Goal: Task Accomplishment & Management: Complete application form

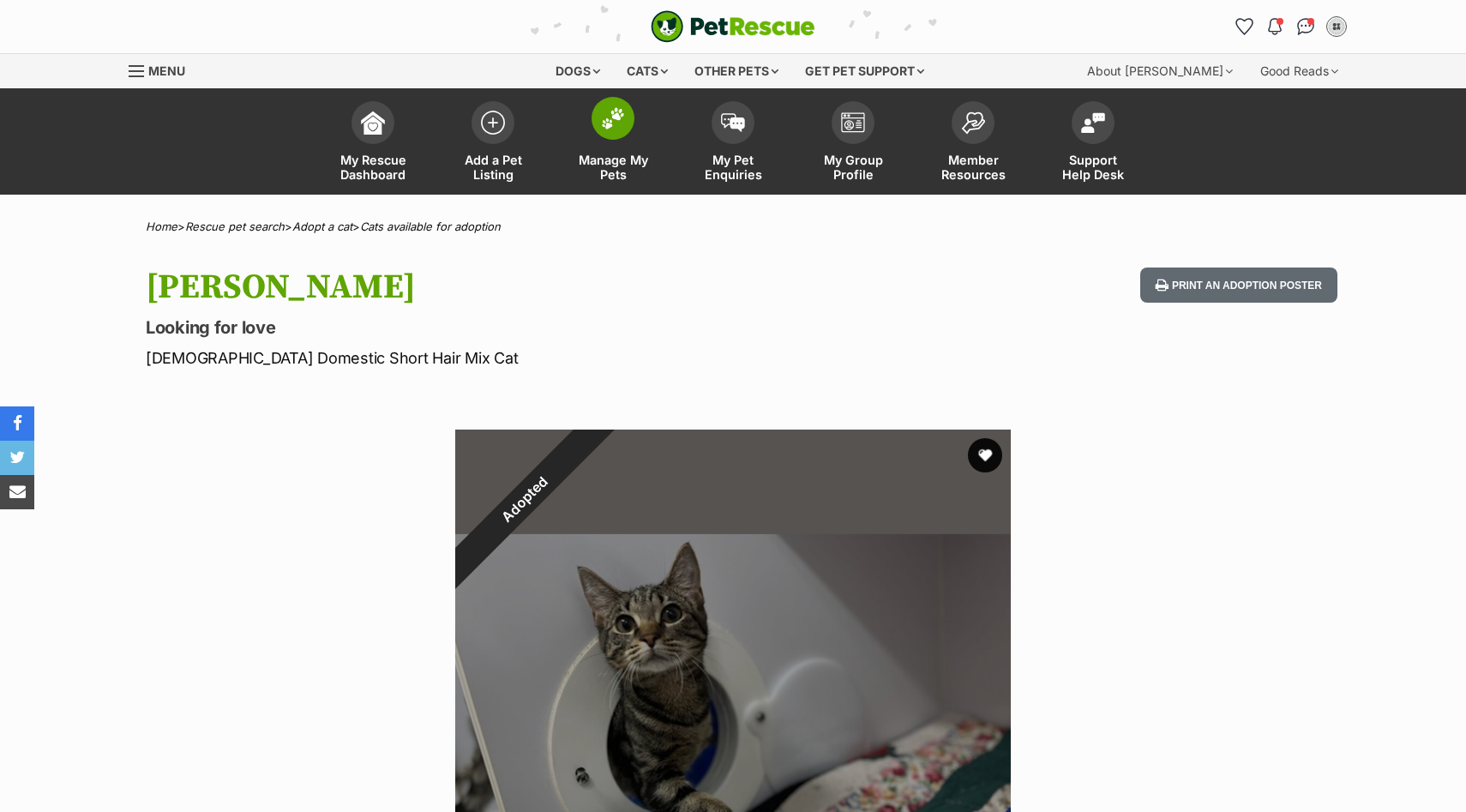
click at [603, 132] on span at bounding box center [613, 118] width 43 height 43
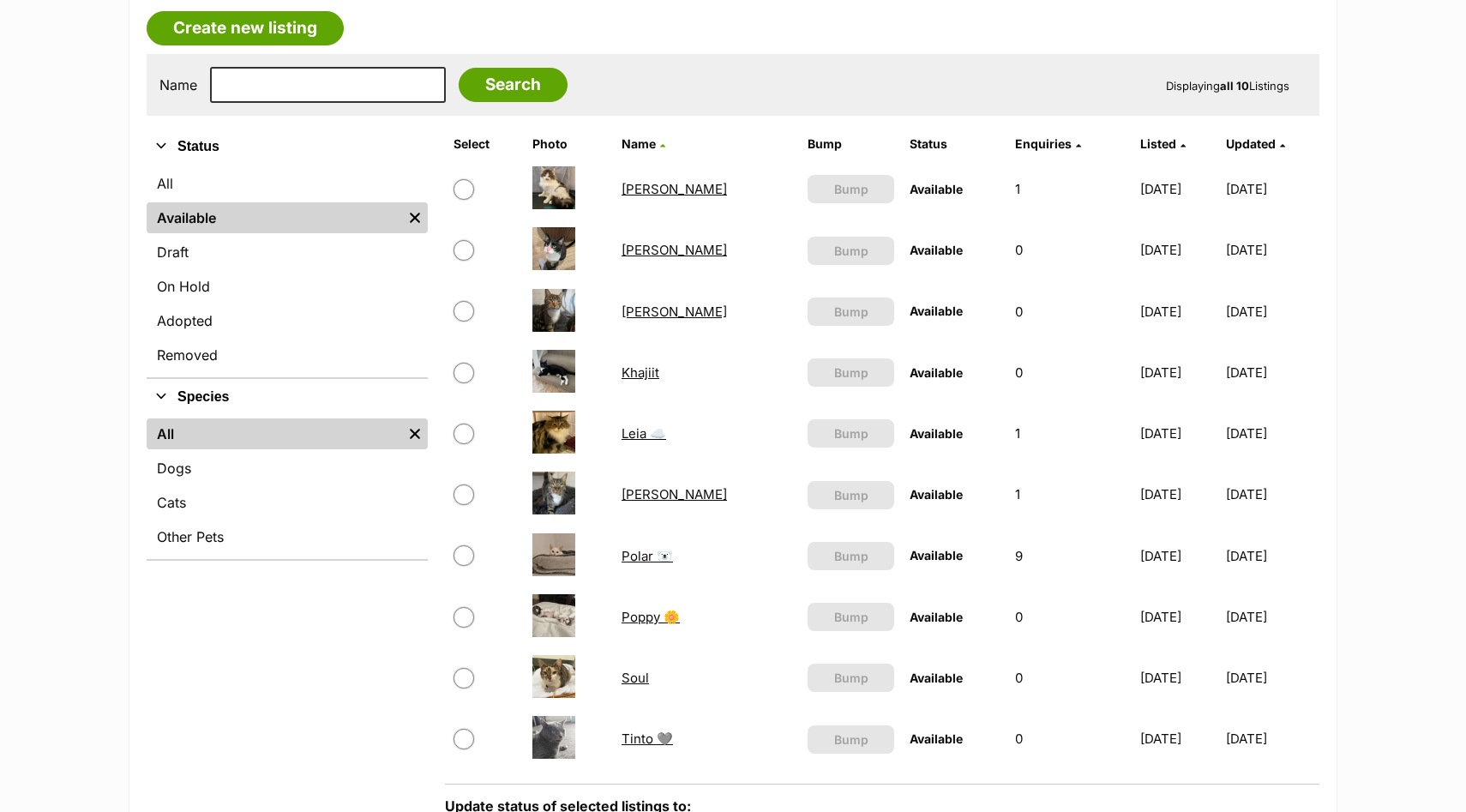
scroll to position [293, 0]
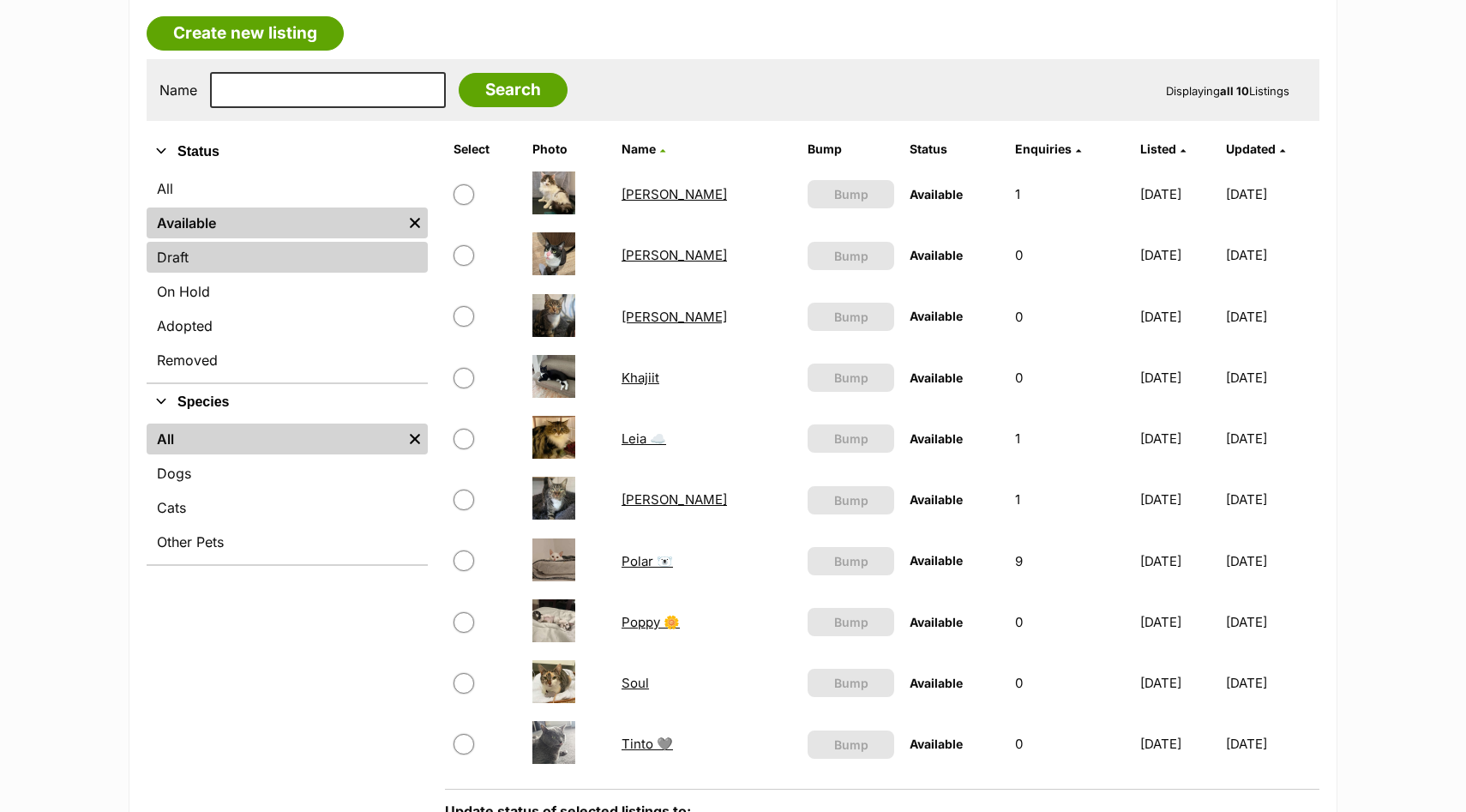
click at [221, 255] on link "Draft" at bounding box center [287, 257] width 281 height 31
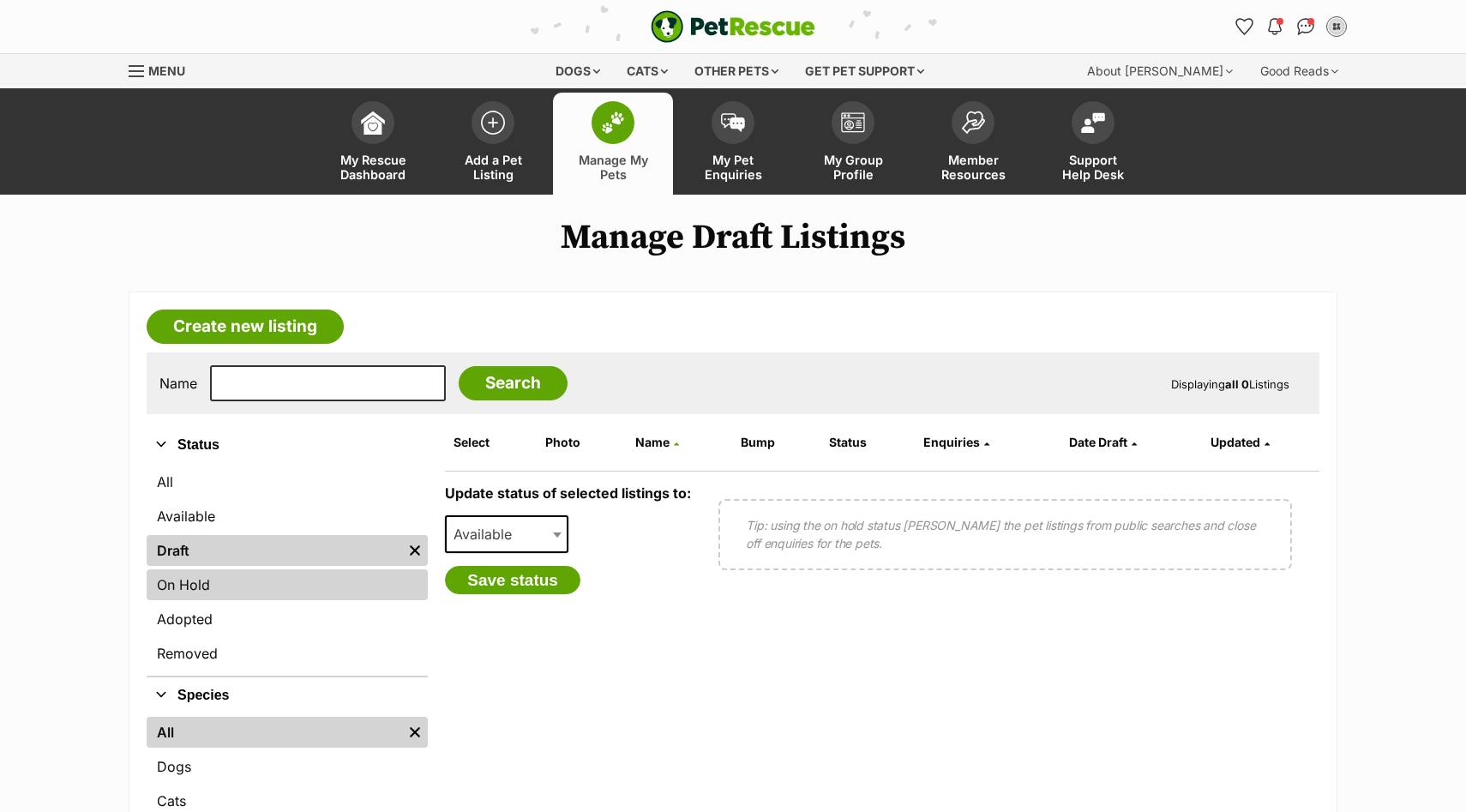
click at [218, 592] on link "On Hold" at bounding box center [287, 585] width 281 height 31
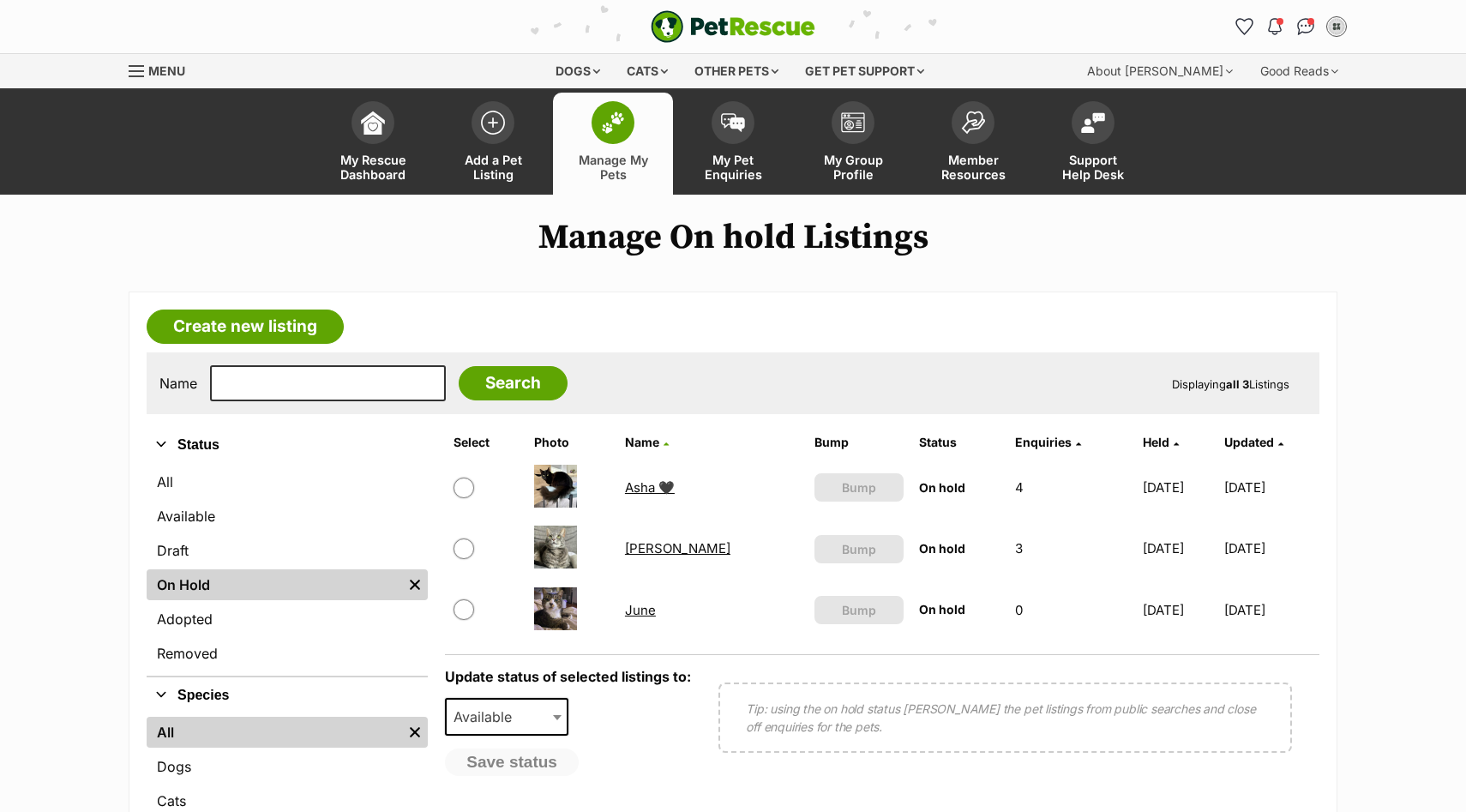
click at [655, 552] on link "Carrie Bradshaw" at bounding box center [677, 548] width 105 height 16
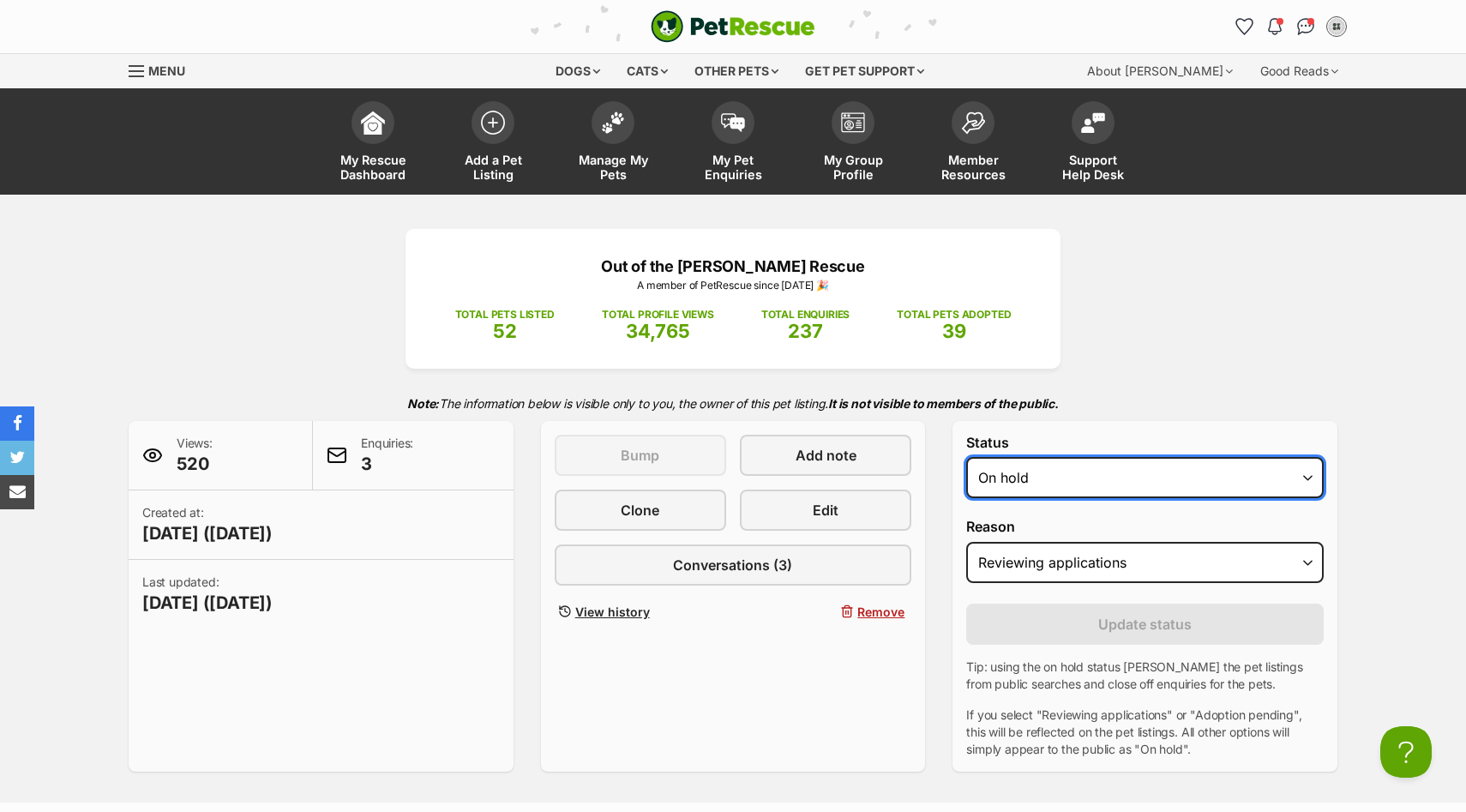
click at [1062, 478] on select "Draft - not available as listing has enquires Available On hold Adopted" at bounding box center [1145, 478] width 358 height 41
select select "rehomed"
click at [966, 458] on select "Draft - not available as listing has enquires Available On hold Adopted" at bounding box center [1145, 478] width 358 height 41
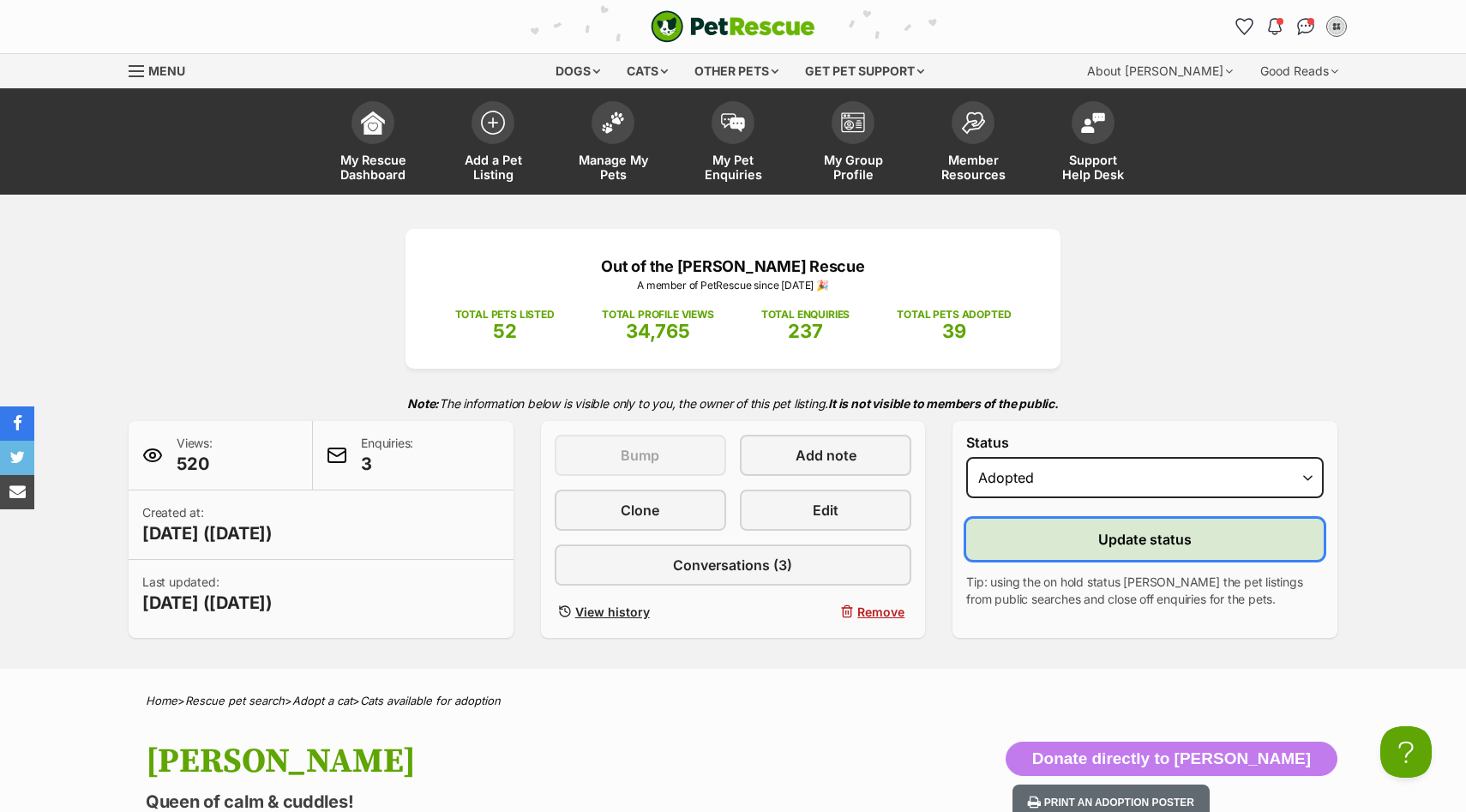
click at [1065, 542] on button "Update status" at bounding box center [1145, 539] width 358 height 41
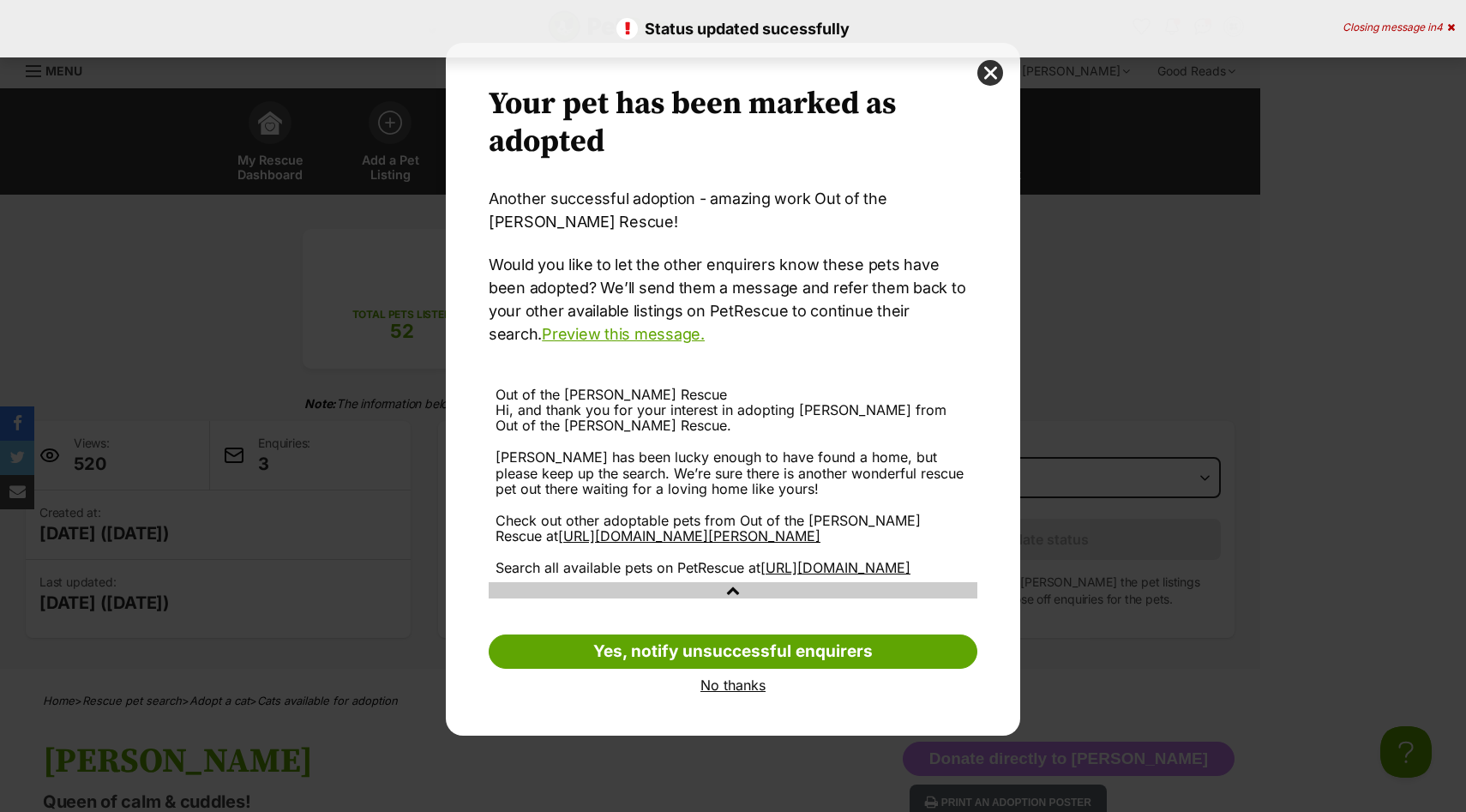
click at [730, 693] on link "No thanks" at bounding box center [733, 685] width 489 height 16
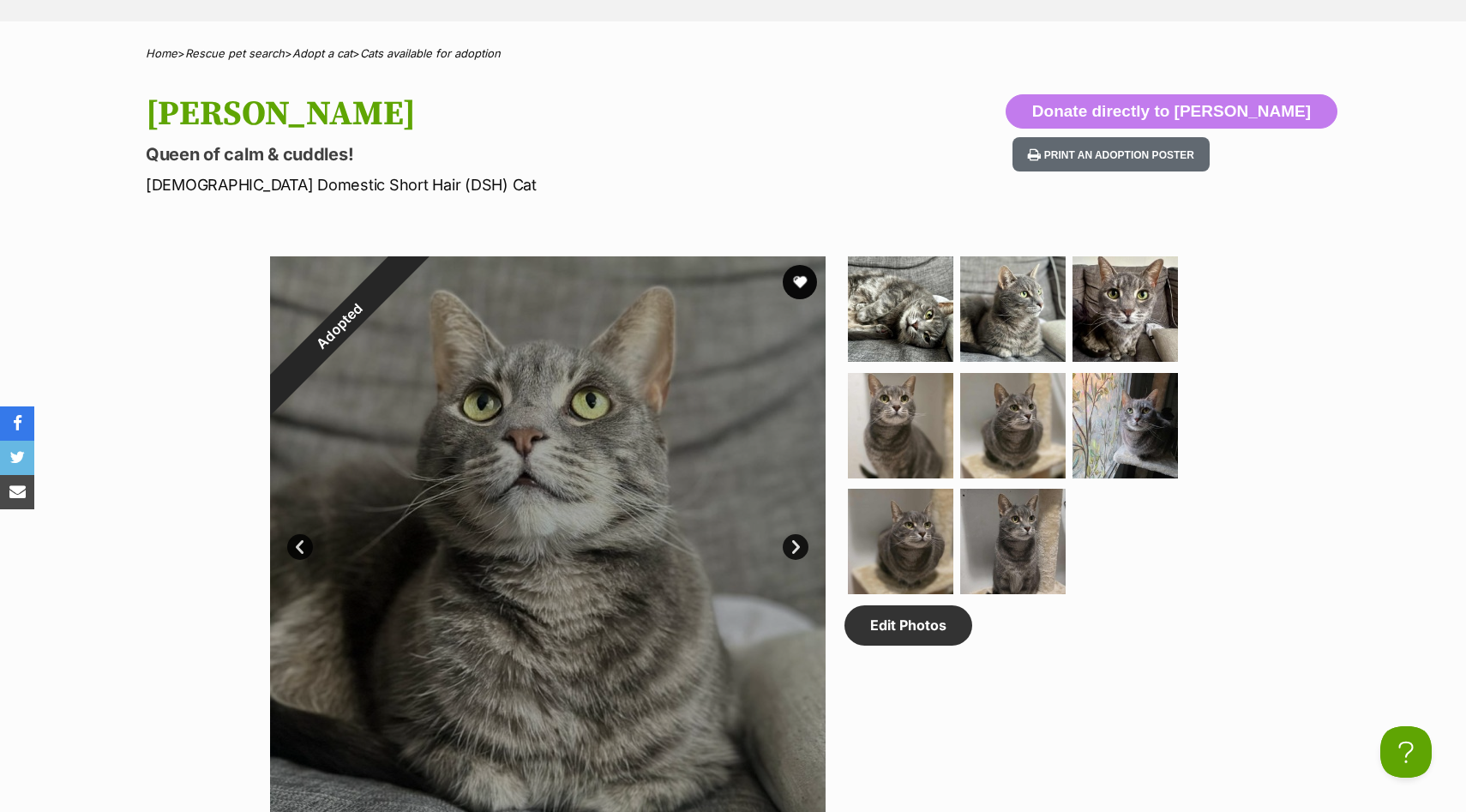
scroll to position [631, 0]
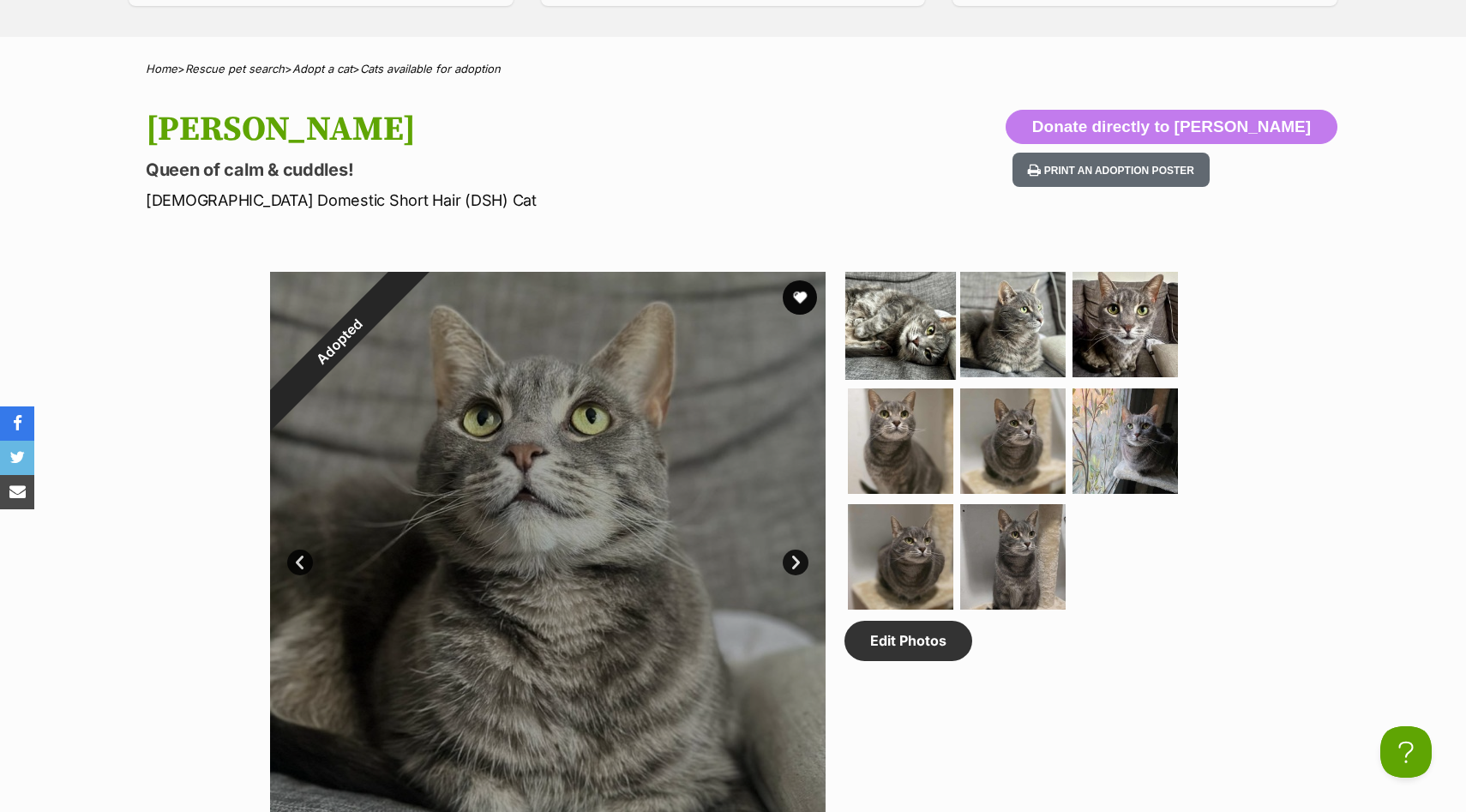
click at [920, 290] on img at bounding box center [900, 325] width 111 height 111
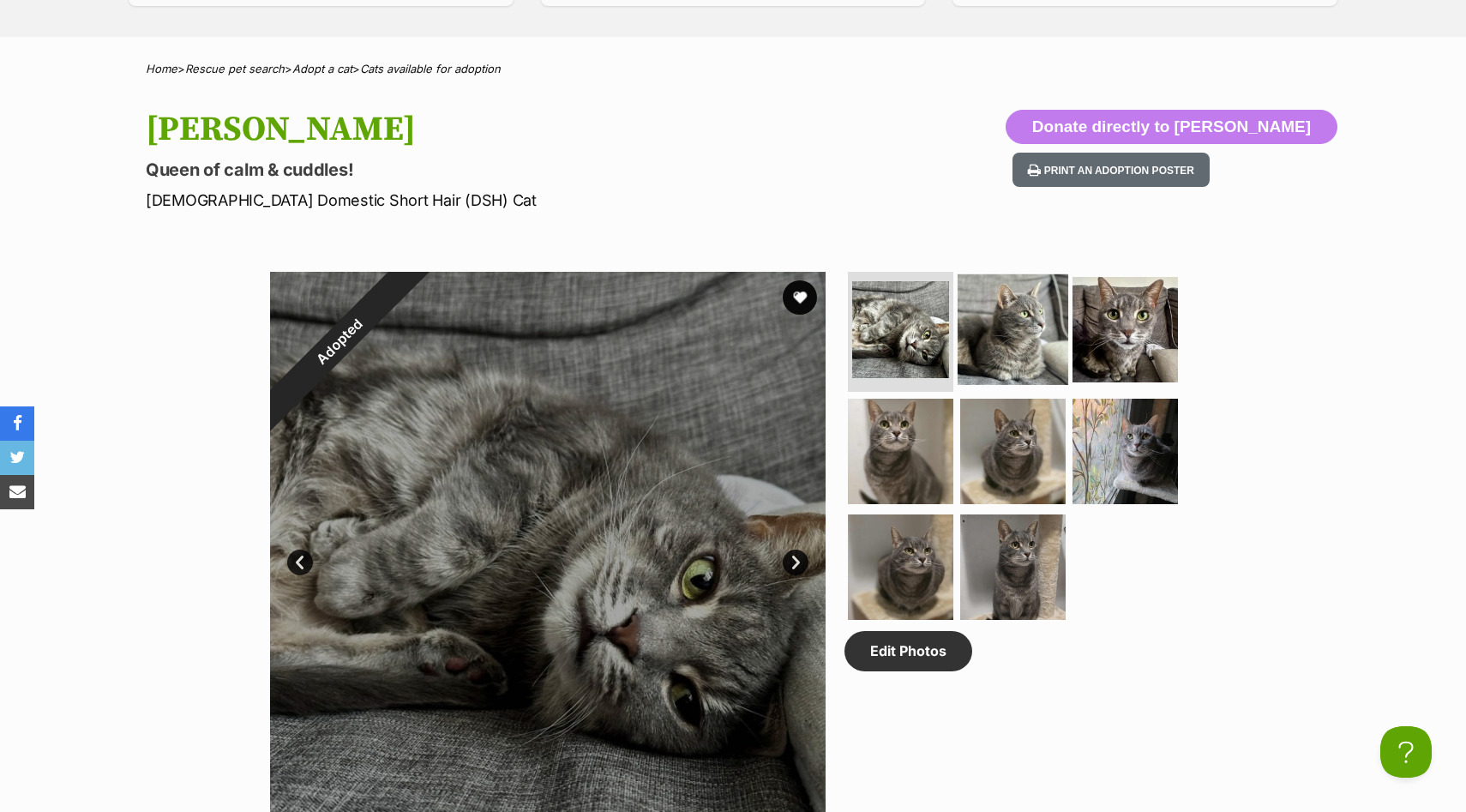
click at [998, 327] on img at bounding box center [1012, 330] width 111 height 111
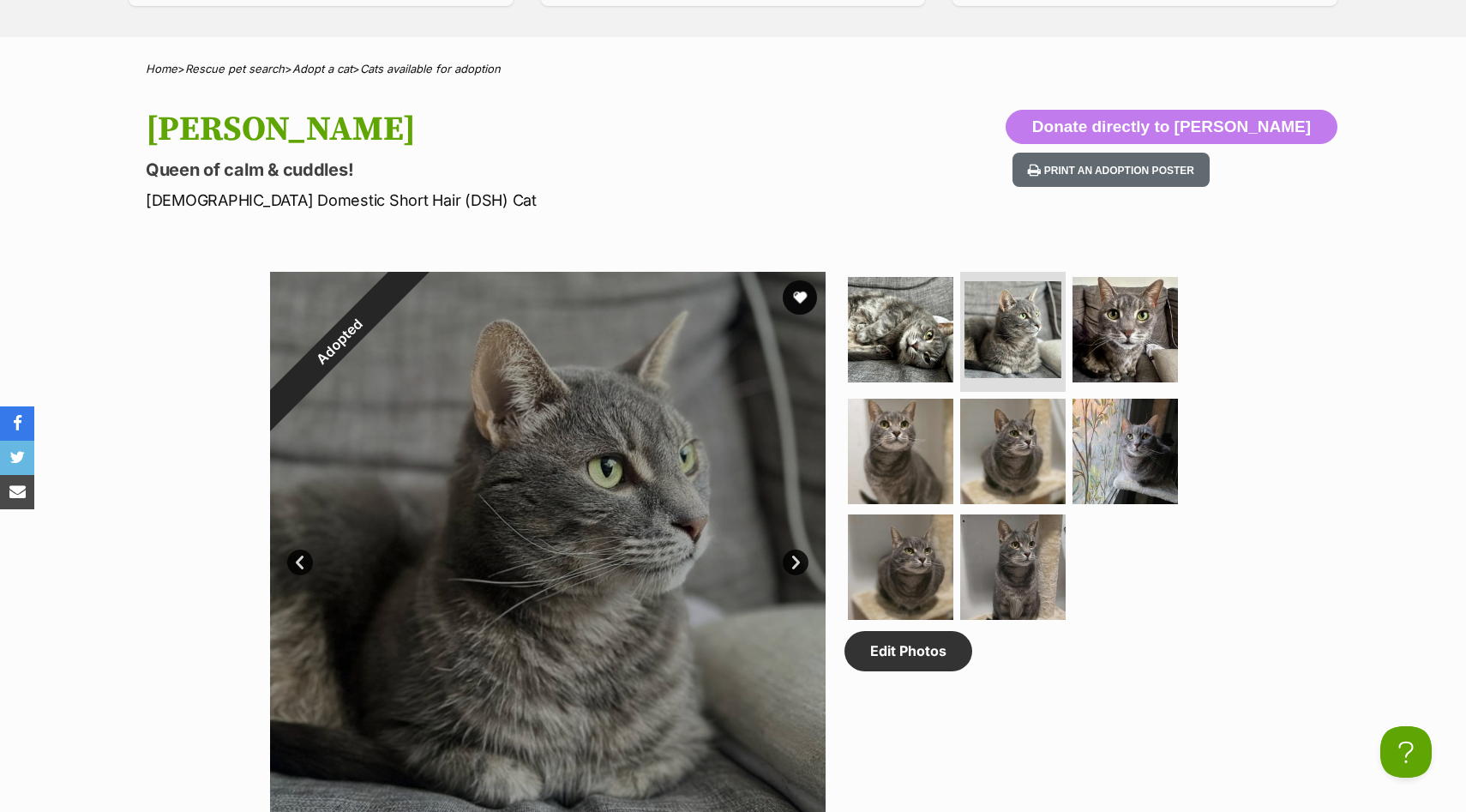
click at [592, 393] on div at bounding box center [548, 549] width 555 height 555
click at [1110, 346] on img at bounding box center [1125, 330] width 111 height 111
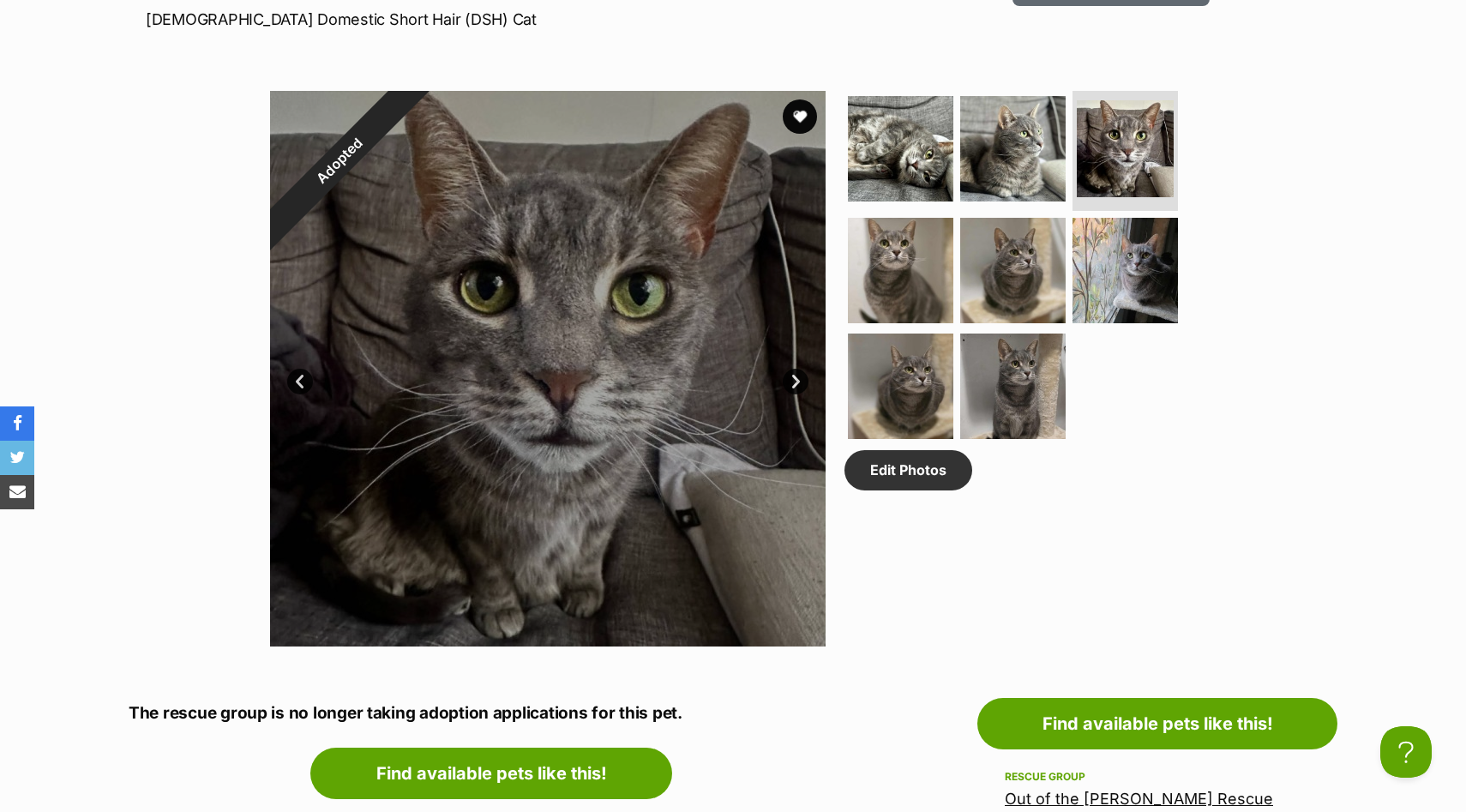
scroll to position [811, 0]
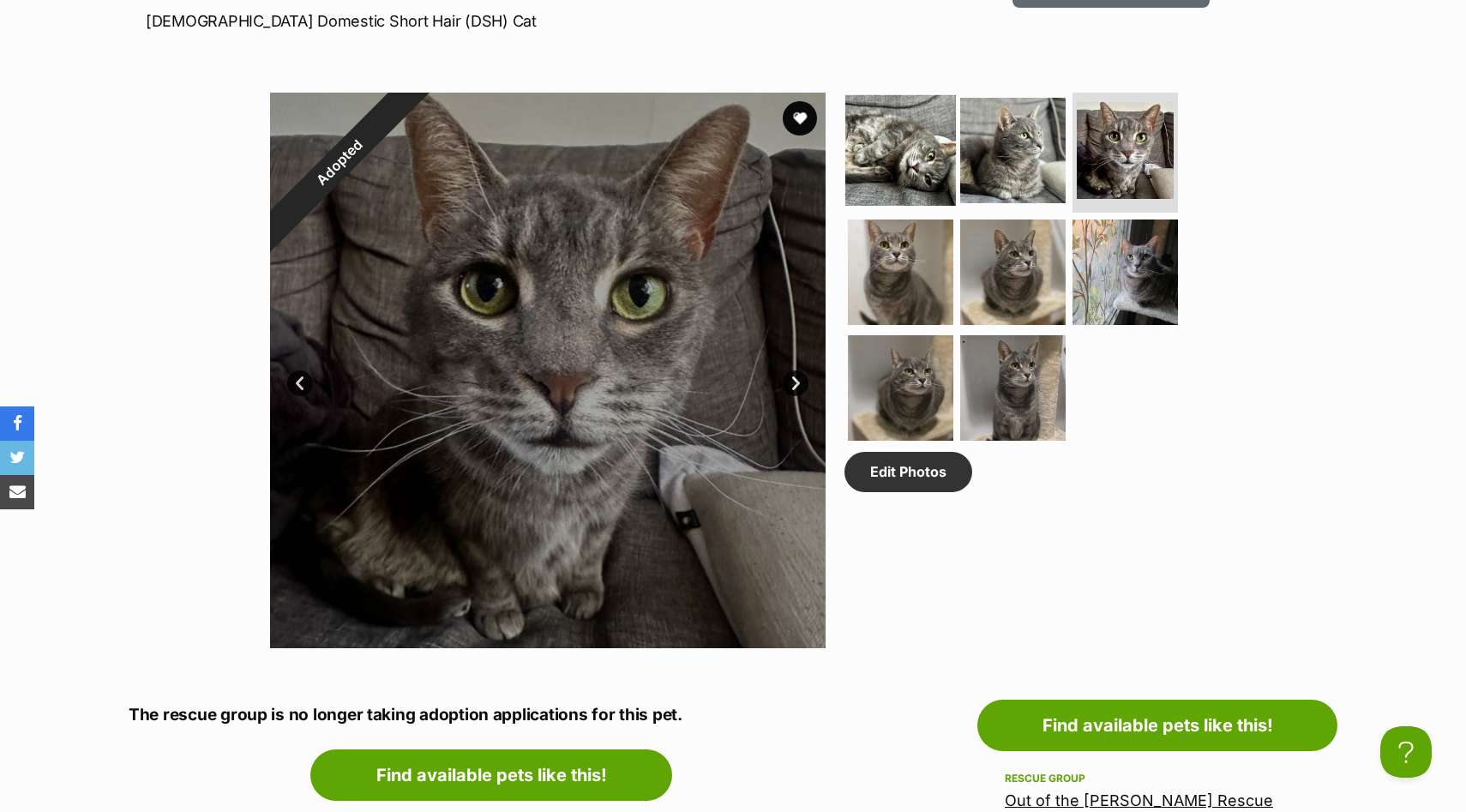
click at [901, 171] on img at bounding box center [900, 150] width 111 height 111
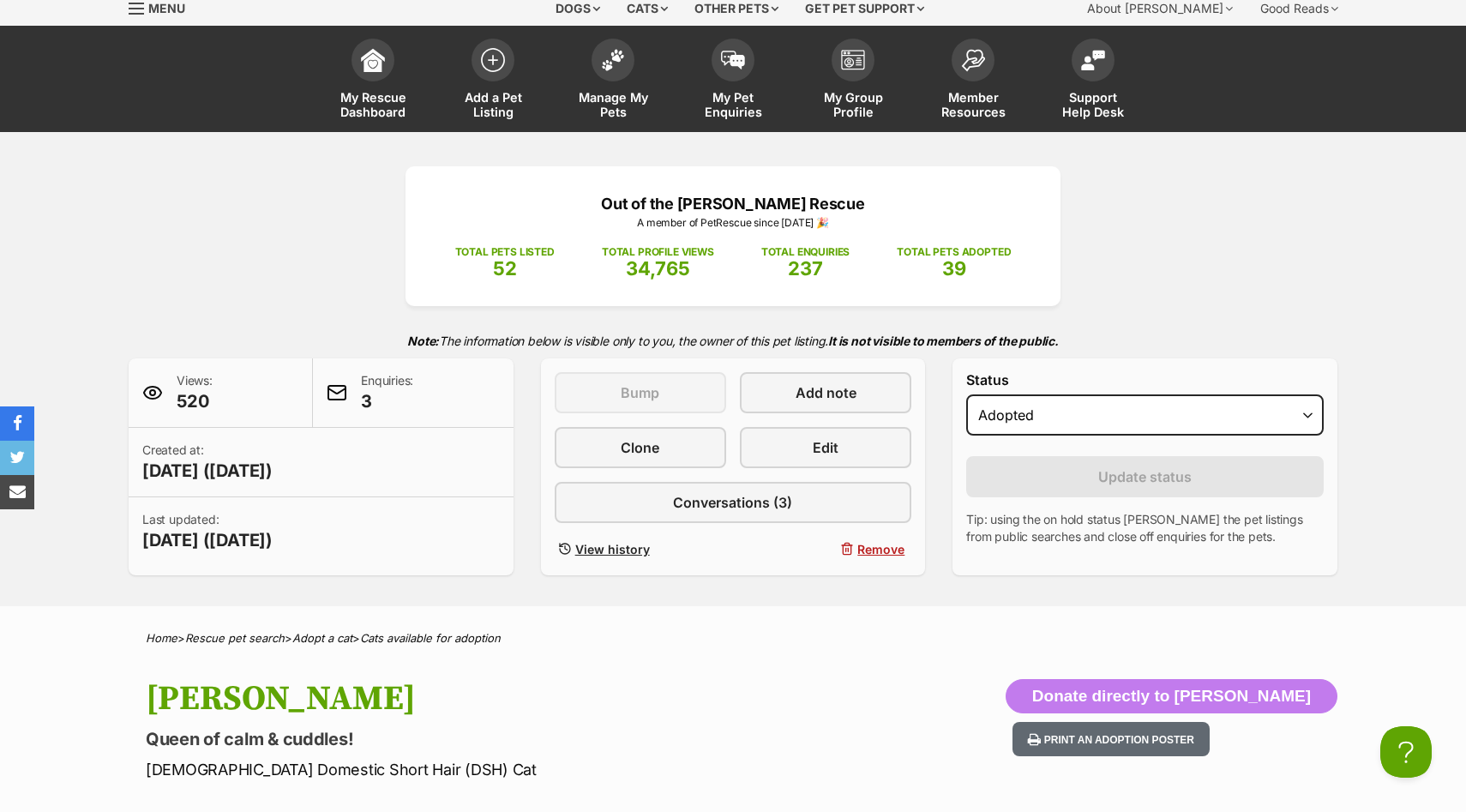
scroll to position [0, 0]
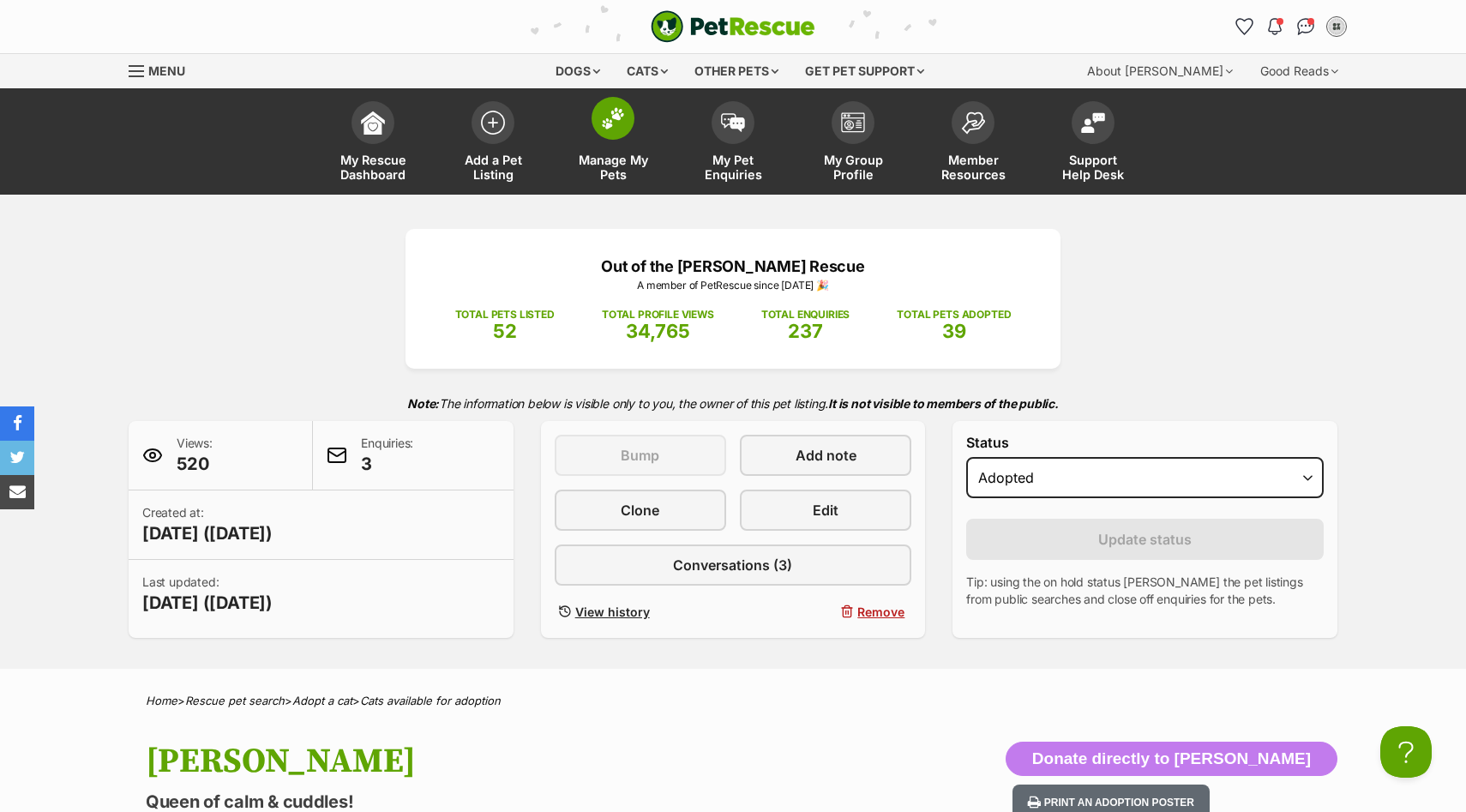
click at [628, 141] on link "Manage My Pets" at bounding box center [612, 143] width 120 height 102
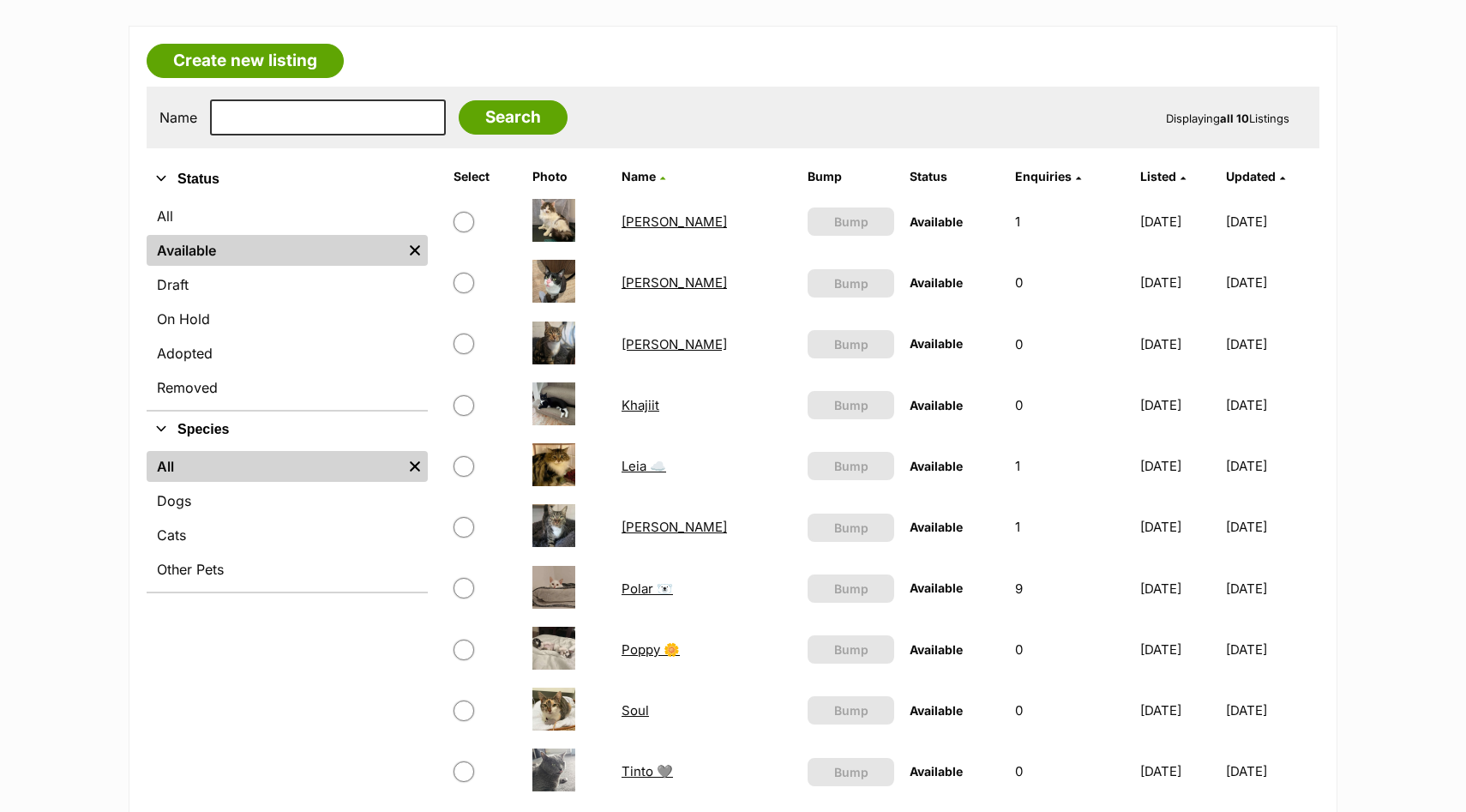
scroll to position [267, 0]
click at [633, 650] on link "Poppy 🌼" at bounding box center [650, 648] width 58 height 16
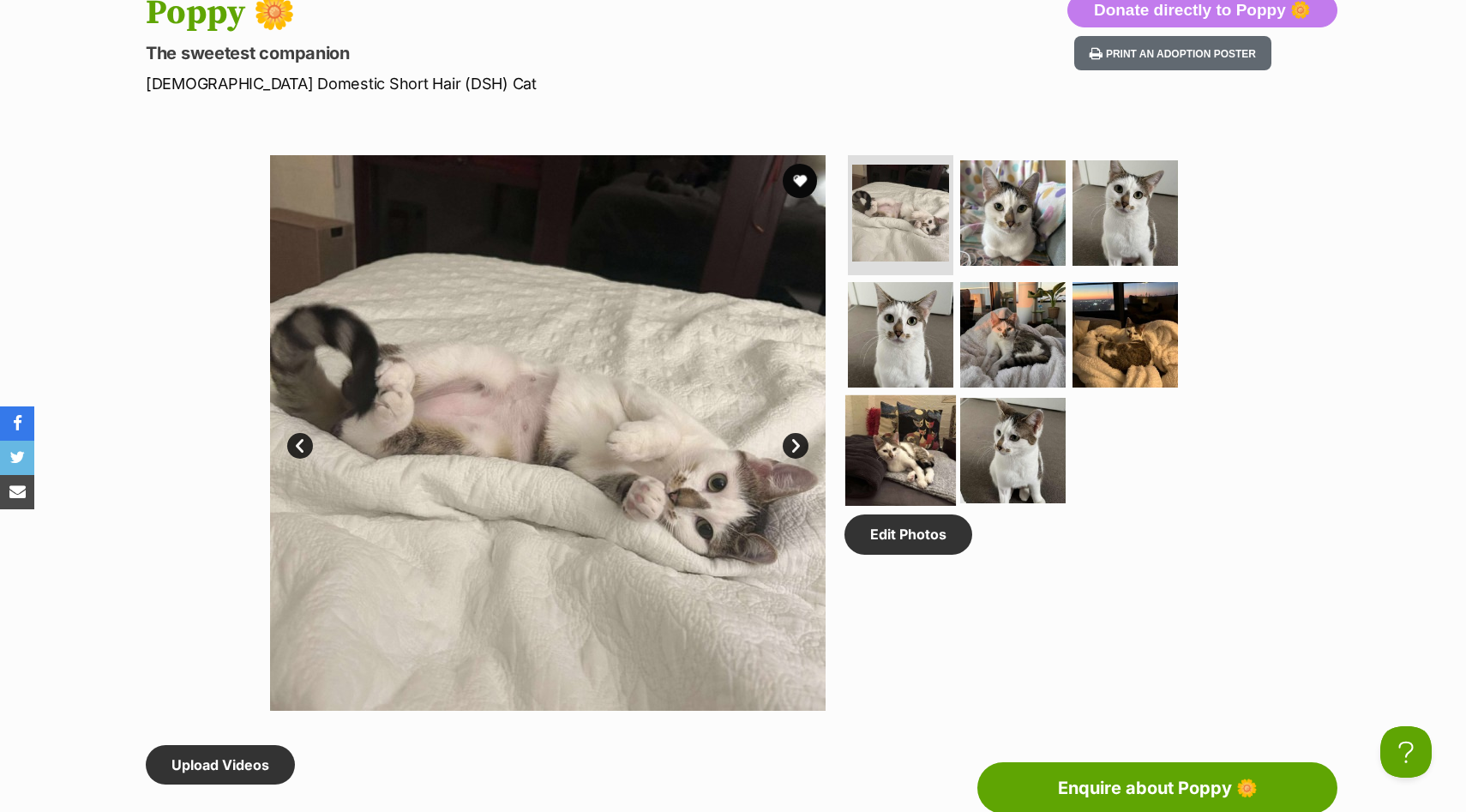
click at [912, 434] on img at bounding box center [900, 450] width 111 height 111
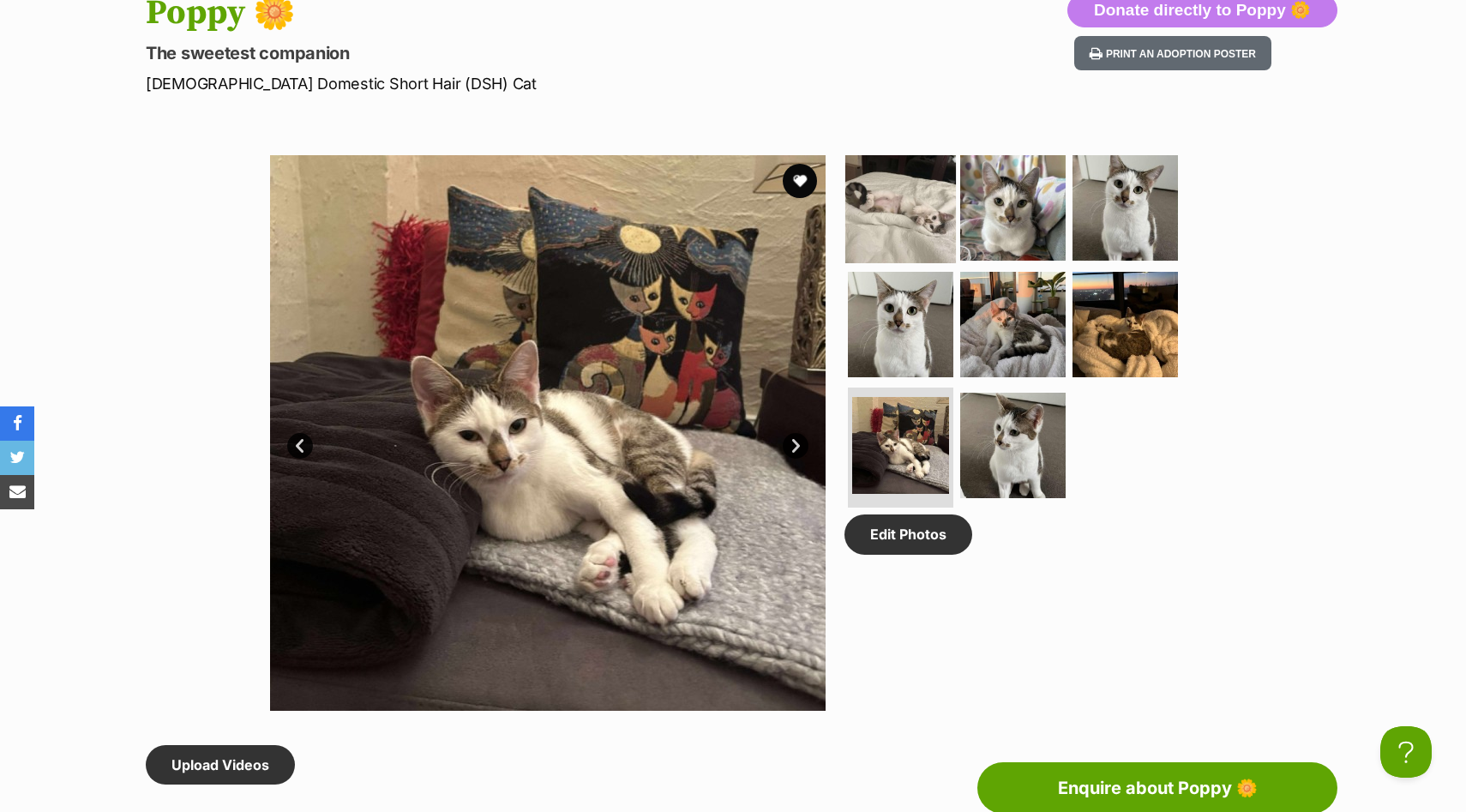
click at [930, 226] on img at bounding box center [900, 208] width 111 height 111
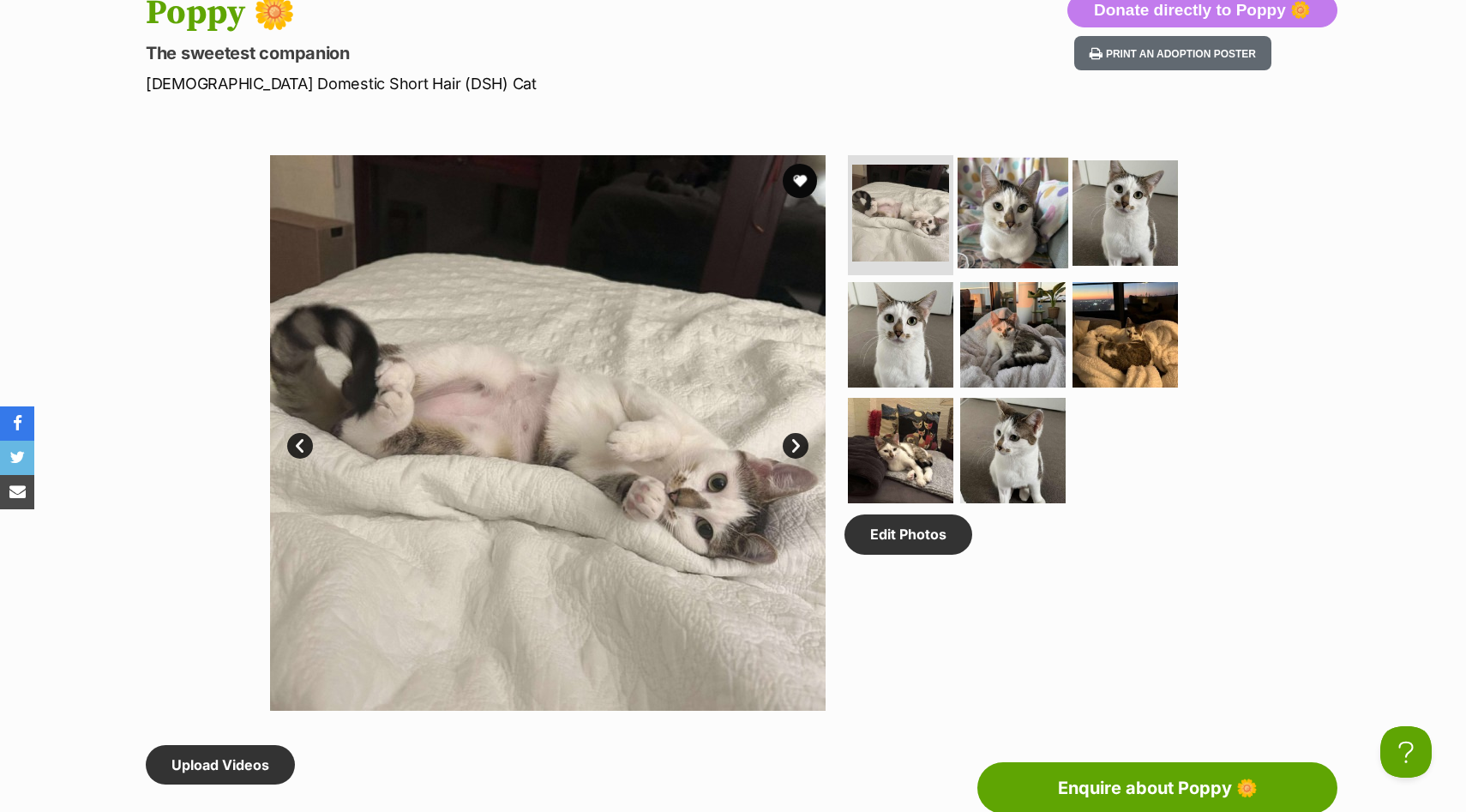
click at [995, 230] on img at bounding box center [1012, 213] width 111 height 111
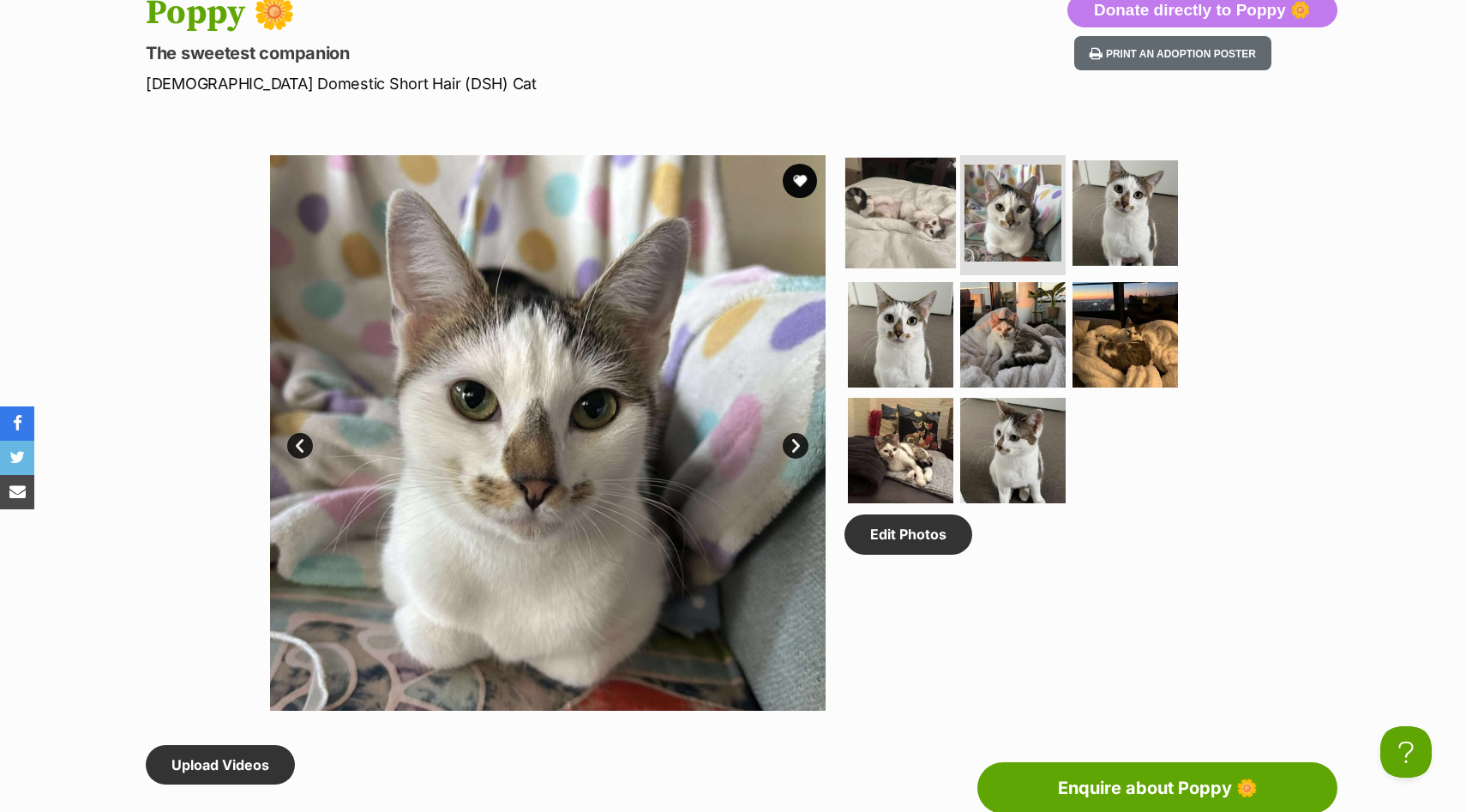
click at [923, 221] on img at bounding box center [900, 213] width 111 height 111
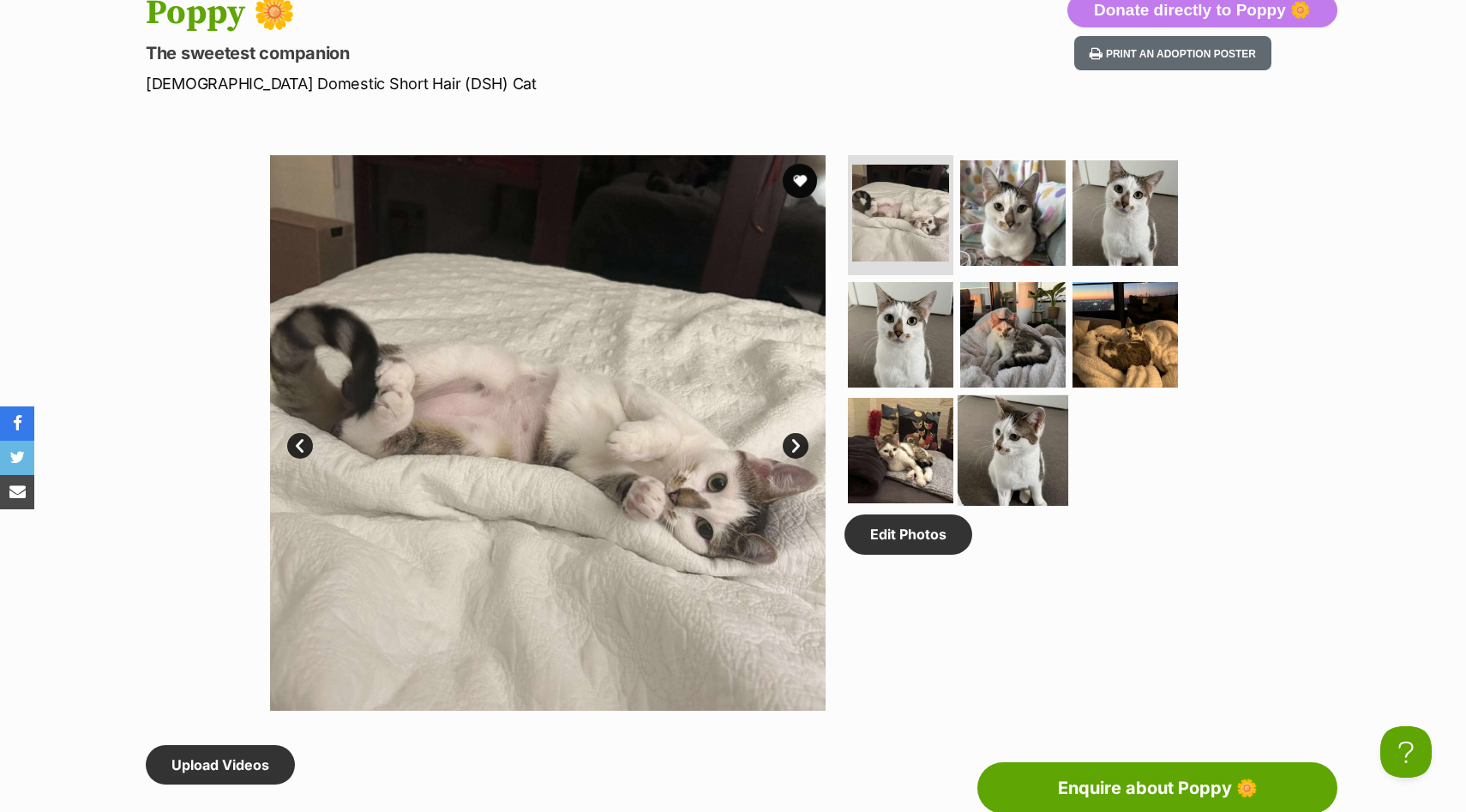
click at [1045, 434] on img at bounding box center [1012, 450] width 111 height 111
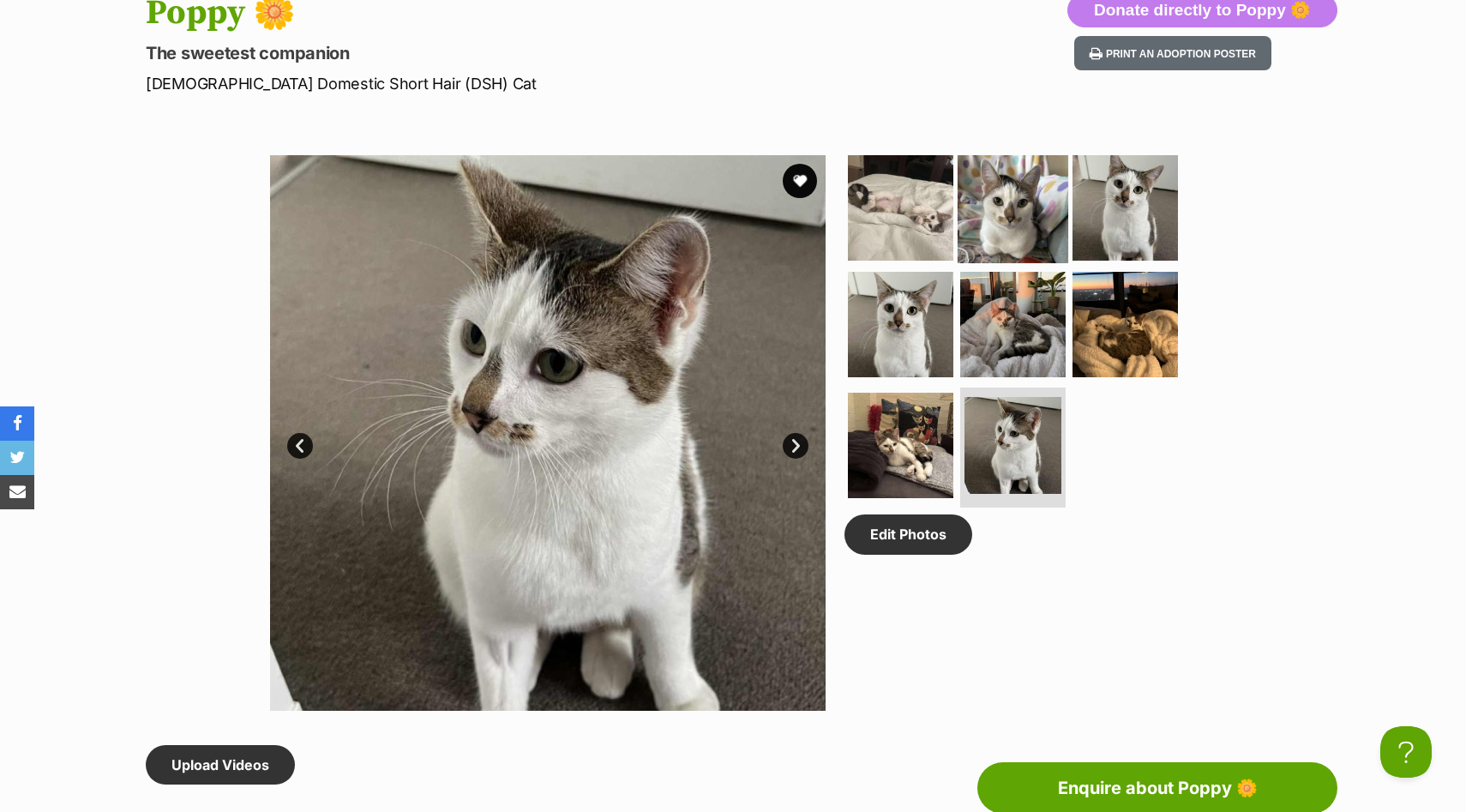
click at [1014, 184] on img at bounding box center [1012, 208] width 111 height 111
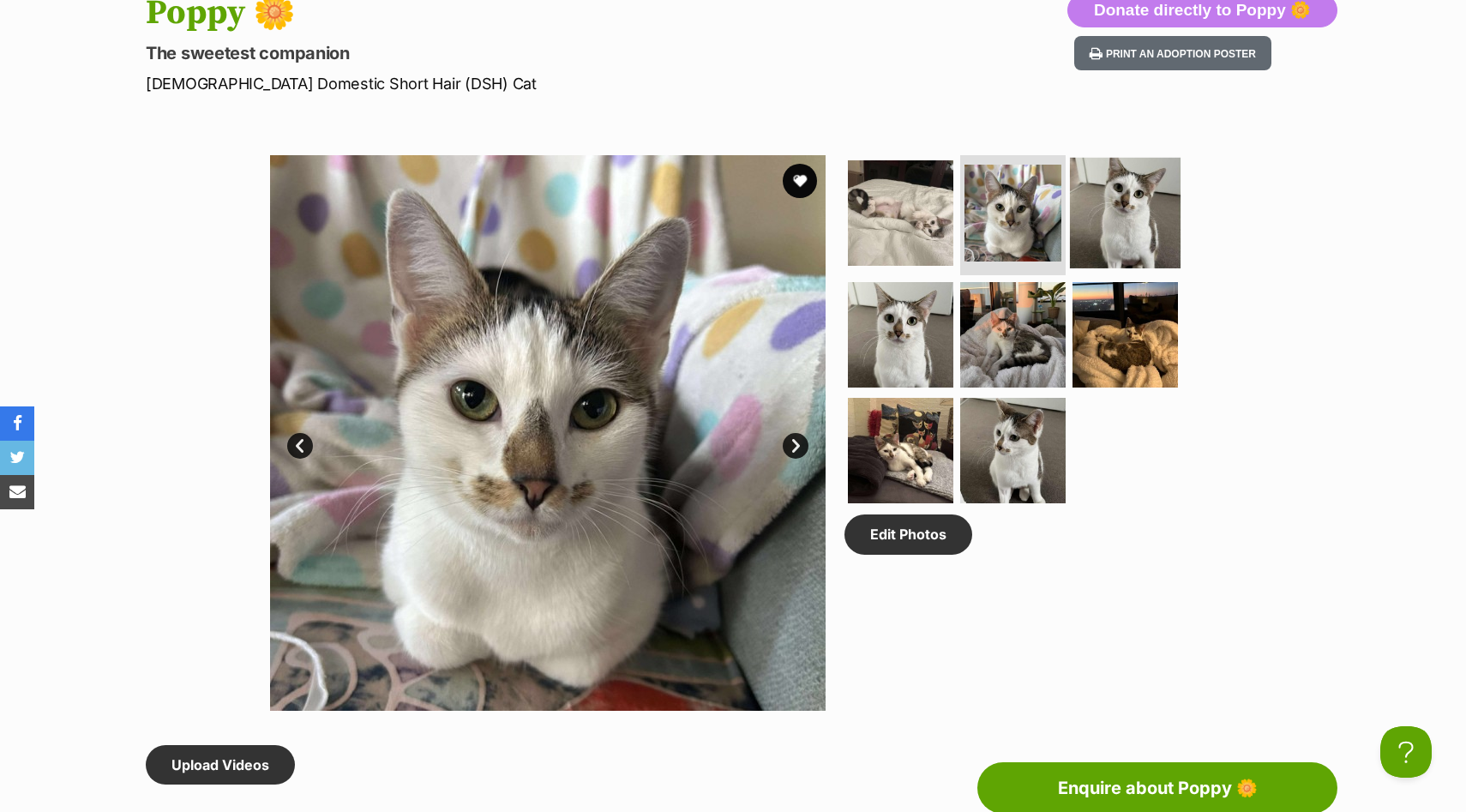
click at [1117, 228] on img at bounding box center [1125, 213] width 111 height 111
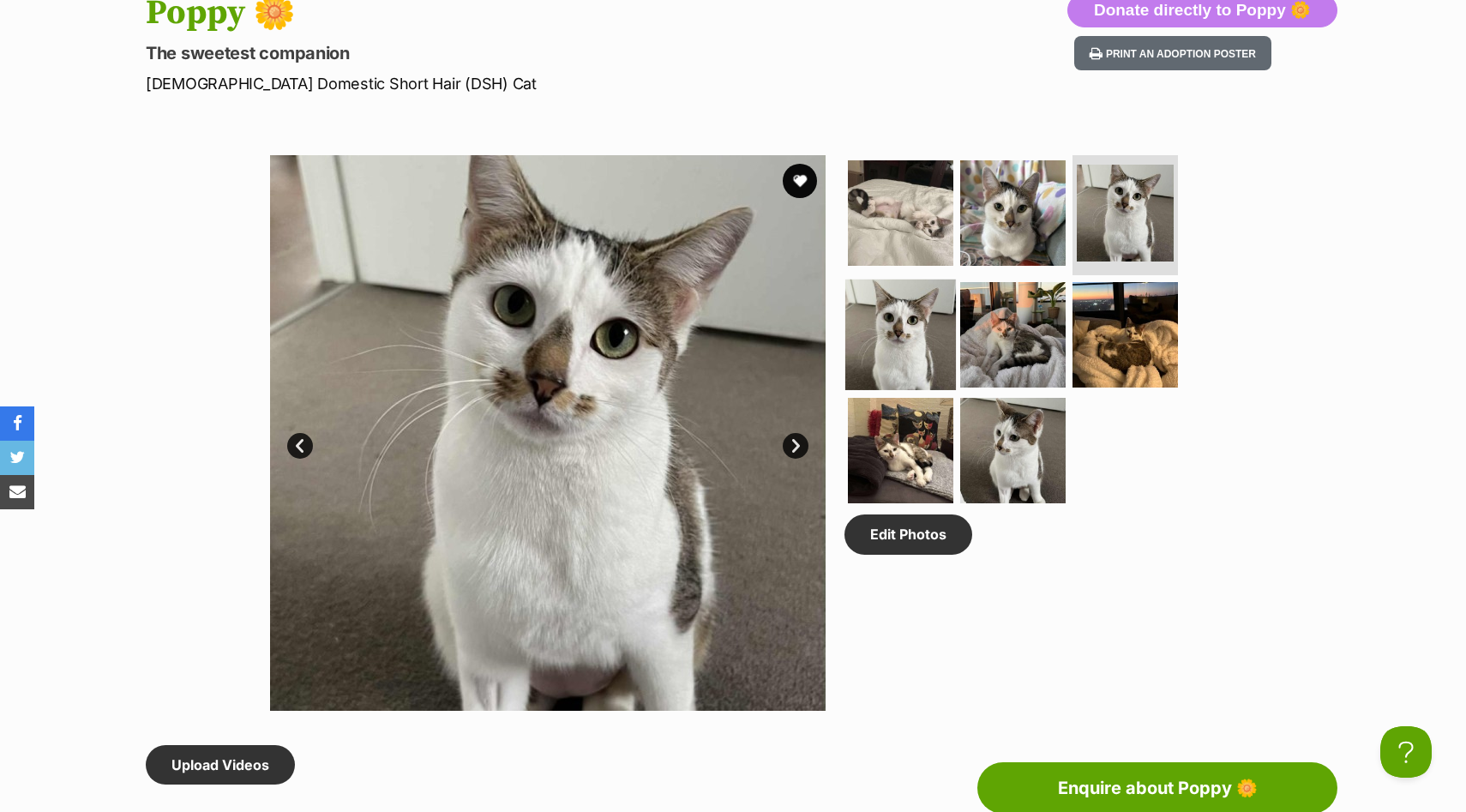
click at [892, 331] on img at bounding box center [900, 333] width 111 height 111
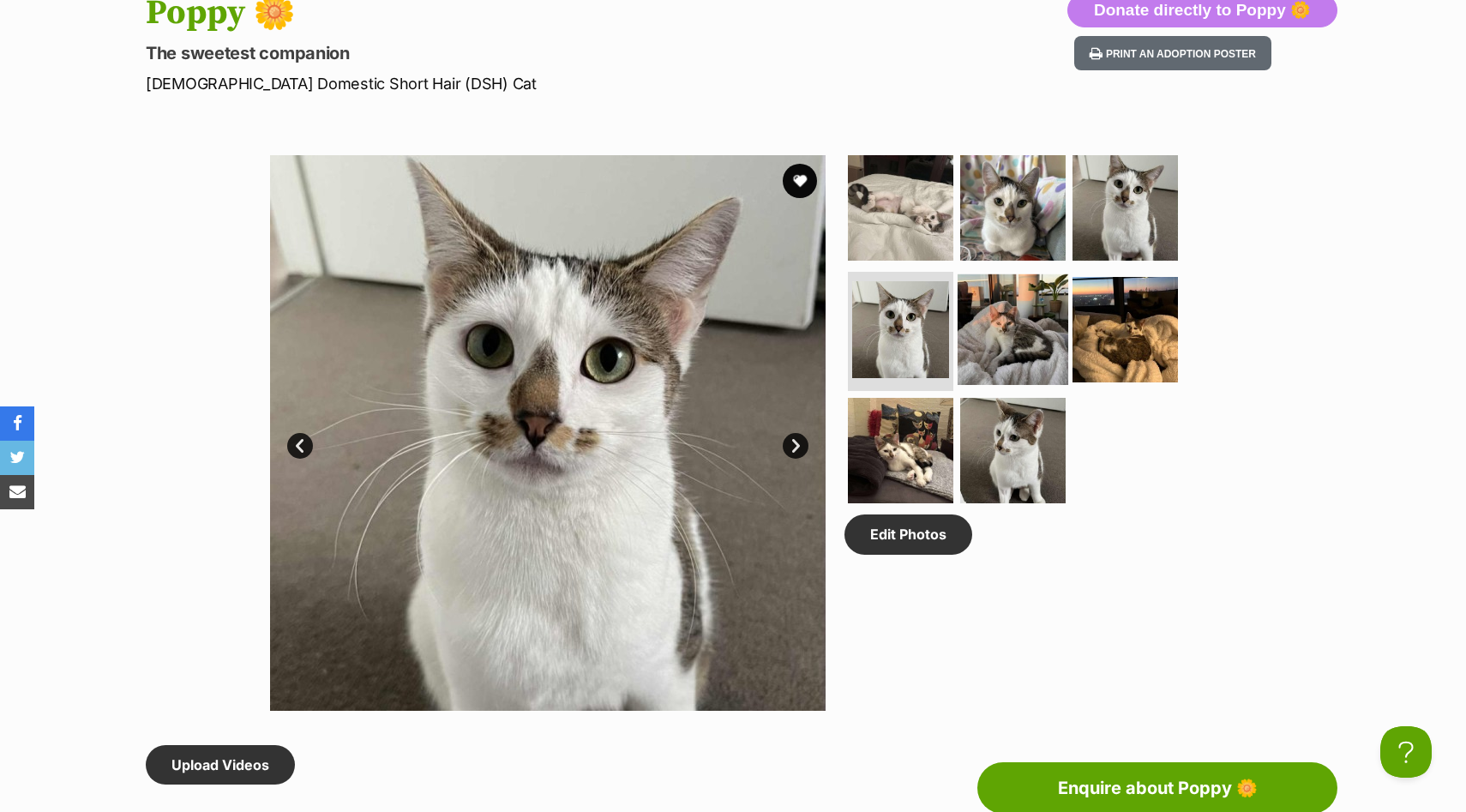
click at [971, 346] on img at bounding box center [1012, 329] width 111 height 111
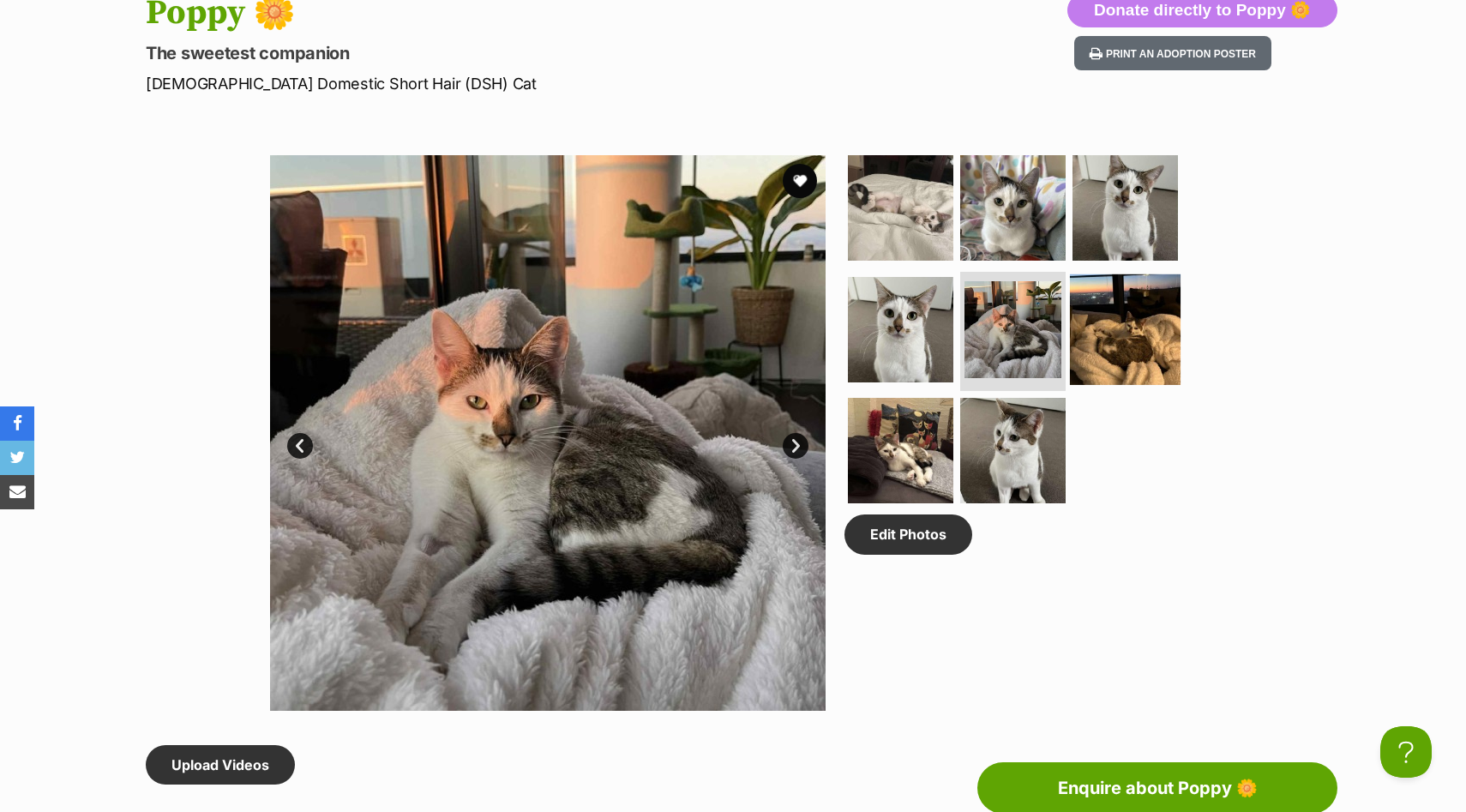
click at [1109, 337] on img at bounding box center [1125, 329] width 111 height 111
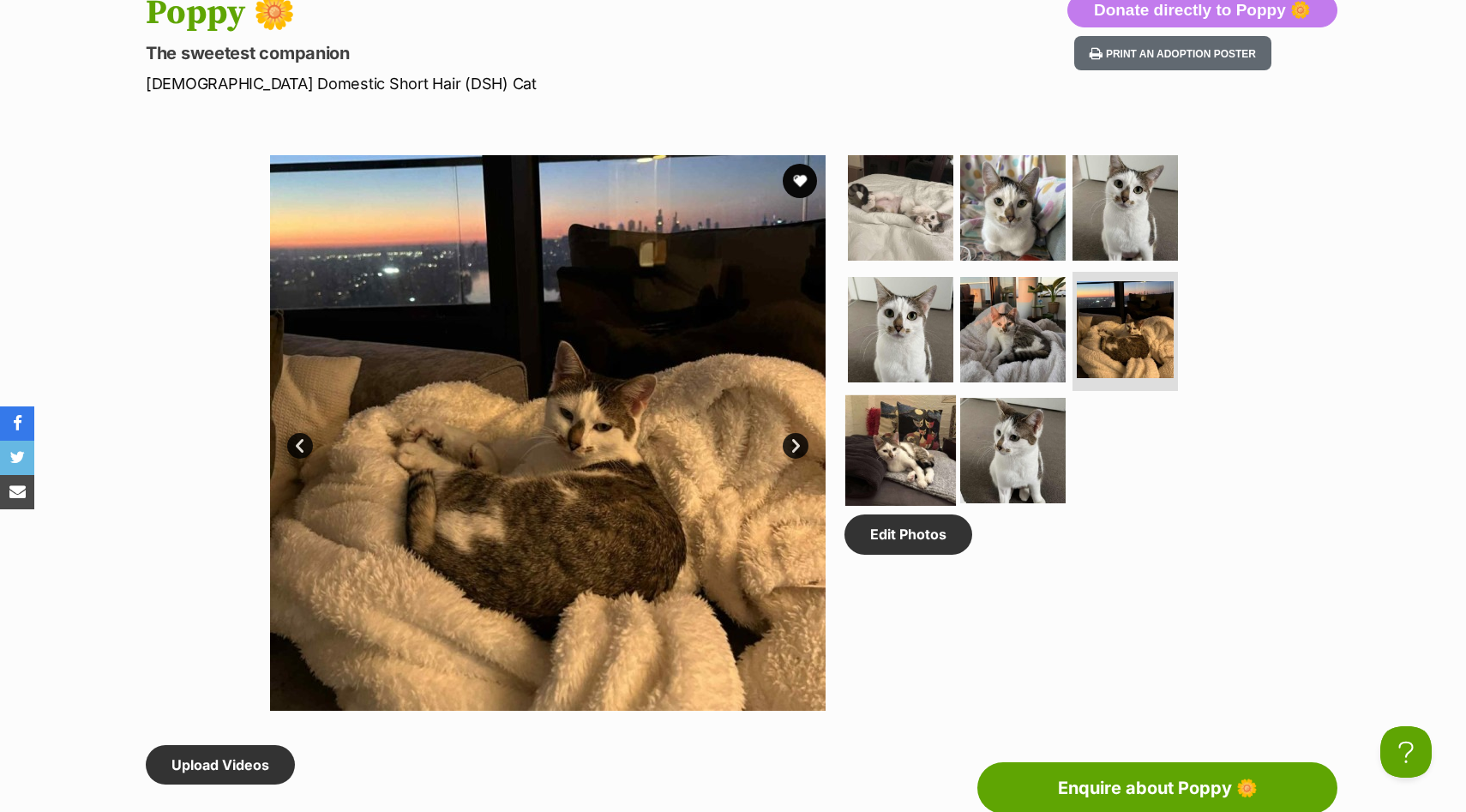
click at [922, 417] on img at bounding box center [900, 450] width 111 height 111
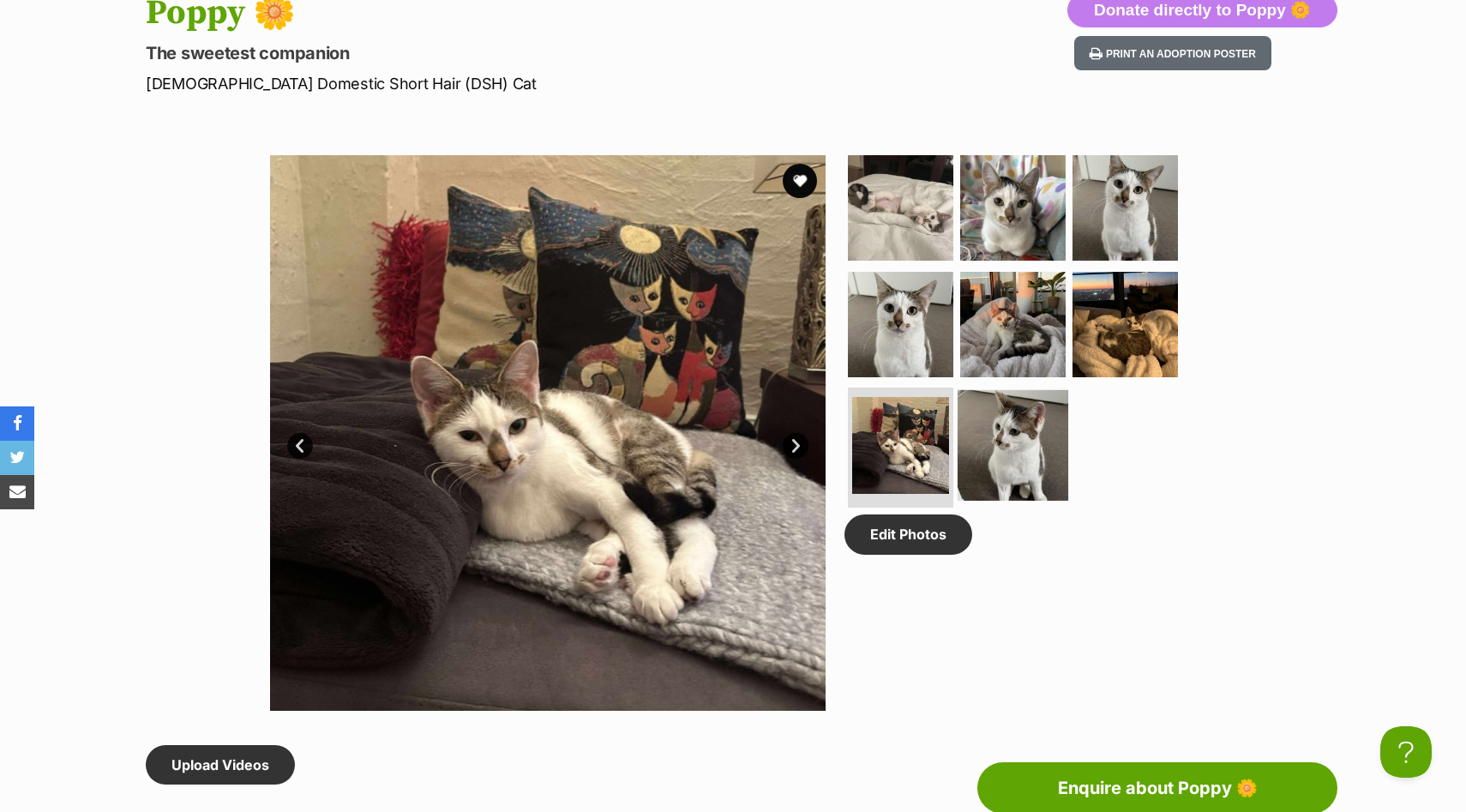
click at [1000, 417] on img at bounding box center [1012, 445] width 111 height 111
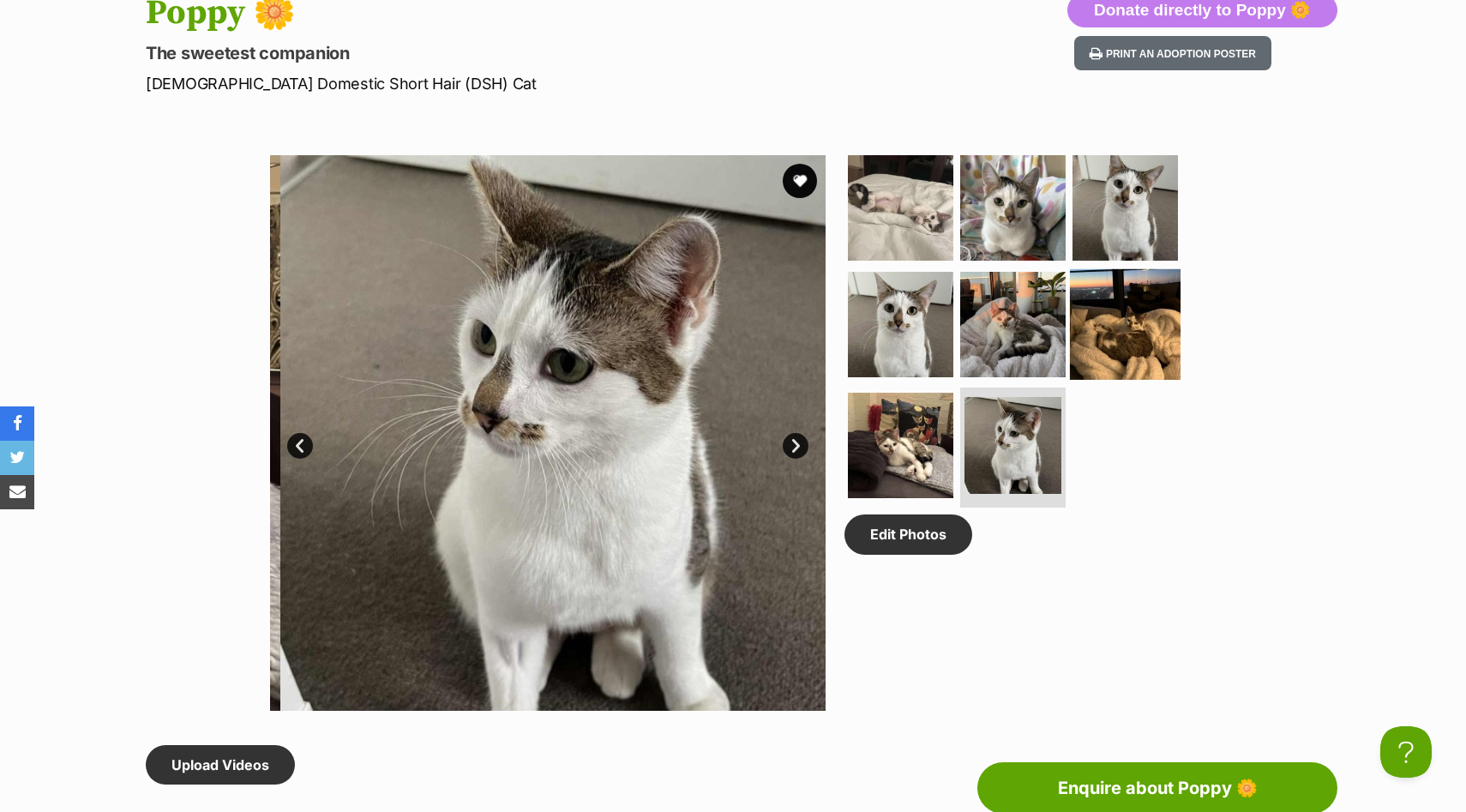
click at [1116, 351] on img at bounding box center [1125, 324] width 111 height 111
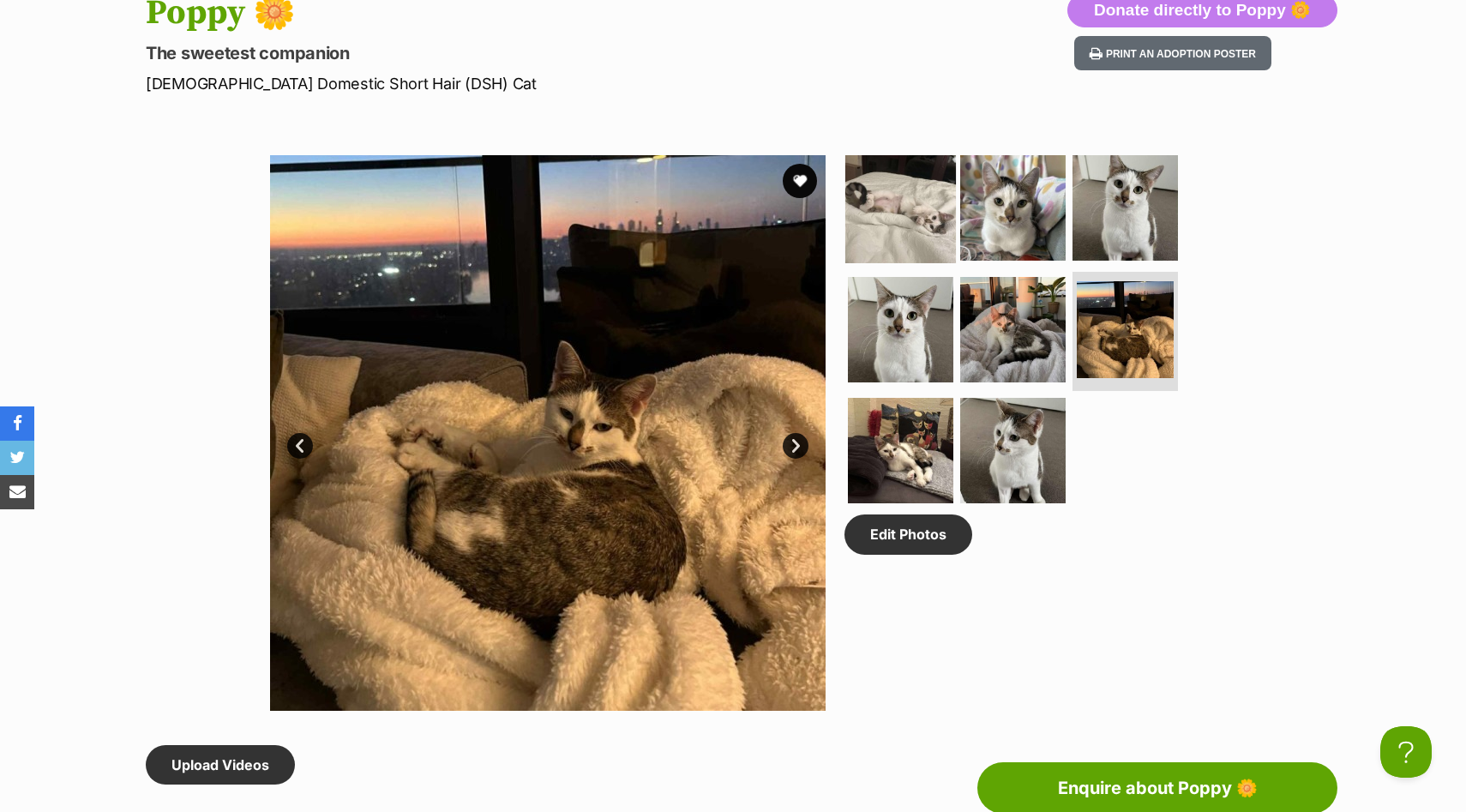
click at [879, 206] on img at bounding box center [900, 208] width 111 height 111
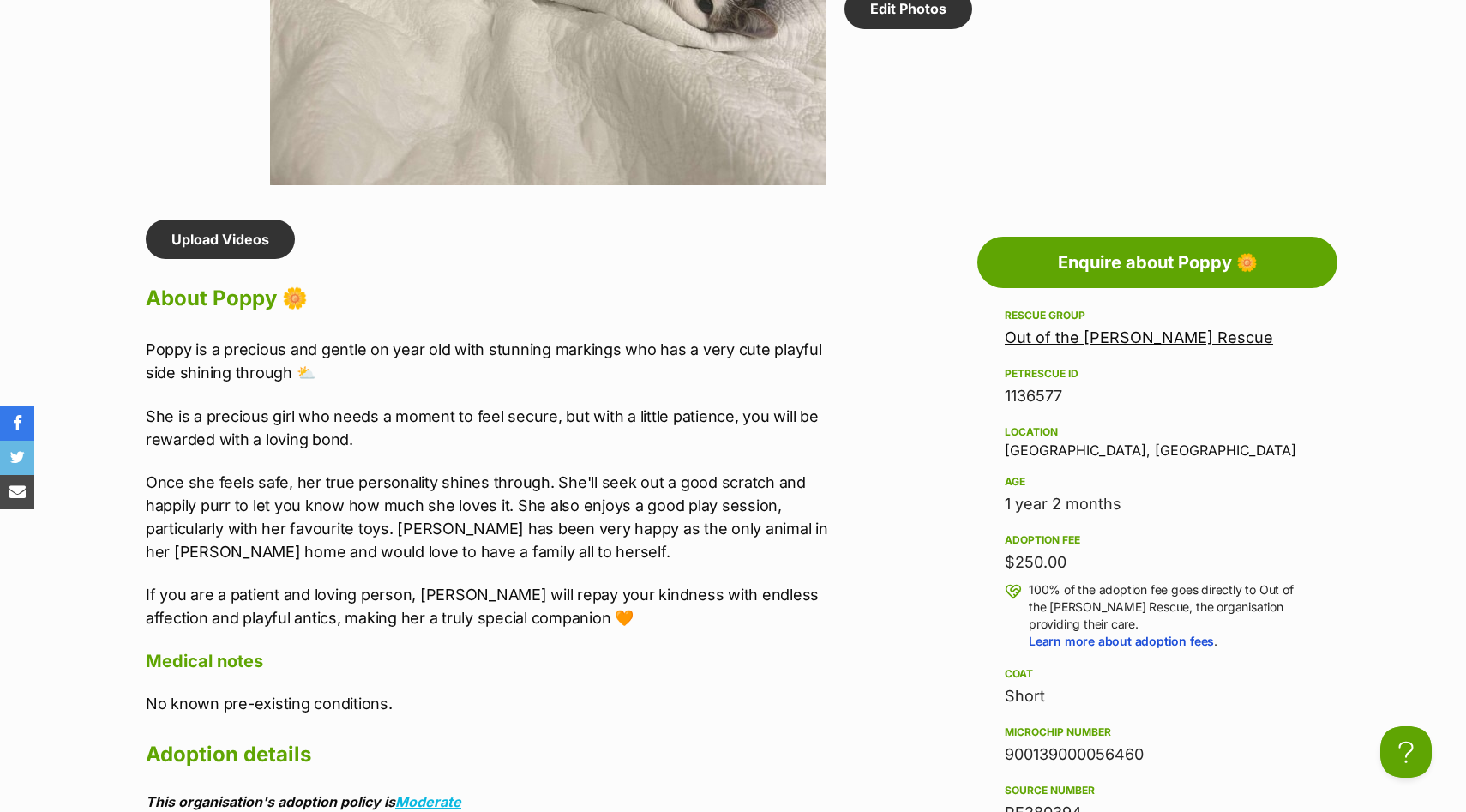
scroll to position [1276, 0]
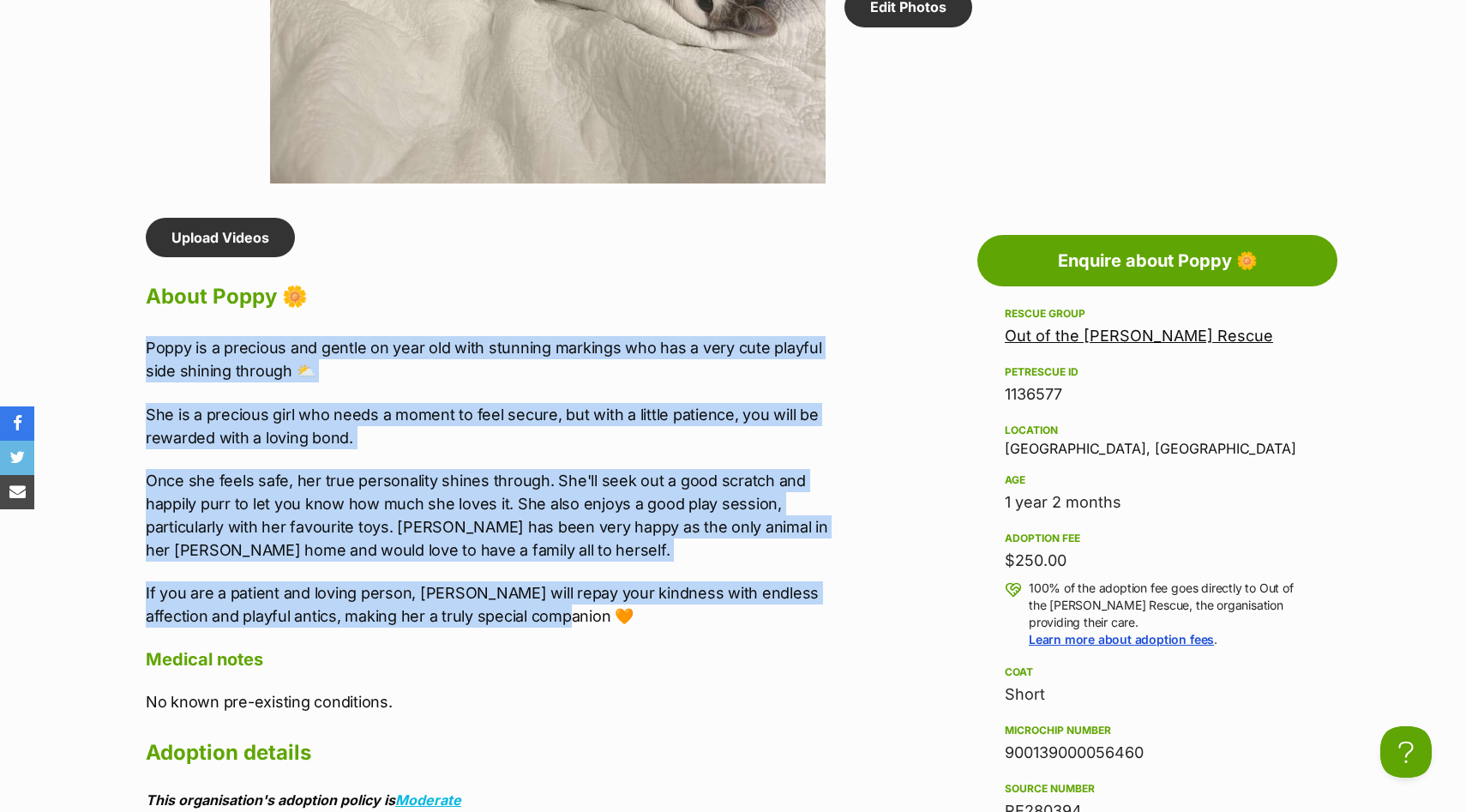
drag, startPoint x: 546, startPoint y: 622, endPoint x: 137, endPoint y: 344, distance: 494.5
click at [137, 344] on div "Upload Videos About Poppy 🌼 Poppy is a precious and gentle on year old with stu…" at bounding box center [491, 791] width 725 height 1148
copy div "Poppy is a precious and gentle on year old with stunning markings who has a ver…"
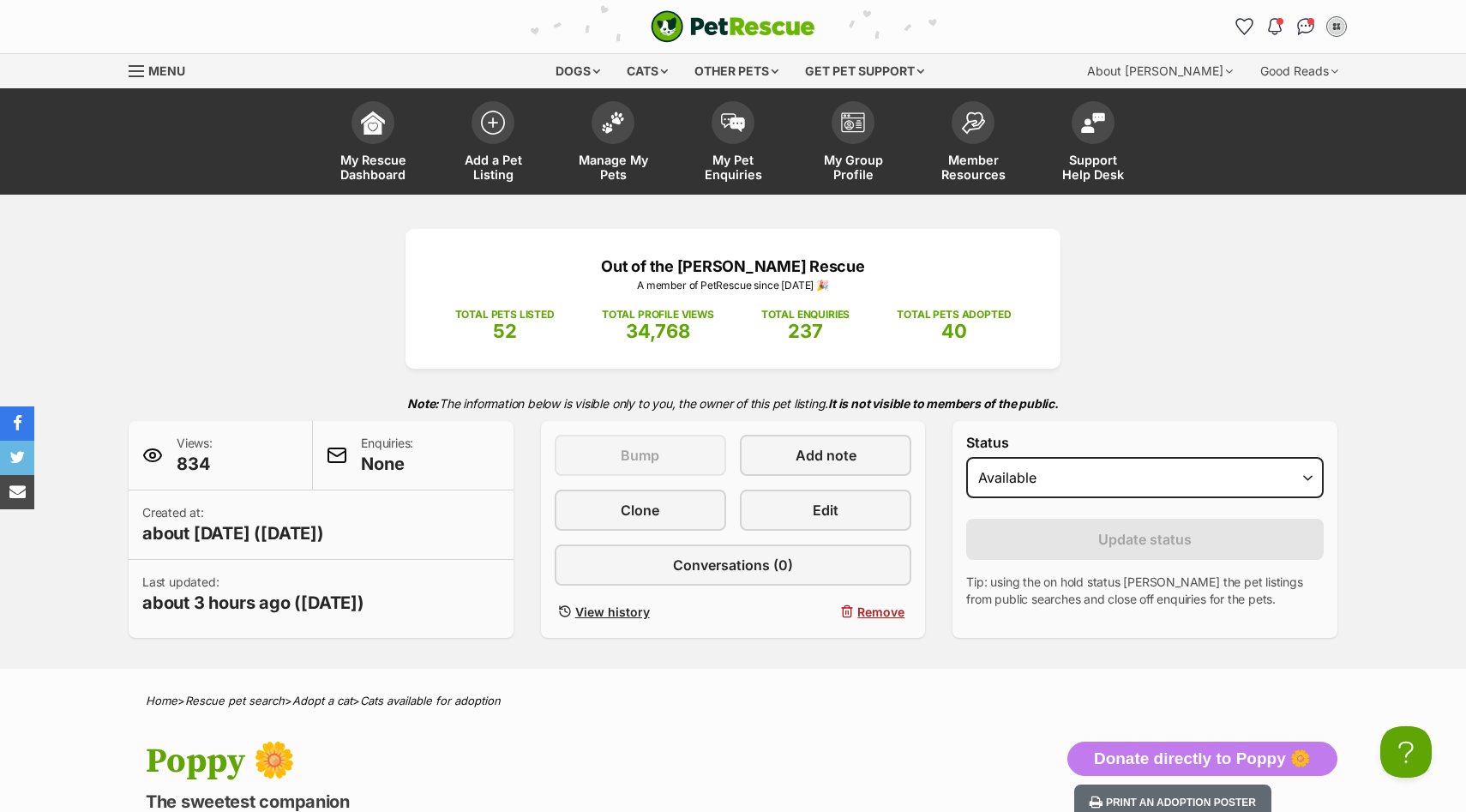
scroll to position [0, 0]
click at [851, 505] on link "Edit" at bounding box center [825, 511] width 171 height 41
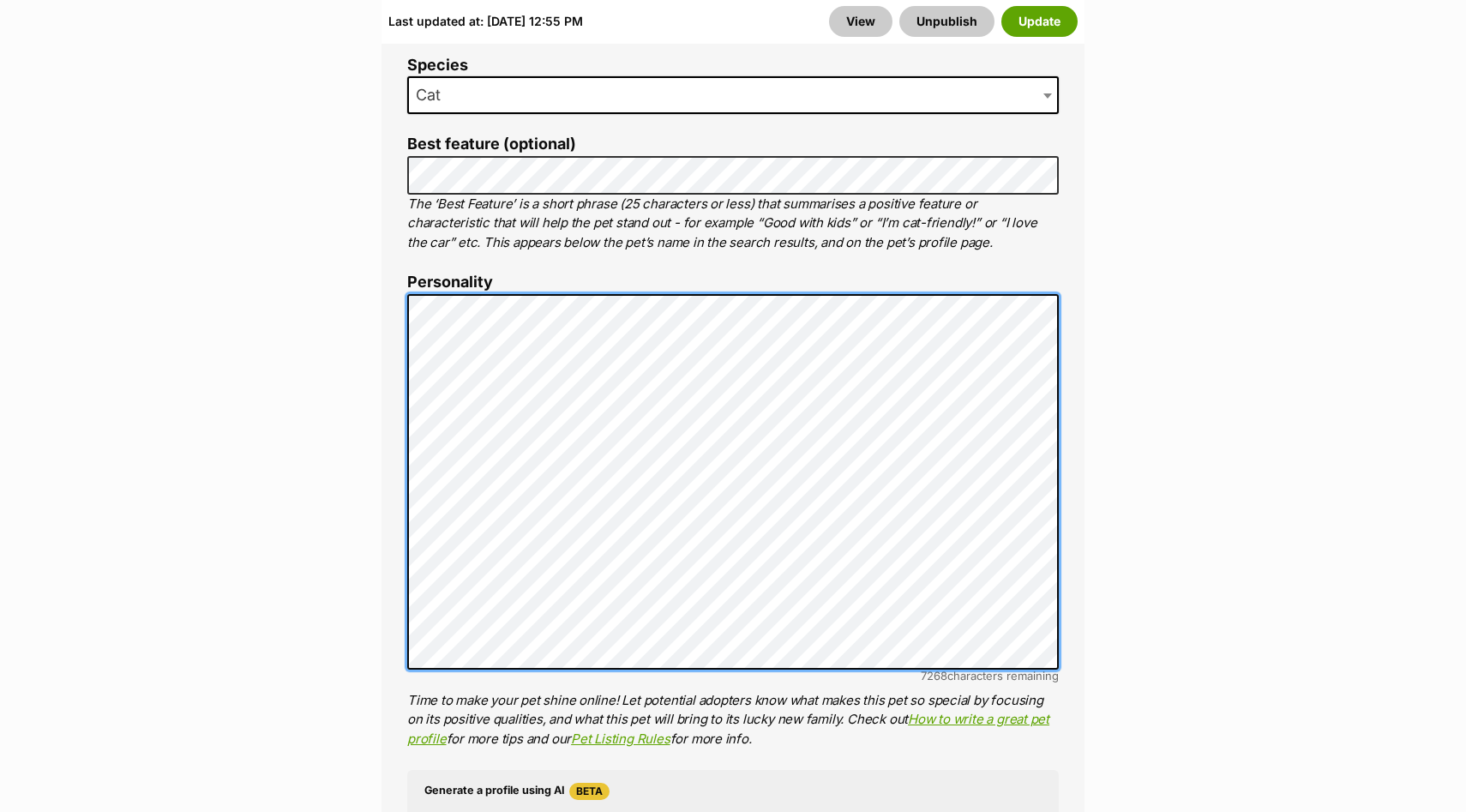
scroll to position [853, 0]
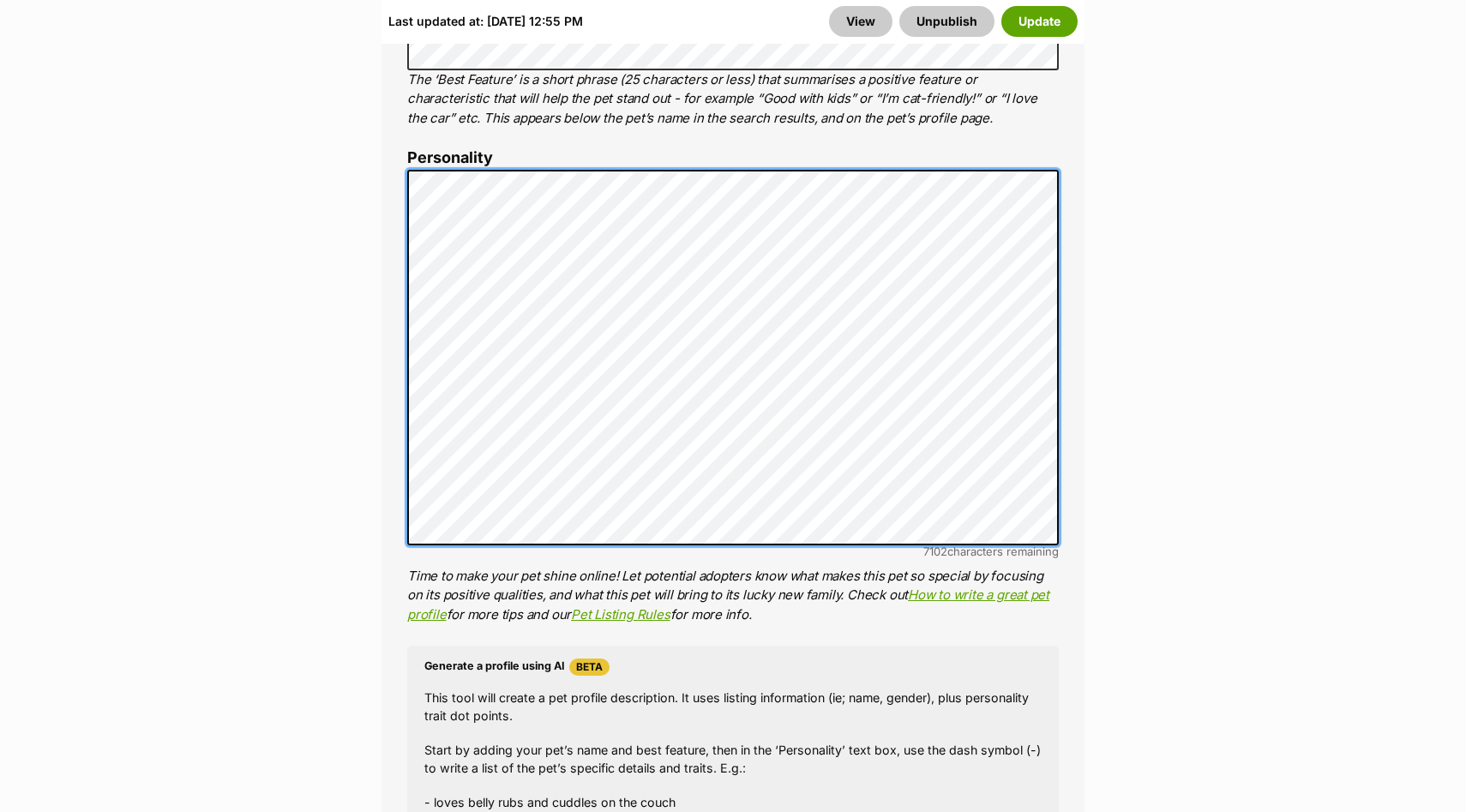
scroll to position [993, 0]
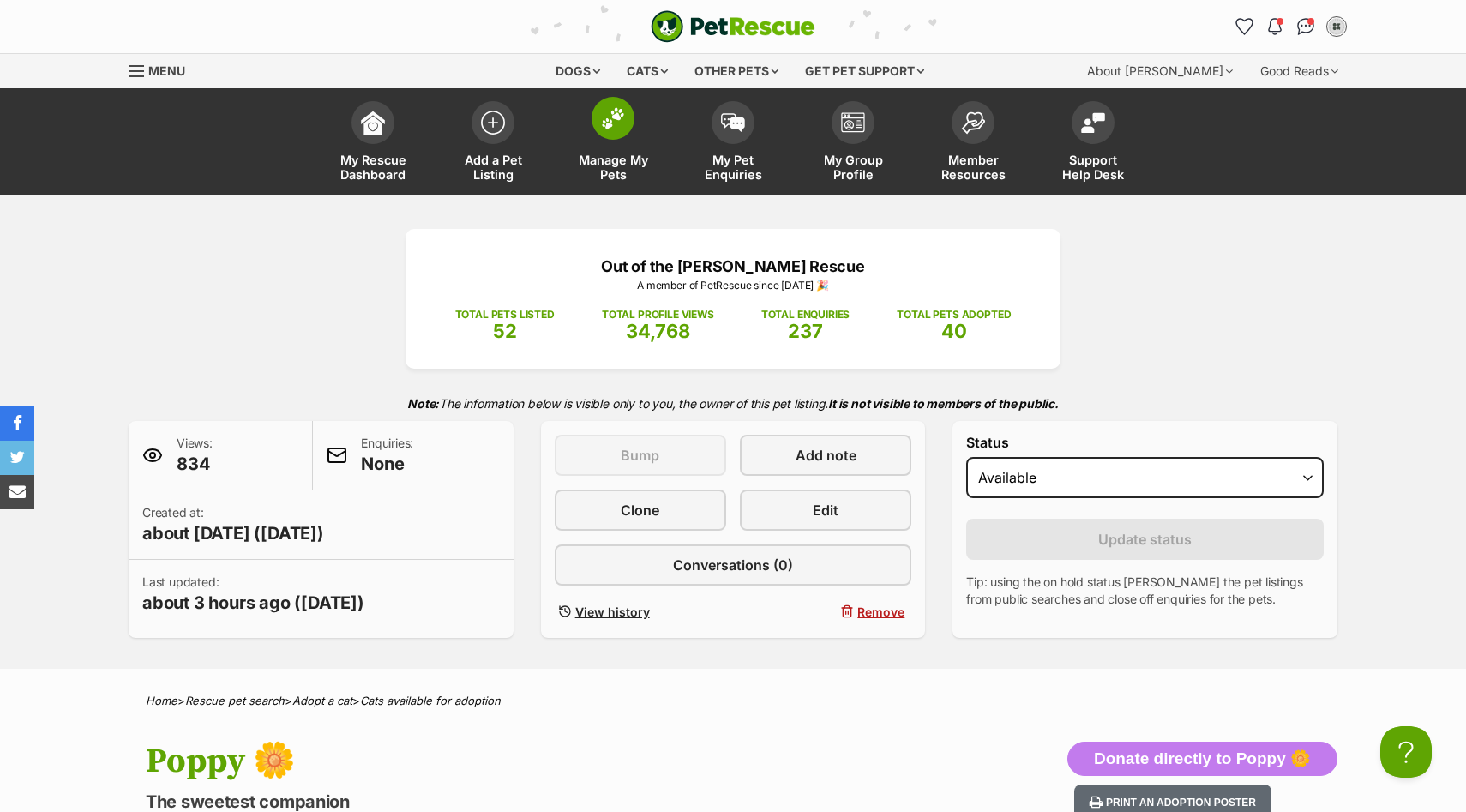
click at [600, 133] on span at bounding box center [613, 118] width 43 height 43
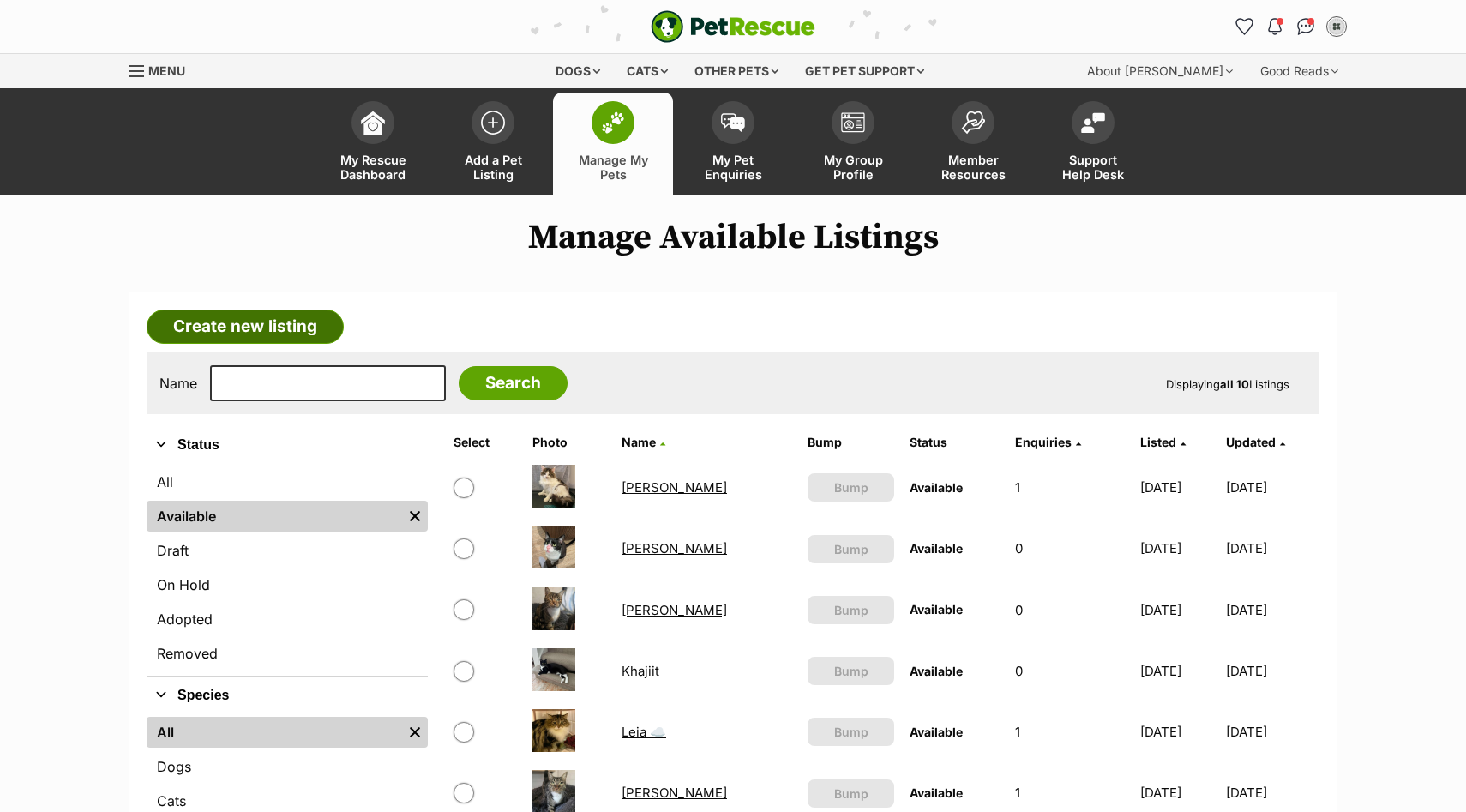
click at [291, 320] on link "Create new listing" at bounding box center [245, 327] width 197 height 35
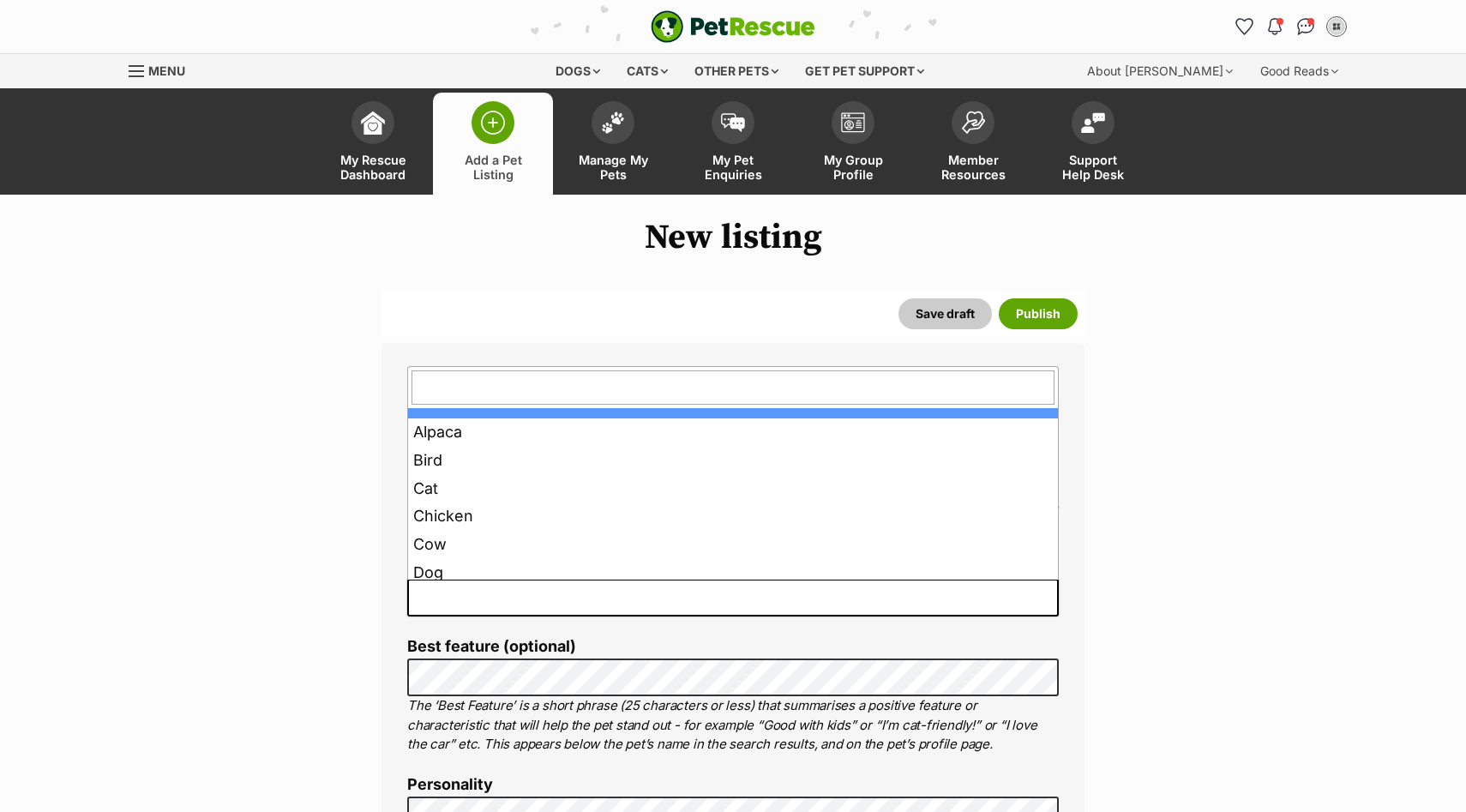
click at [528, 599] on span at bounding box center [733, 598] width 651 height 38
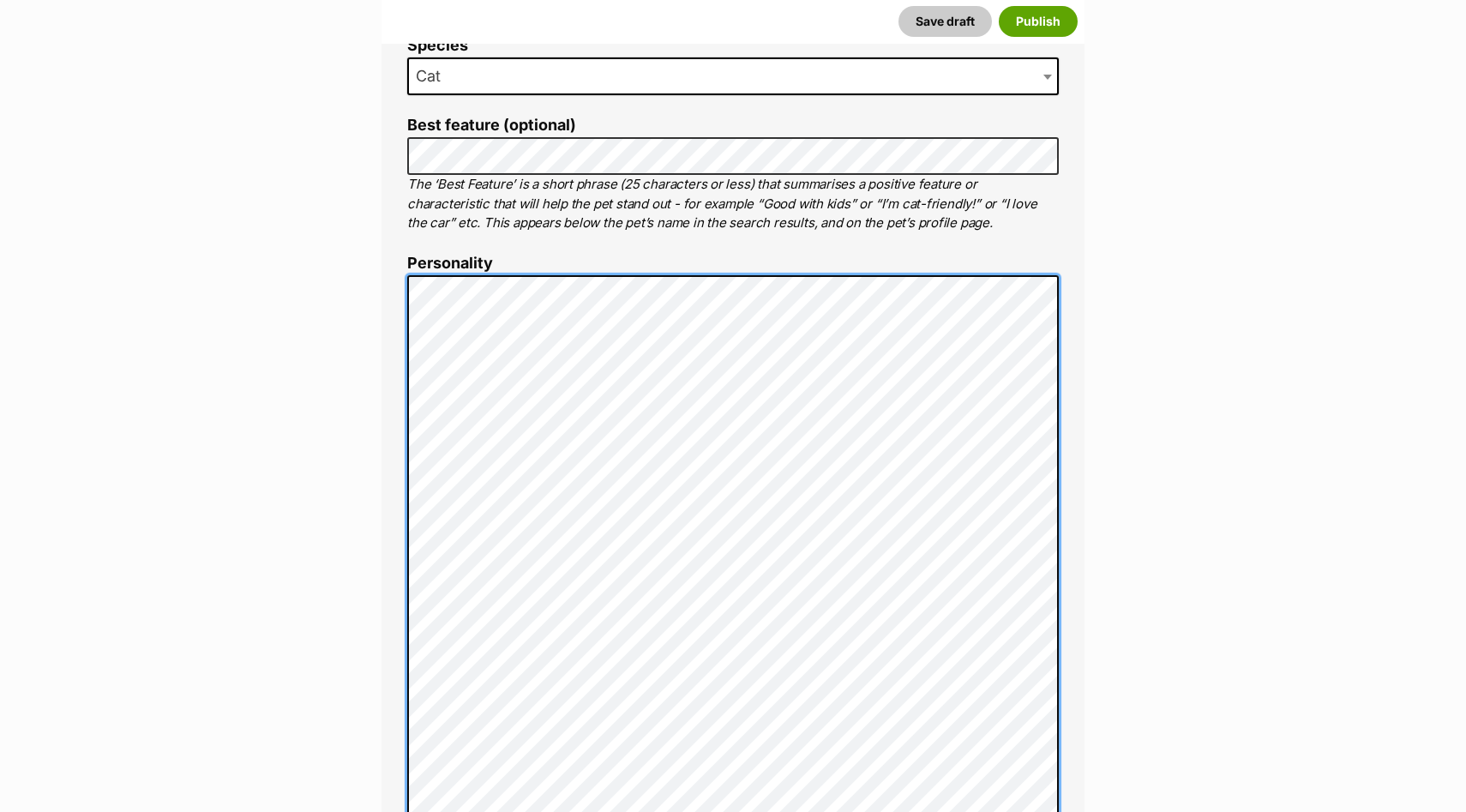
scroll to position [522, 0]
click at [384, 254] on div "About This Pet Name Henlo there, it looks like you might be using the pet name …" at bounding box center [733, 627] width 703 height 1613
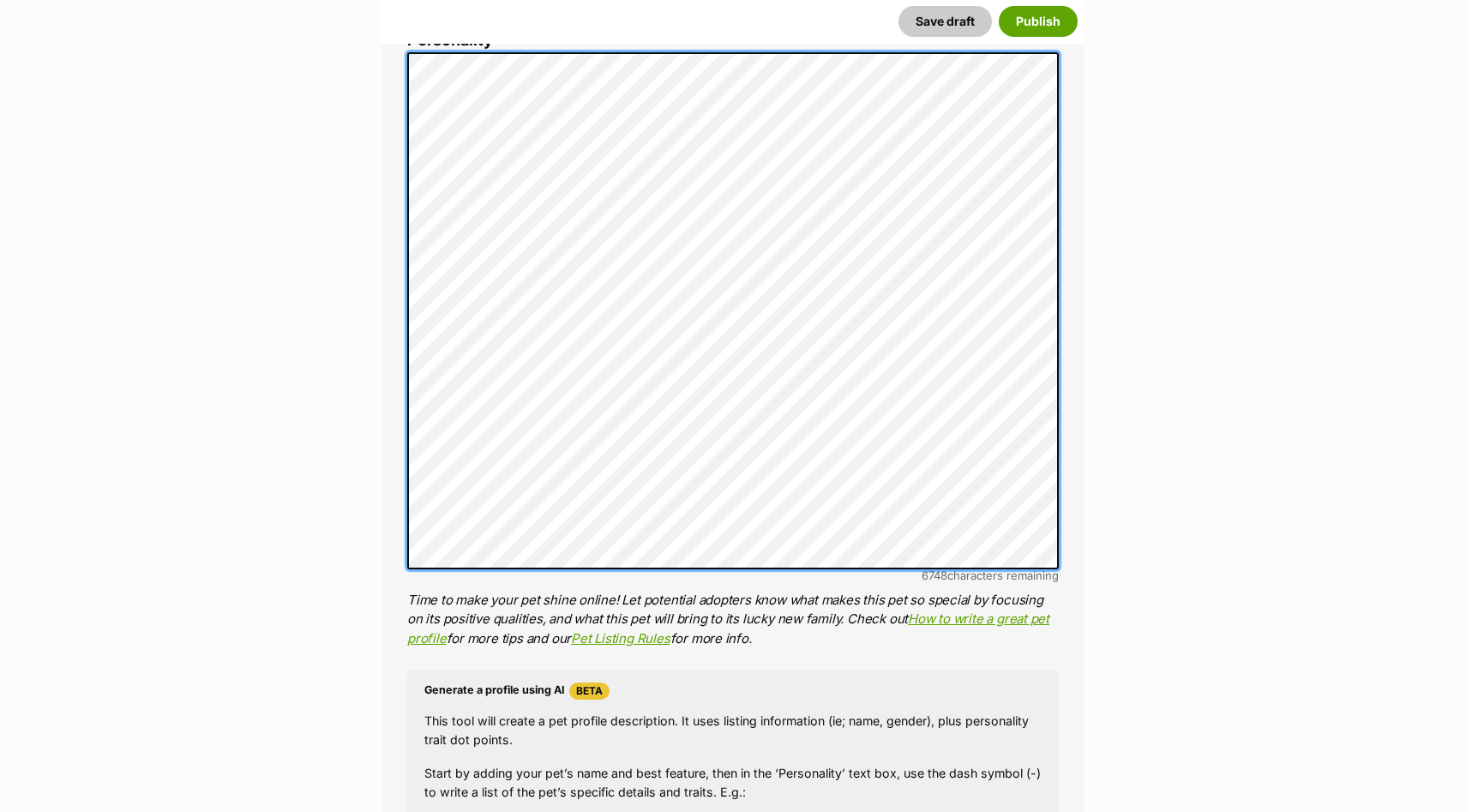
scroll to position [742, 0]
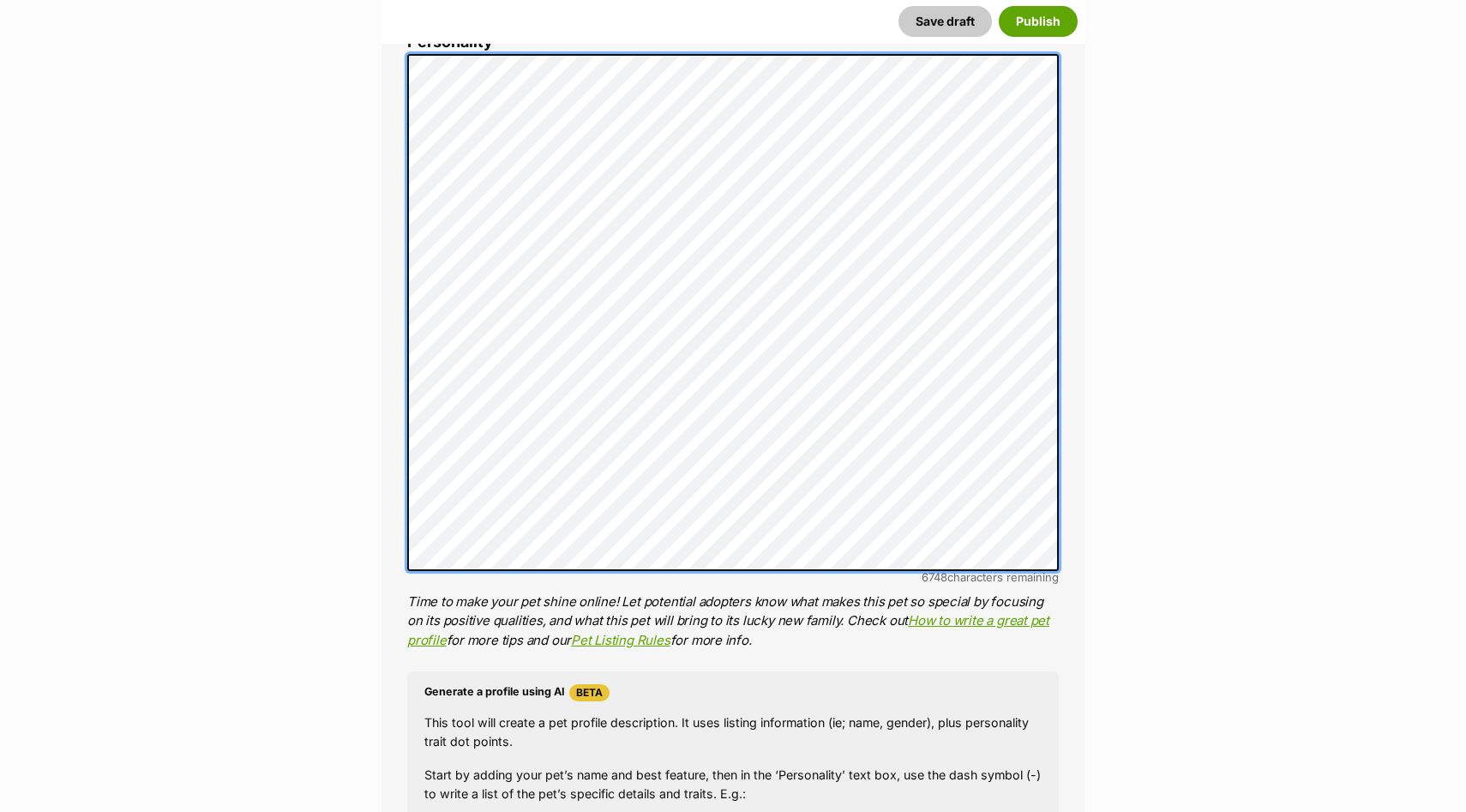
click at [405, 69] on div "About This Pet Name Henlo there, it looks like you might be using the pet name …" at bounding box center [733, 390] width 703 height 1577
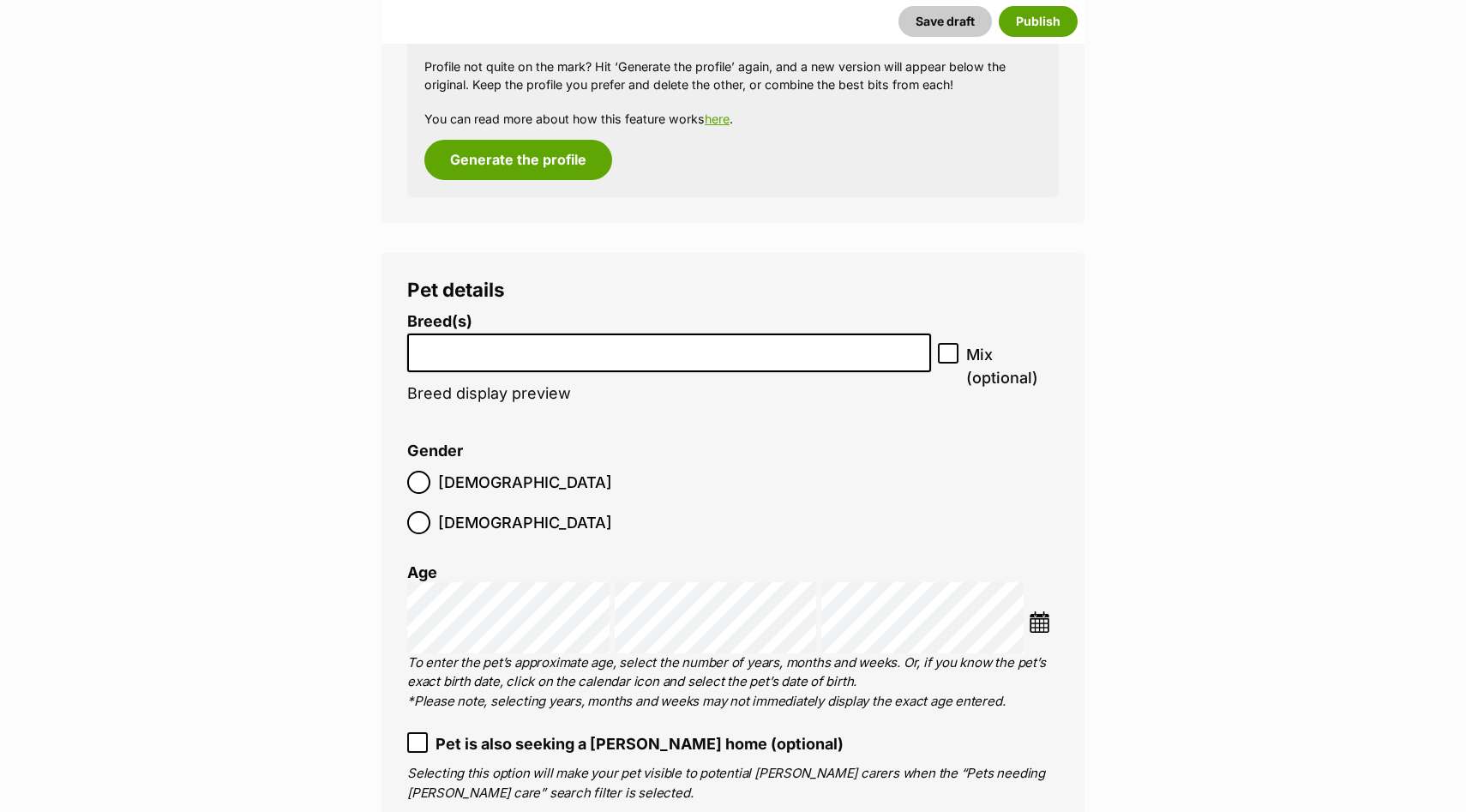
scroll to position [1570, 0]
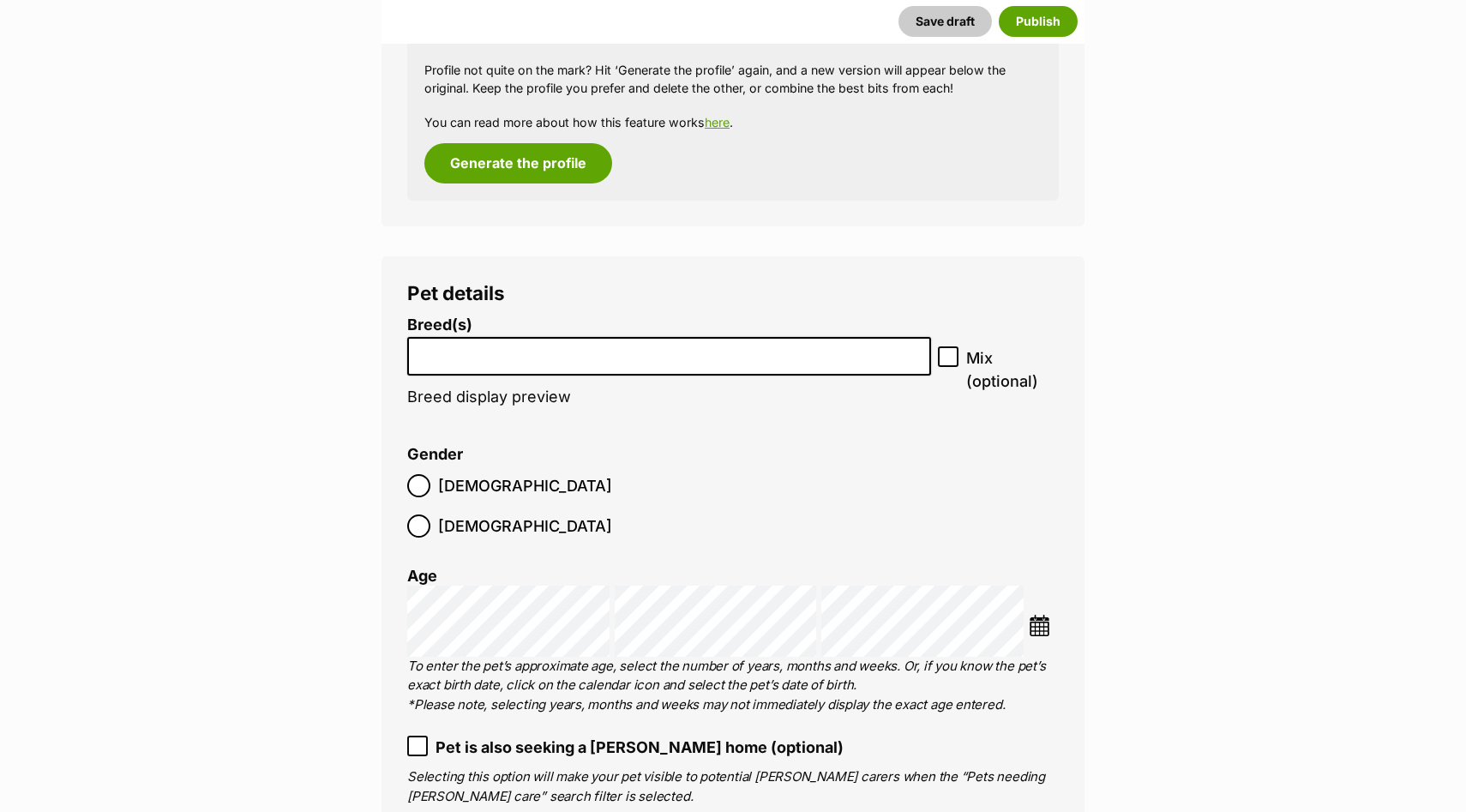
click at [627, 358] on input "search" at bounding box center [669, 352] width 511 height 18
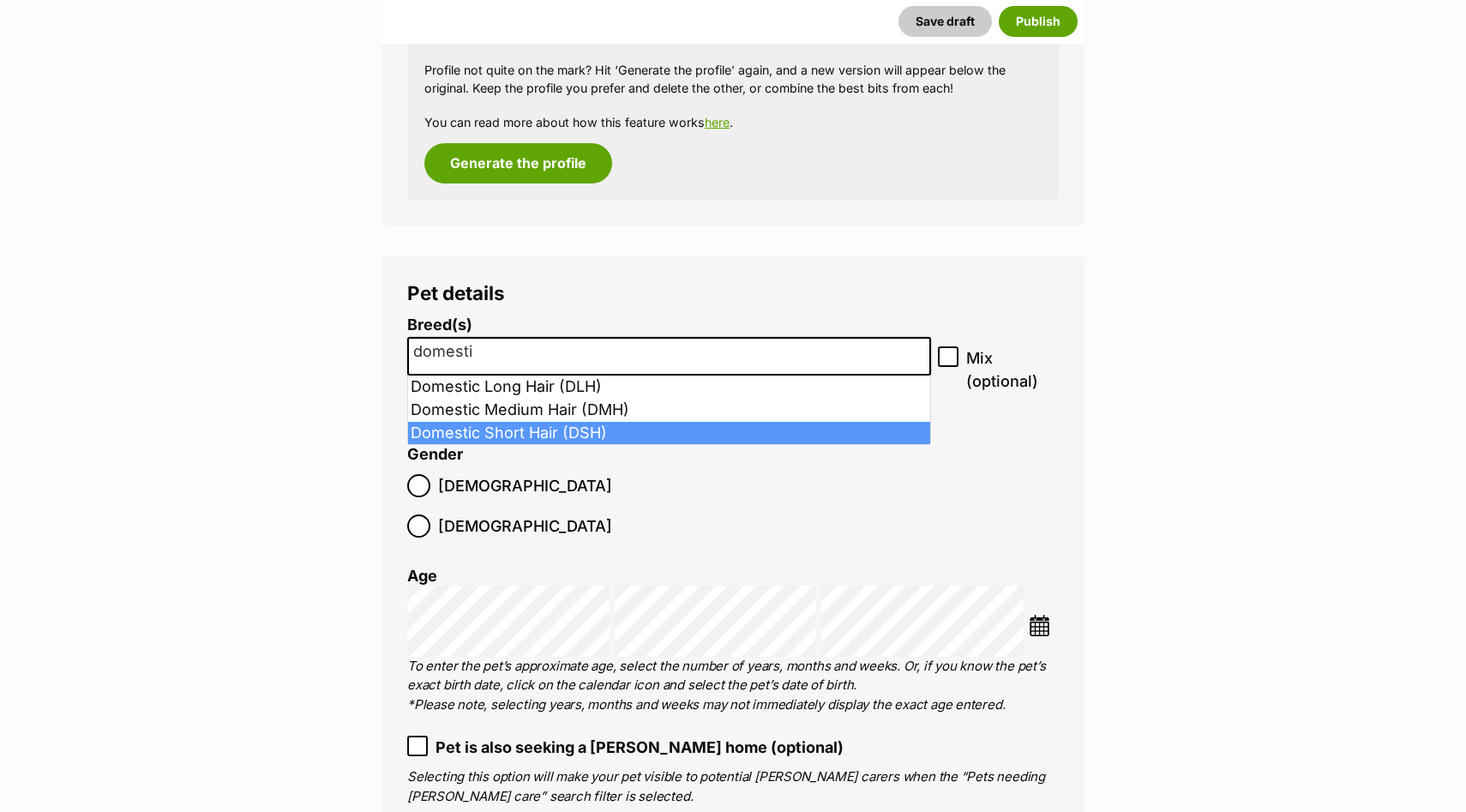
type input "domesti"
select select "252102"
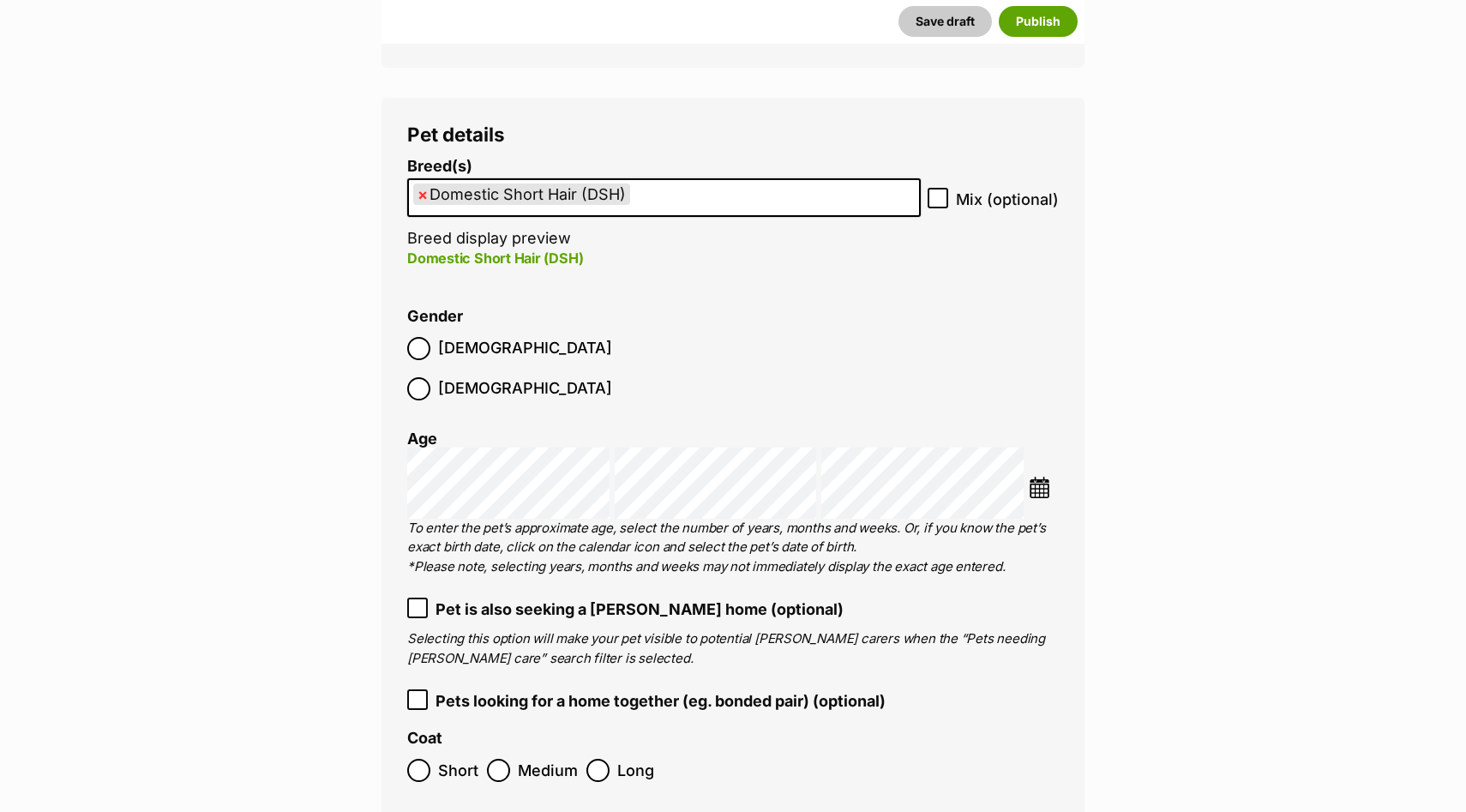
scroll to position [1730, 0]
click at [1027, 448] on div "Choose Date" at bounding box center [733, 481] width 651 height 71
click at [1038, 475] on img at bounding box center [1039, 485] width 22 height 22
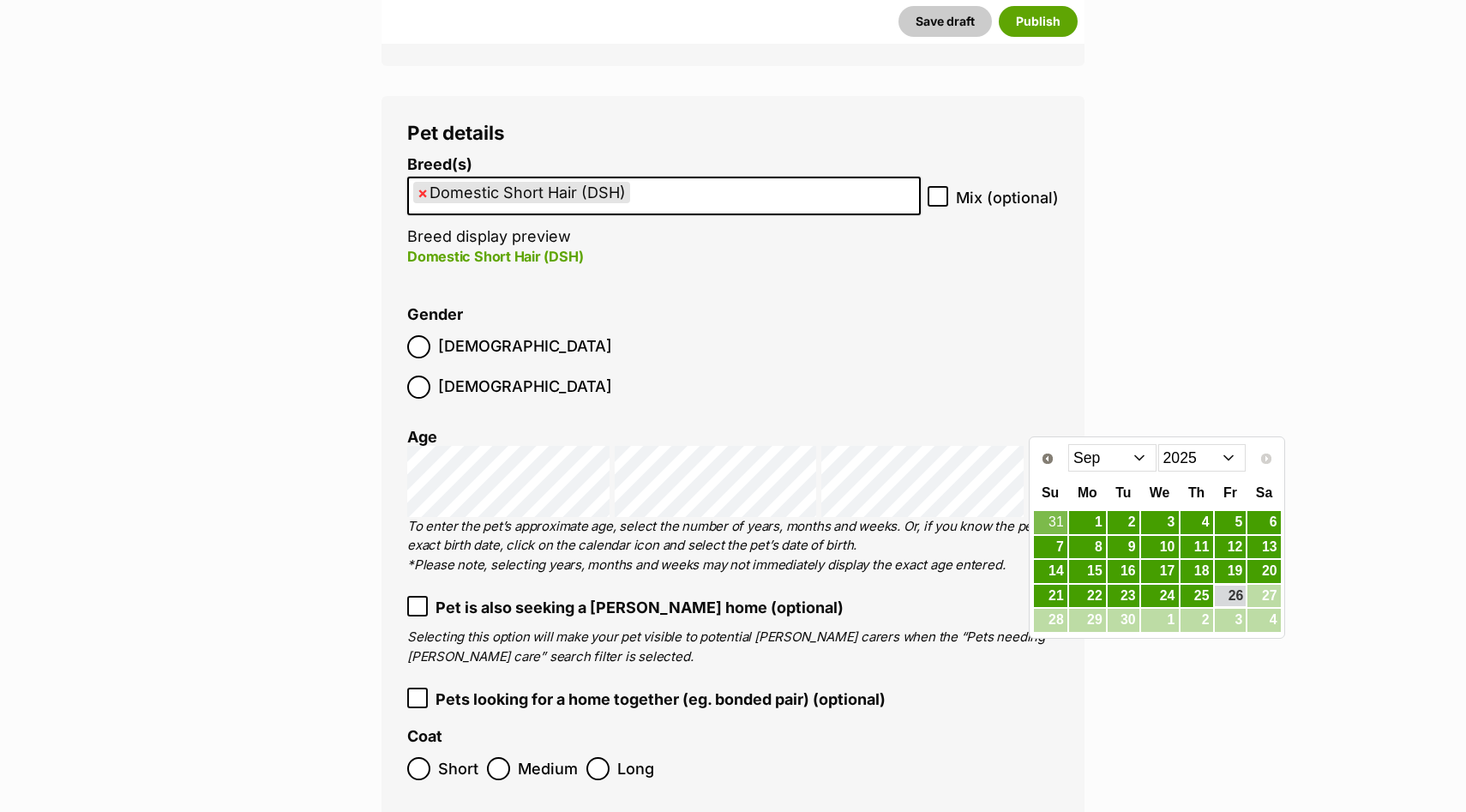
click at [1184, 460] on select "2015 2016 2017 2018 2019 2020 2021 2022 2023 2024 2025" at bounding box center [1203, 458] width 88 height 28
click at [1133, 460] on select "Jan Feb Mar Apr May Jun Jul Aug Sep Oct Nov Dec" at bounding box center [1112, 458] width 88 height 28
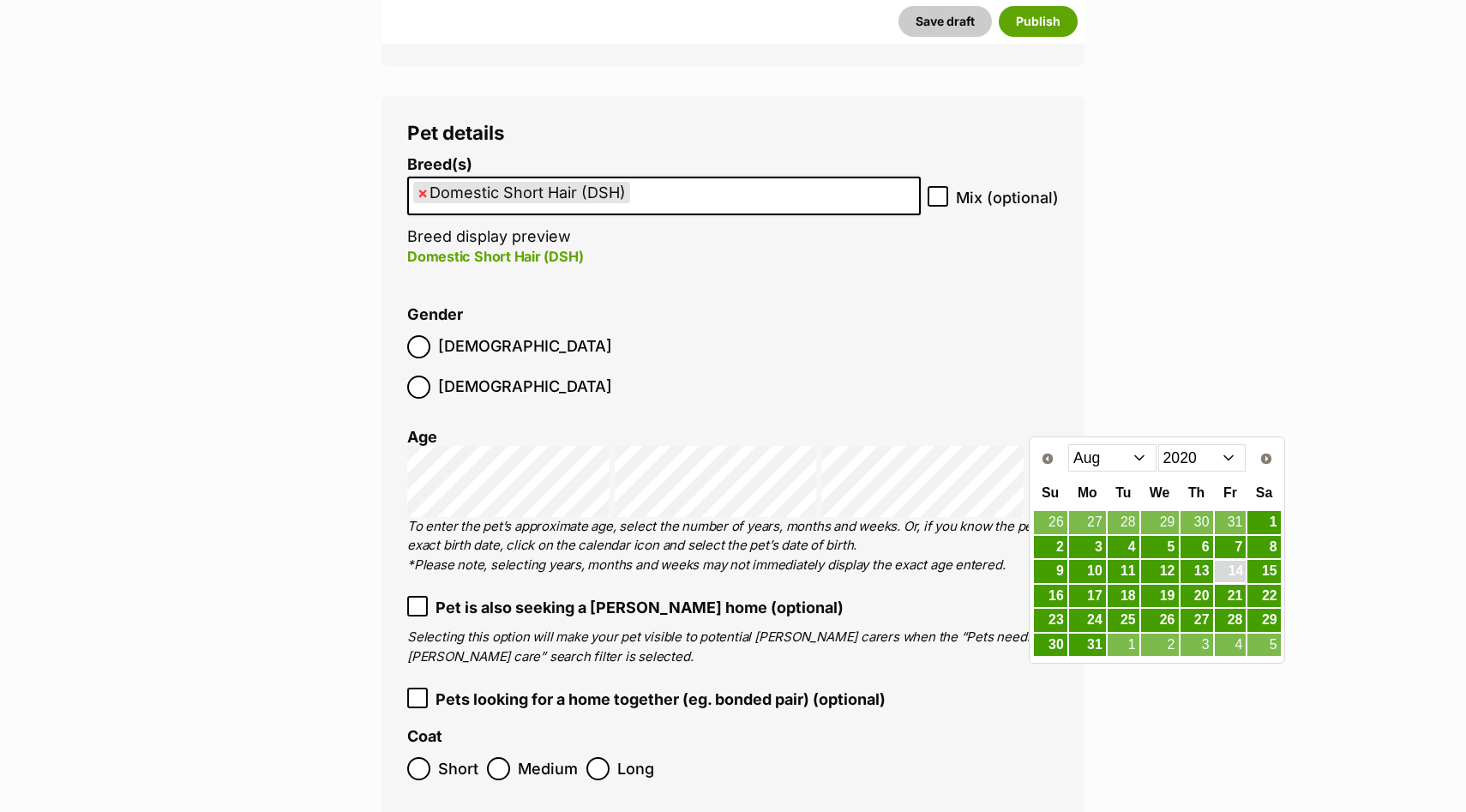
click at [1230, 570] on link "14" at bounding box center [1230, 571] width 32 height 22
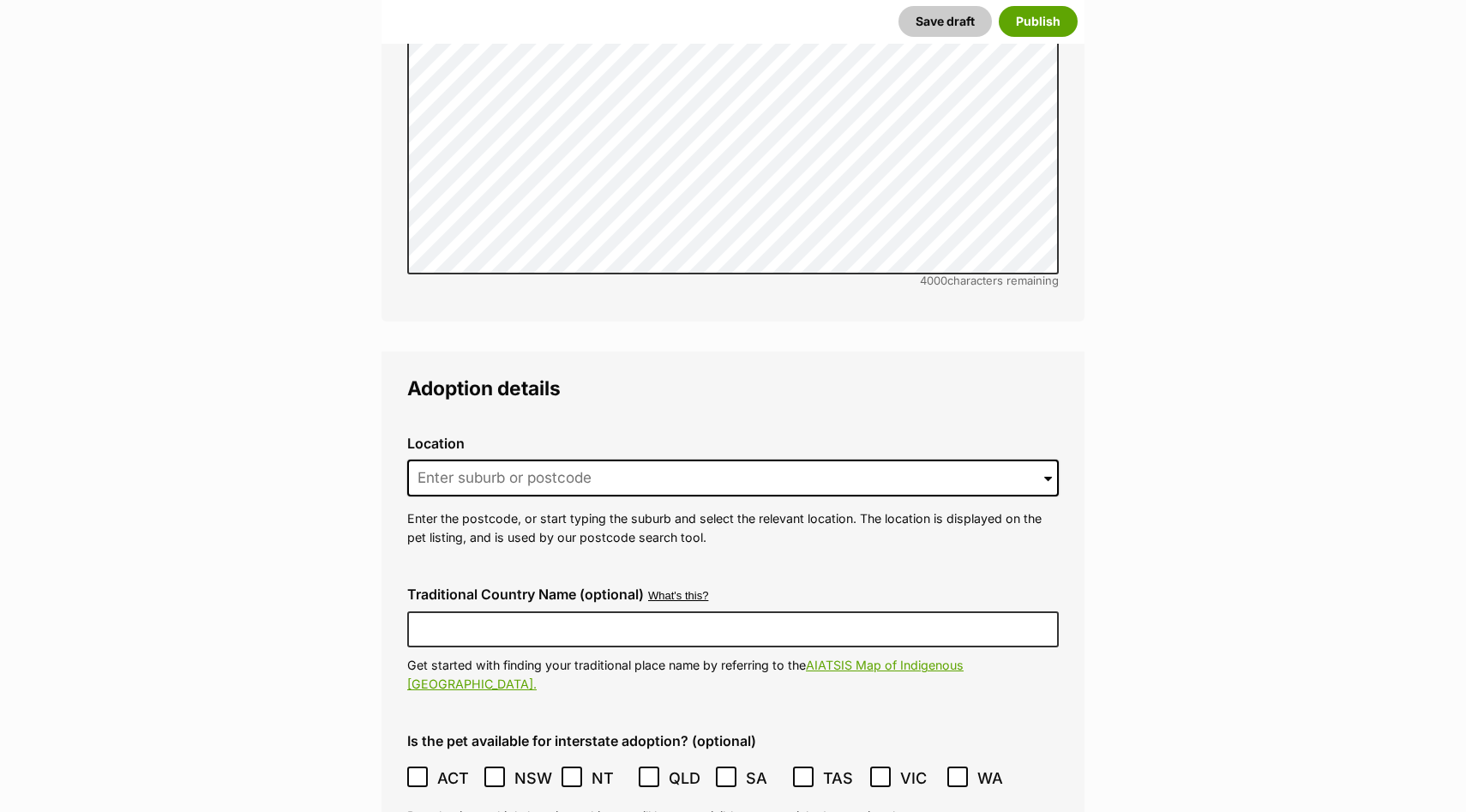
scroll to position [3678, 0]
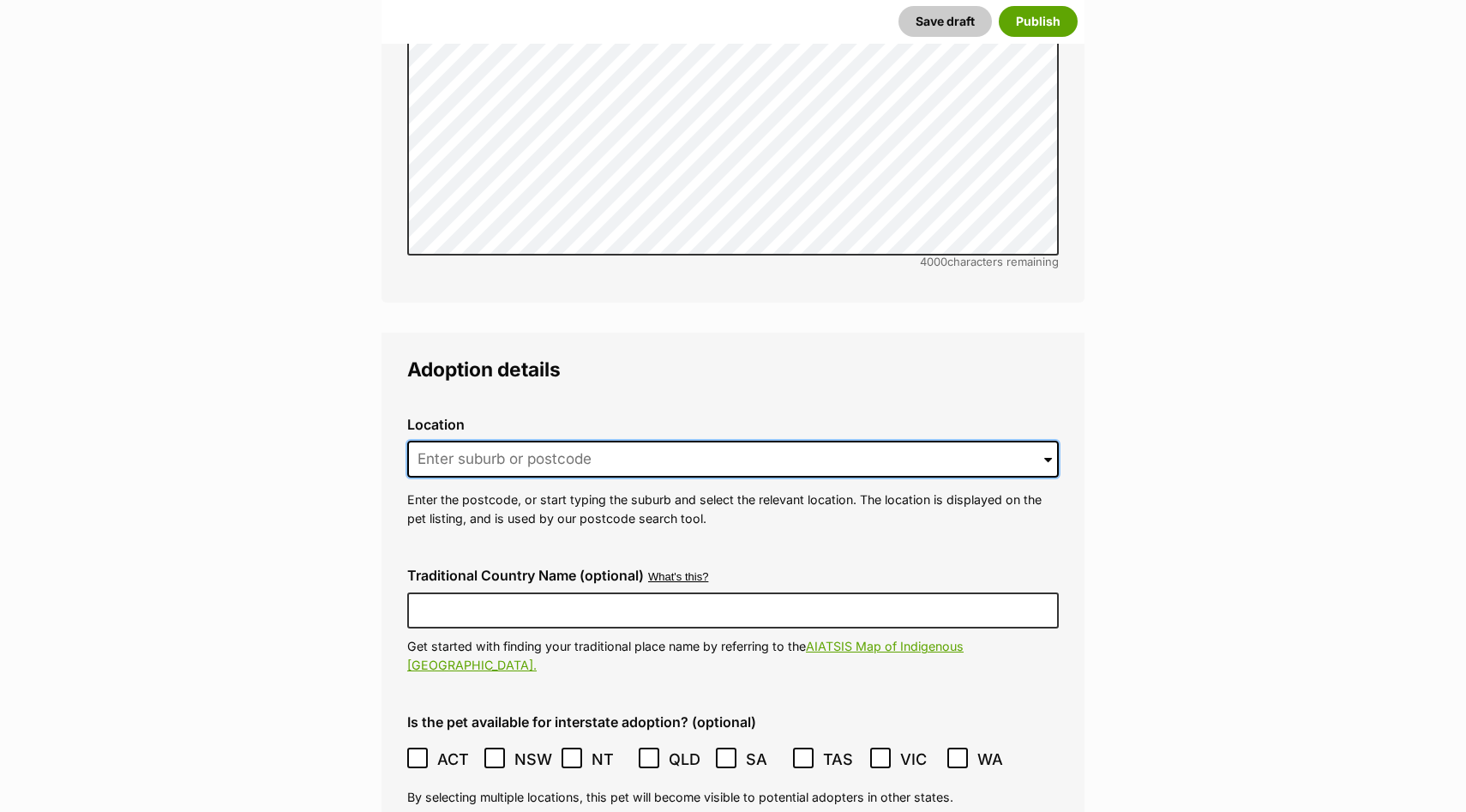
click at [603, 441] on input at bounding box center [733, 460] width 651 height 38
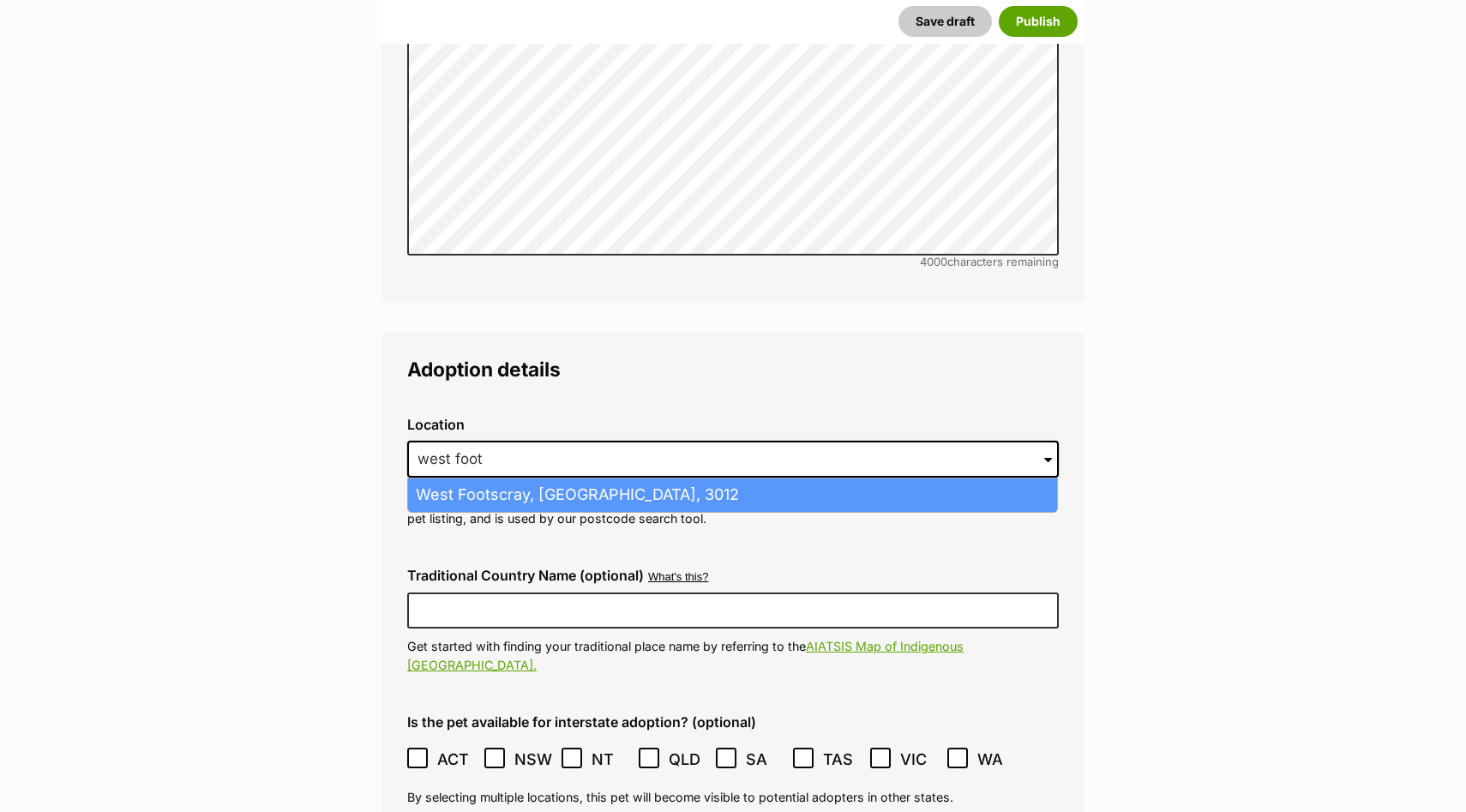
click at [549, 479] on li "West Footscray, Victoria, 3012" at bounding box center [732, 495] width 649 height 34
type input "West Footscray, Victoria, 3012"
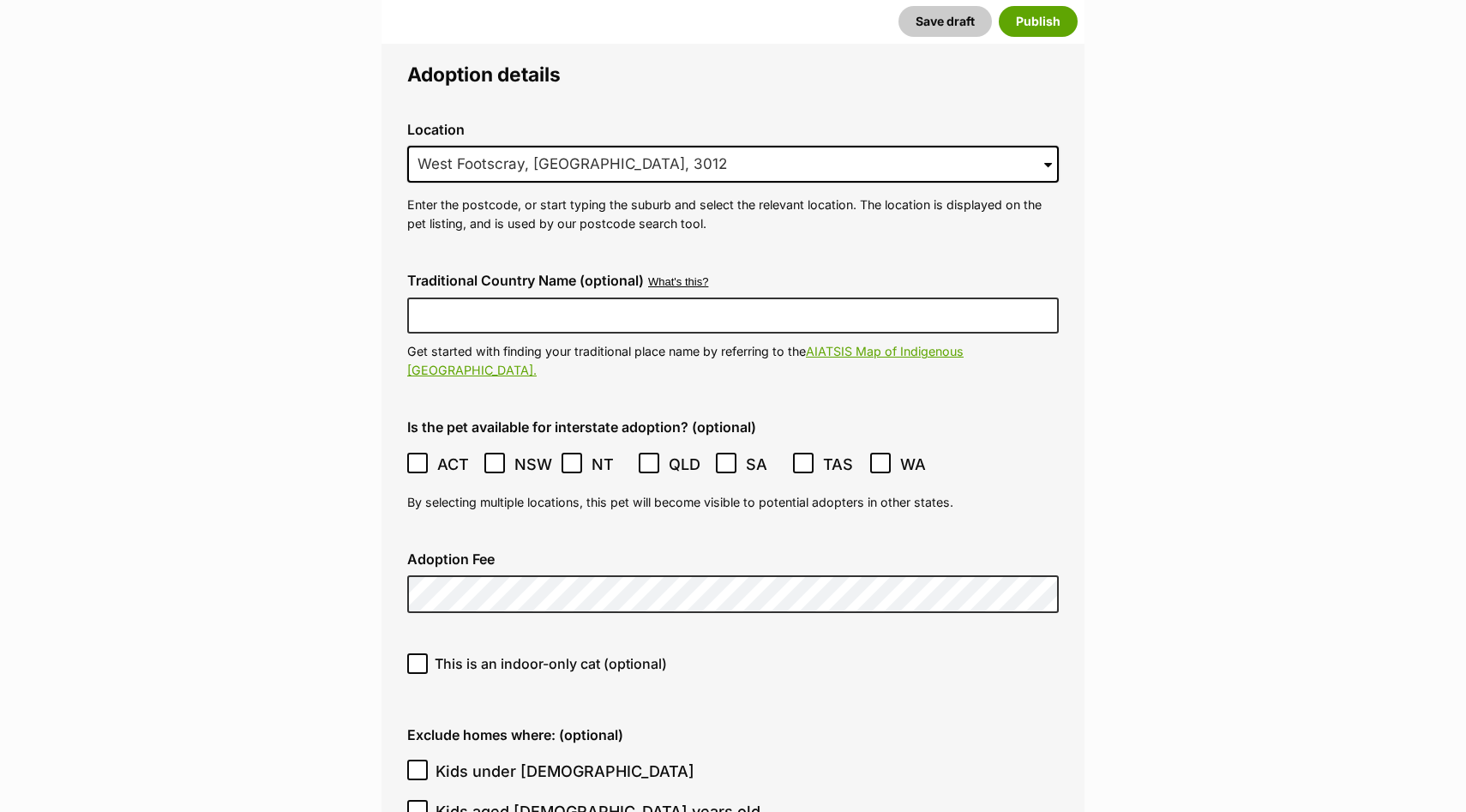
scroll to position [4007, 0]
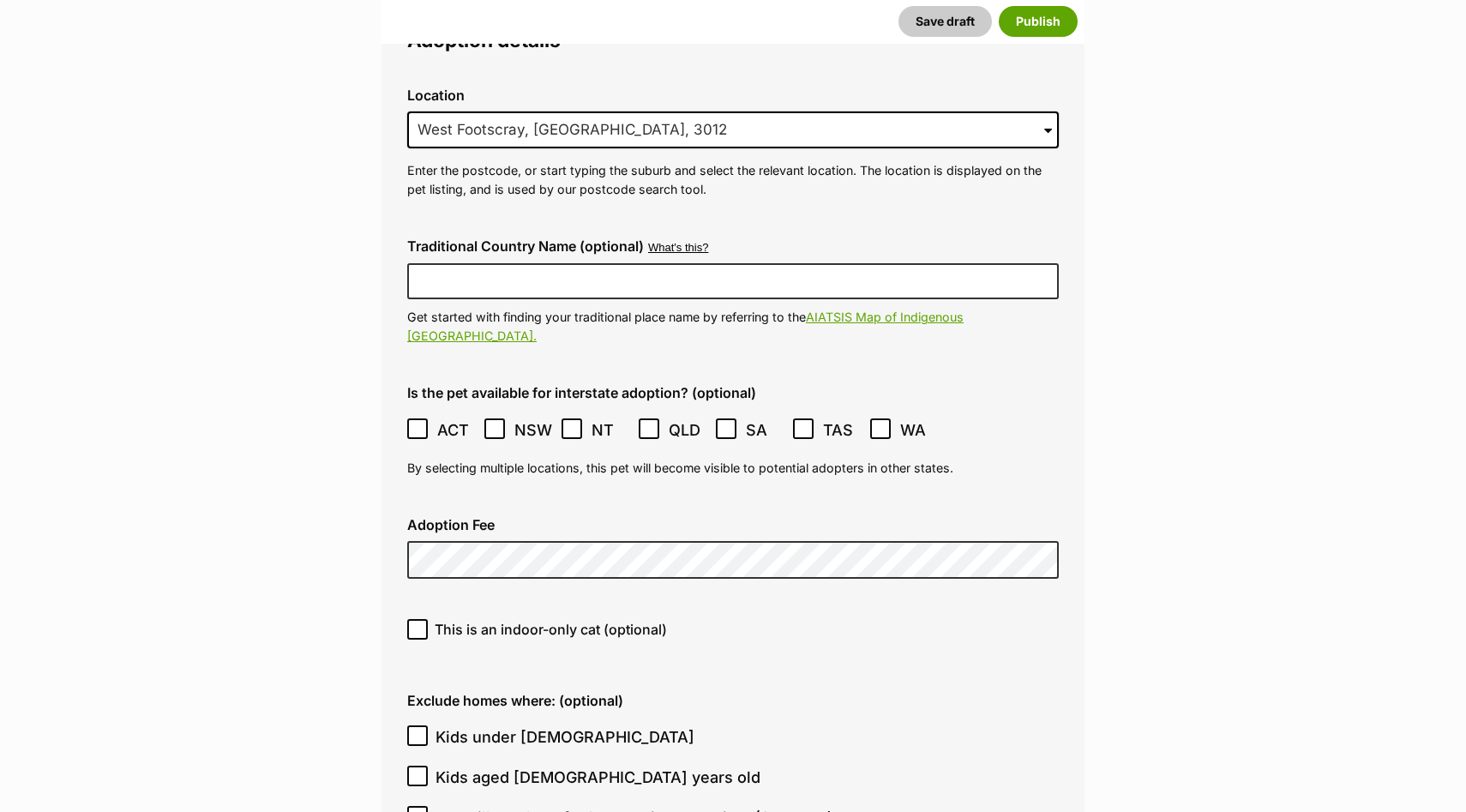
click at [416, 623] on icon at bounding box center [417, 629] width 12 height 12
click at [416, 619] on input "This is an indoor-only cat (optional)" at bounding box center [417, 629] width 21 height 21
checkbox input "true"
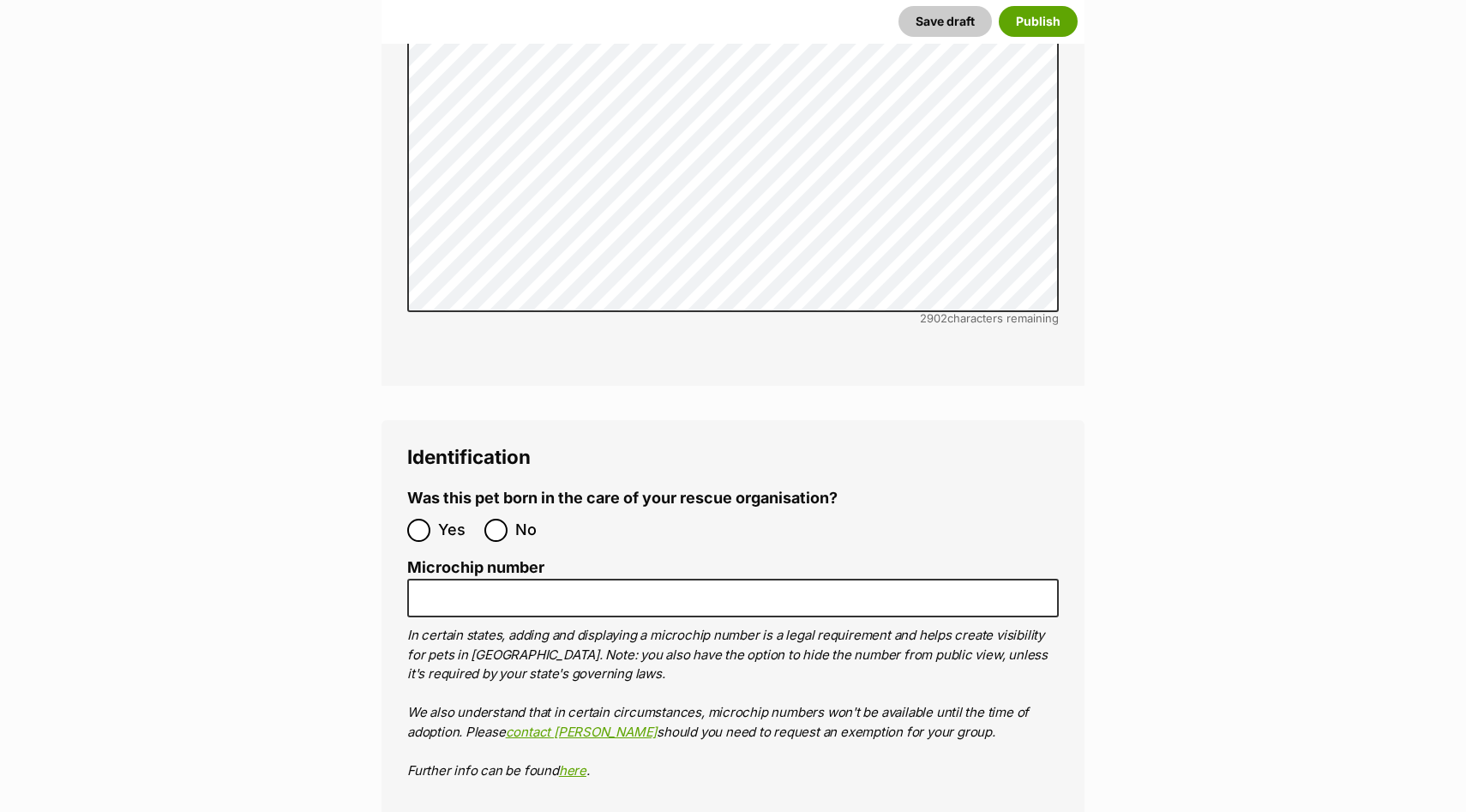
scroll to position [5304, 0]
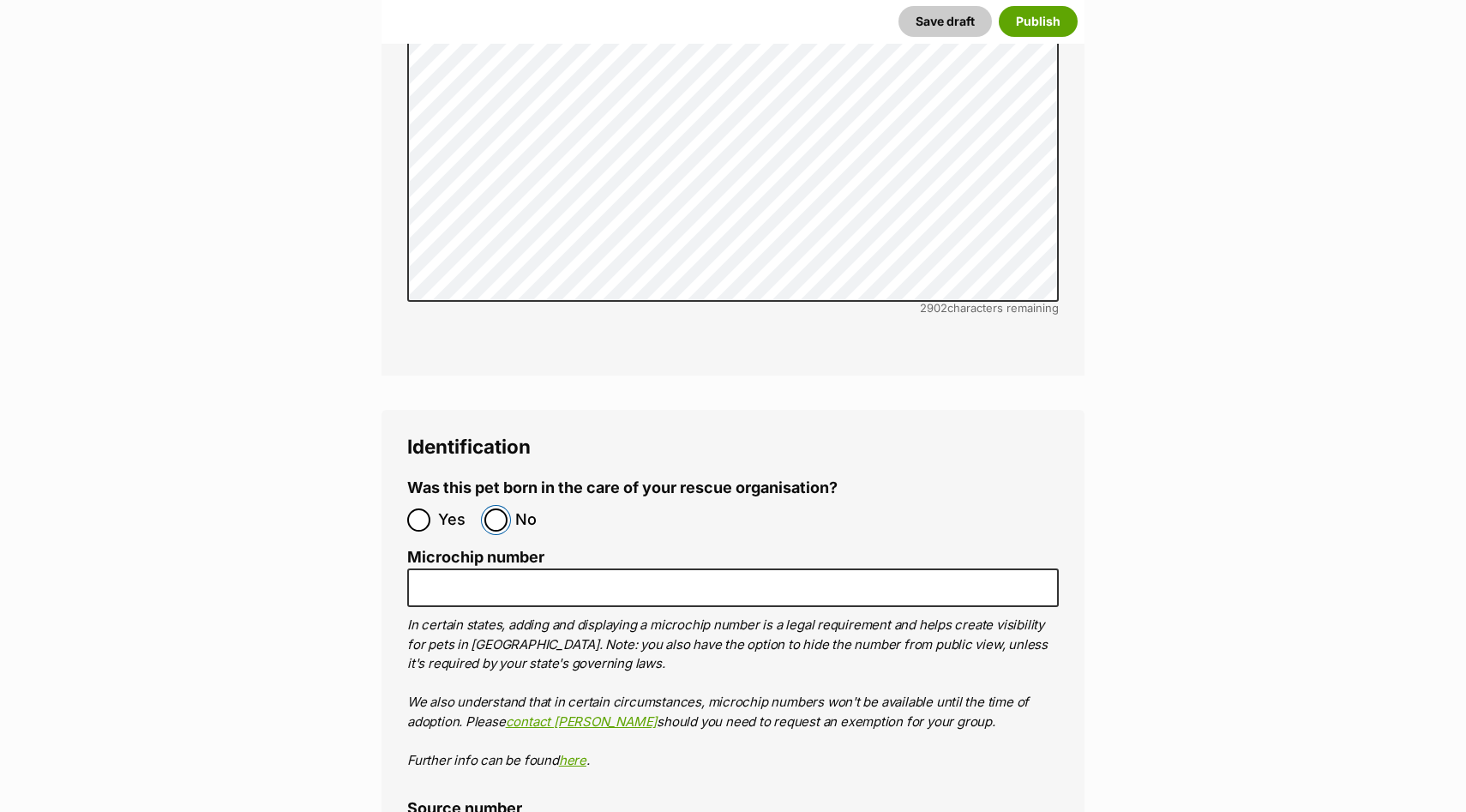
click at [498, 508] on input "No" at bounding box center [496, 519] width 23 height 23
radio input "true"
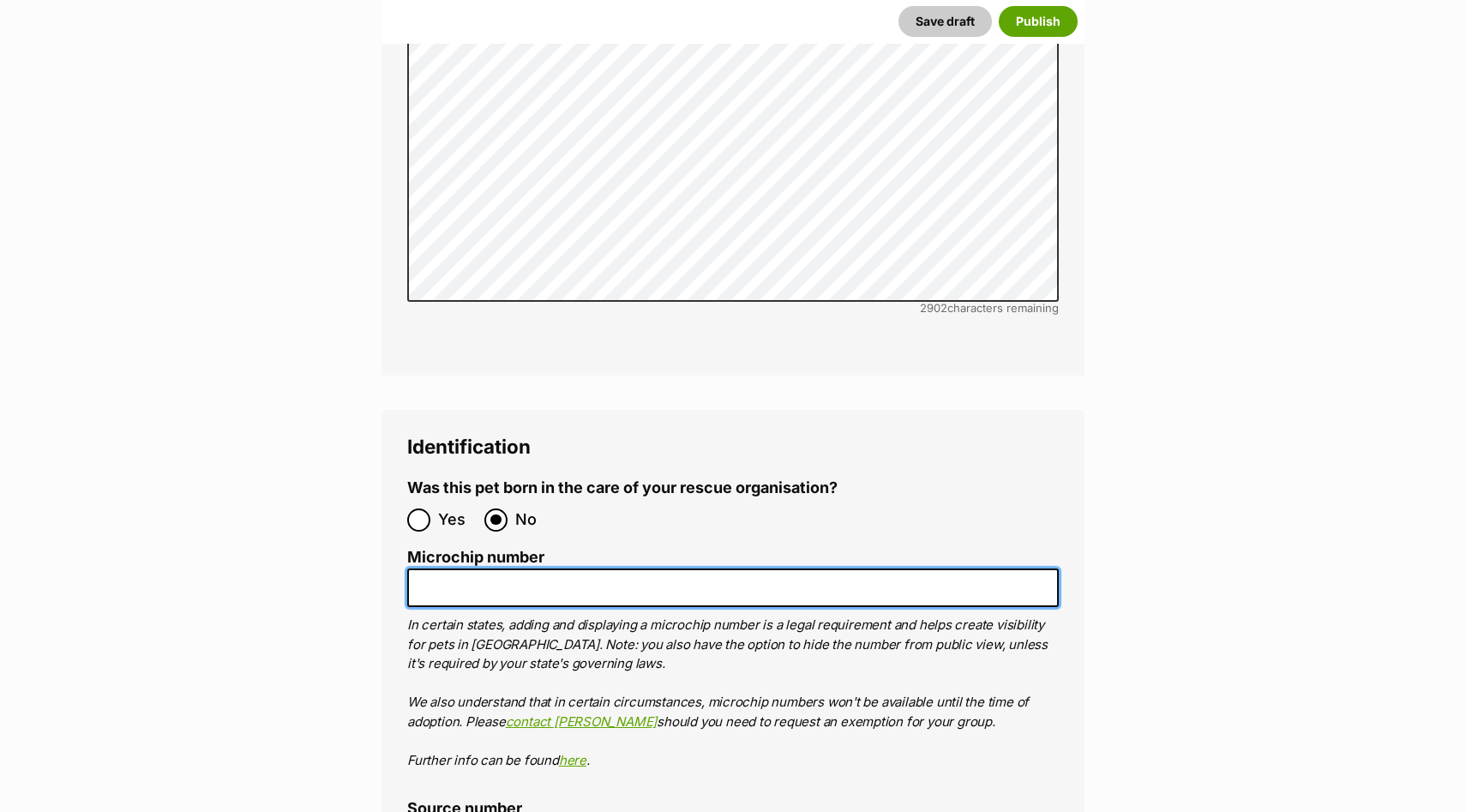
click at [506, 568] on input "Microchip number" at bounding box center [733, 587] width 651 height 39
paste input "956000017404157"
drag, startPoint x: 449, startPoint y: 515, endPoint x: 363, endPoint y: 511, distance: 86.1
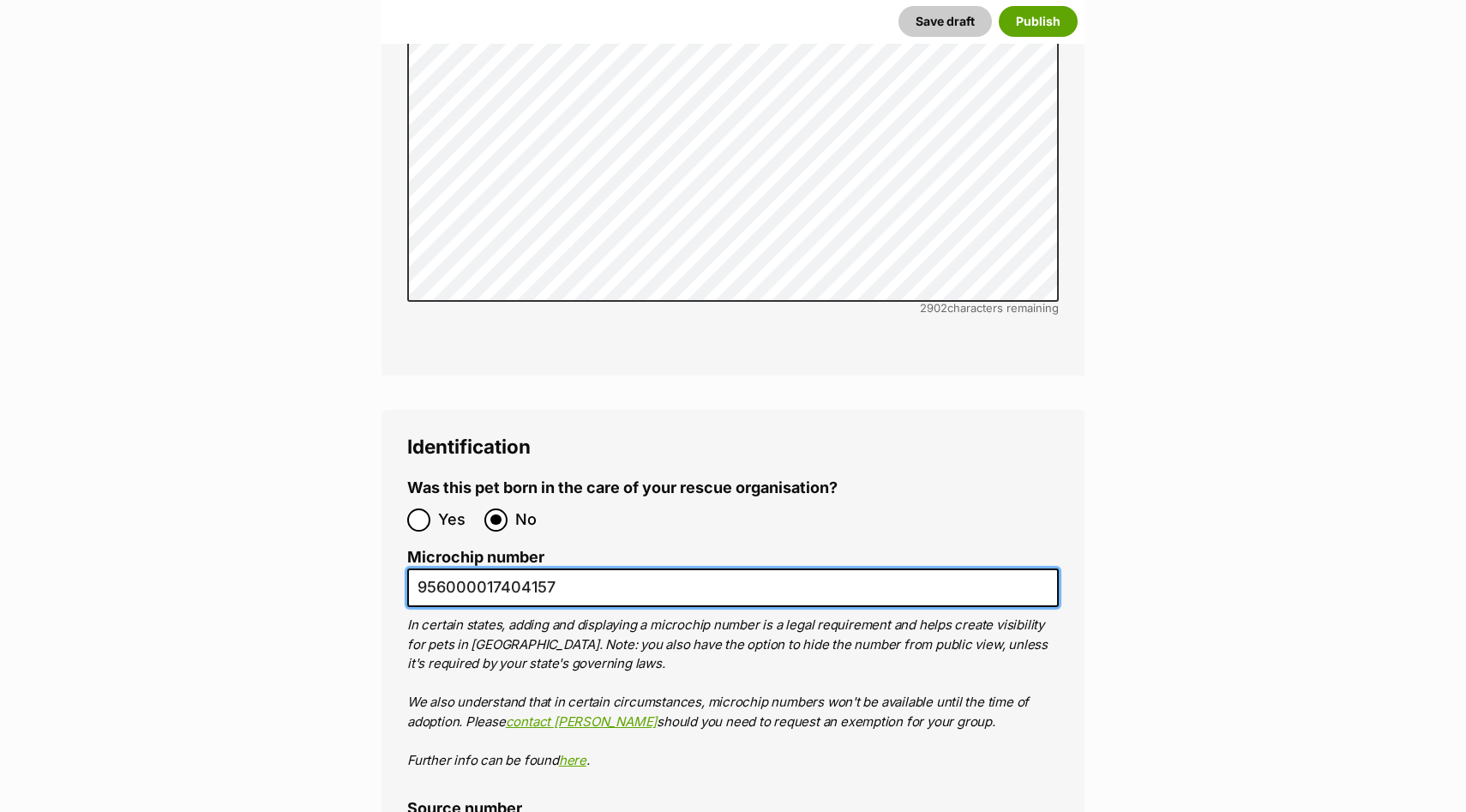
click at [720, 568] on input "956000017404157" at bounding box center [733, 587] width 651 height 39
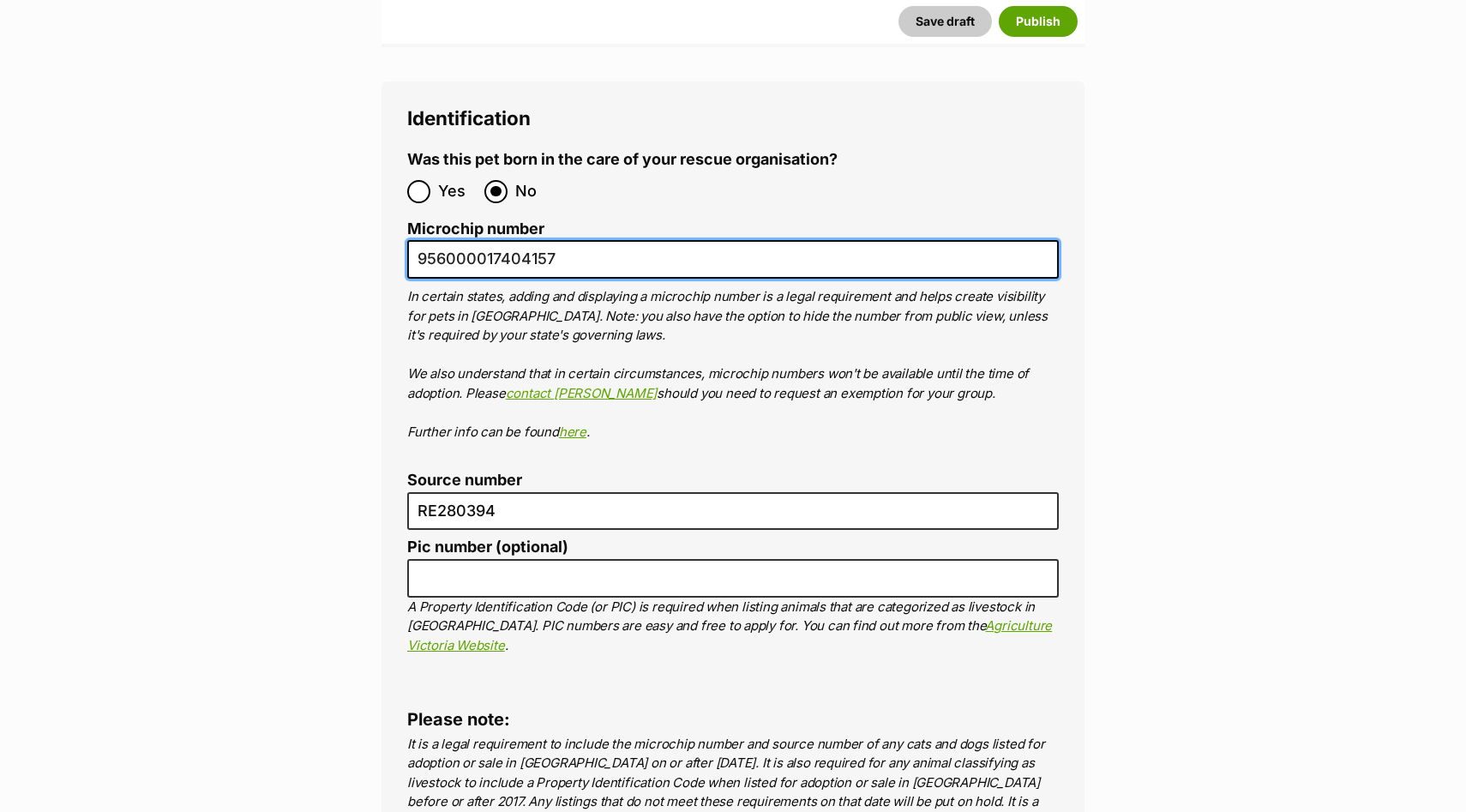
scroll to position [5666, 0]
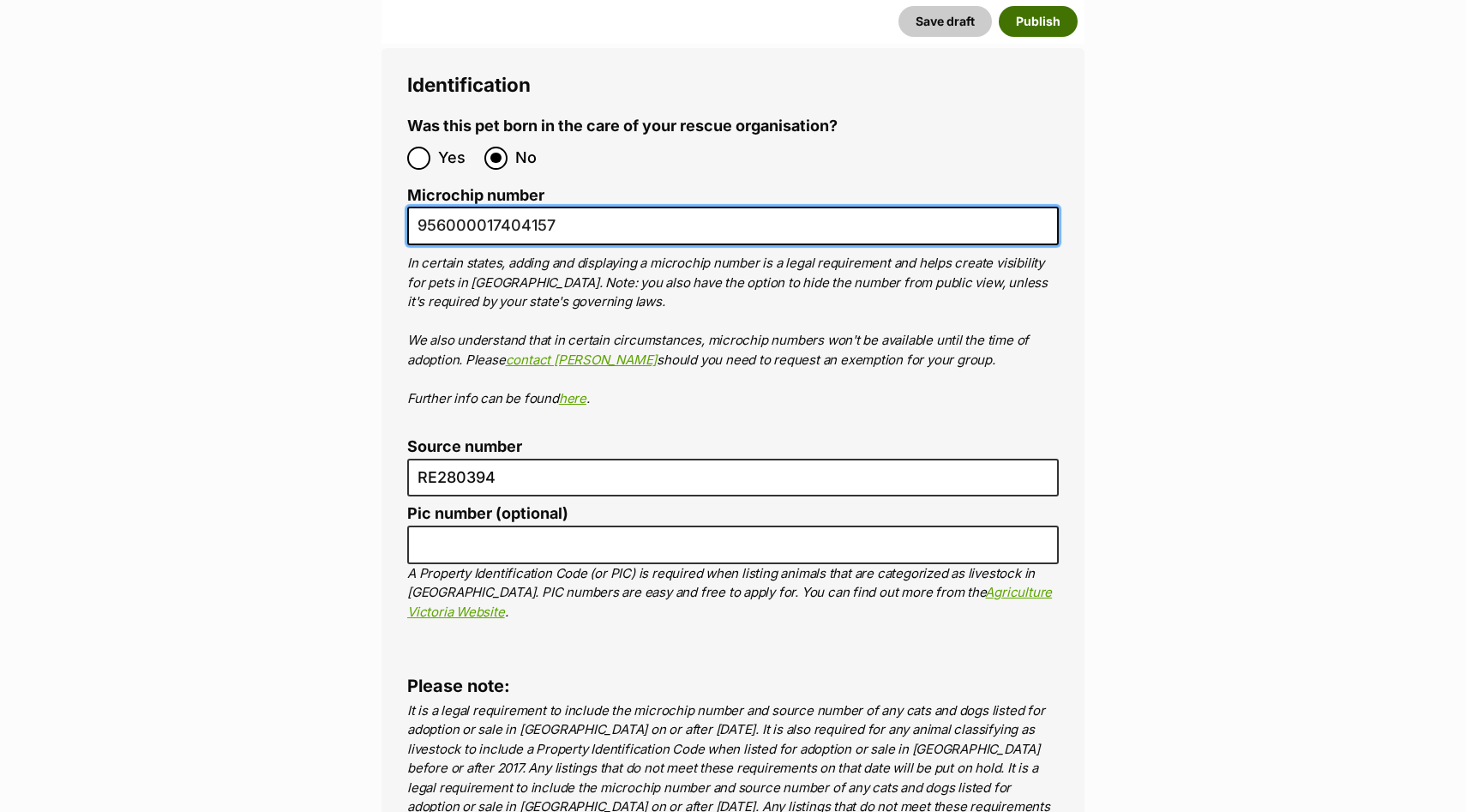
type input "956000017404157"
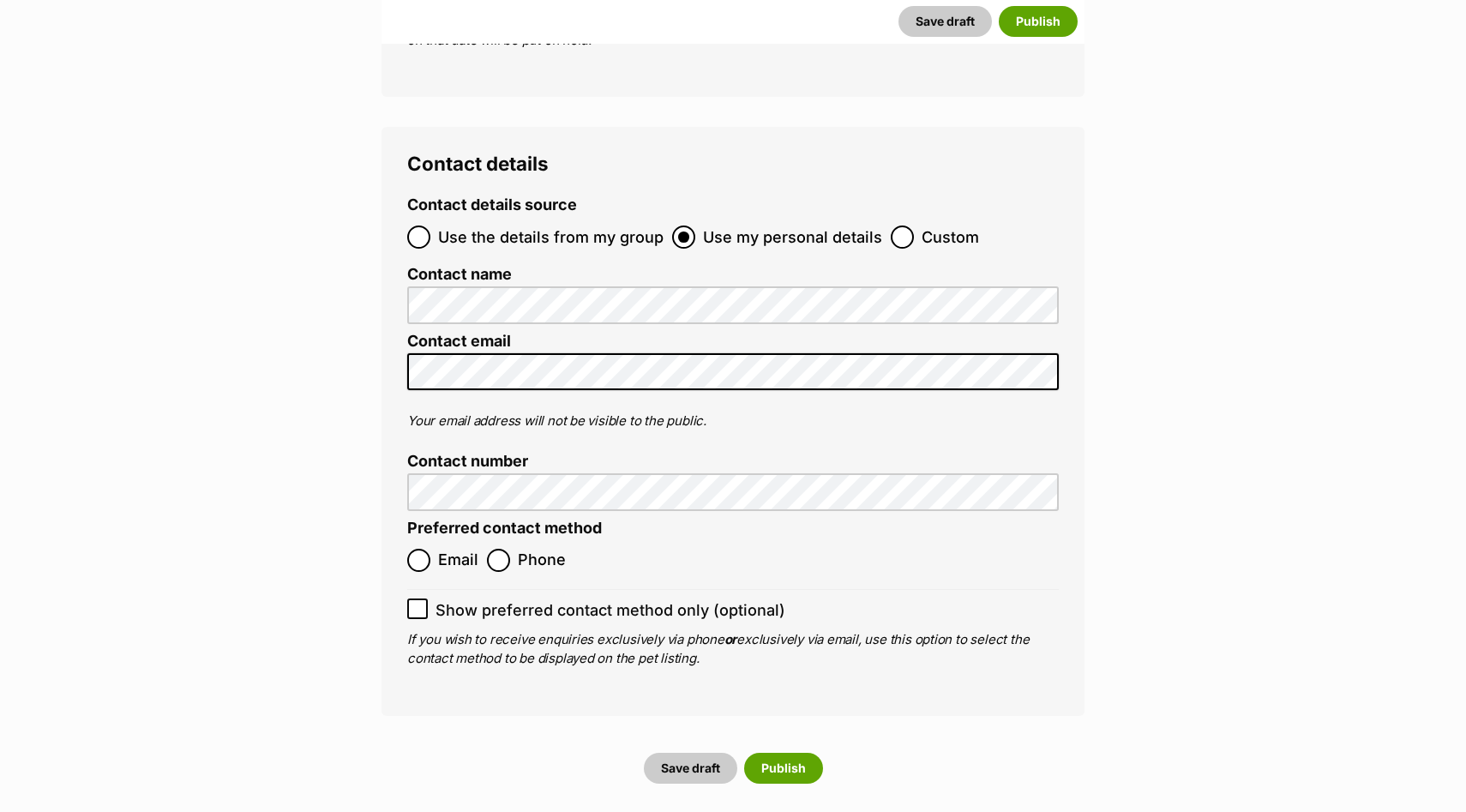
scroll to position [6454, 0]
click at [417, 547] on input "Email" at bounding box center [418, 558] width 23 height 23
radio input "true"
click at [693, 751] on button "Save draft" at bounding box center [690, 766] width 93 height 31
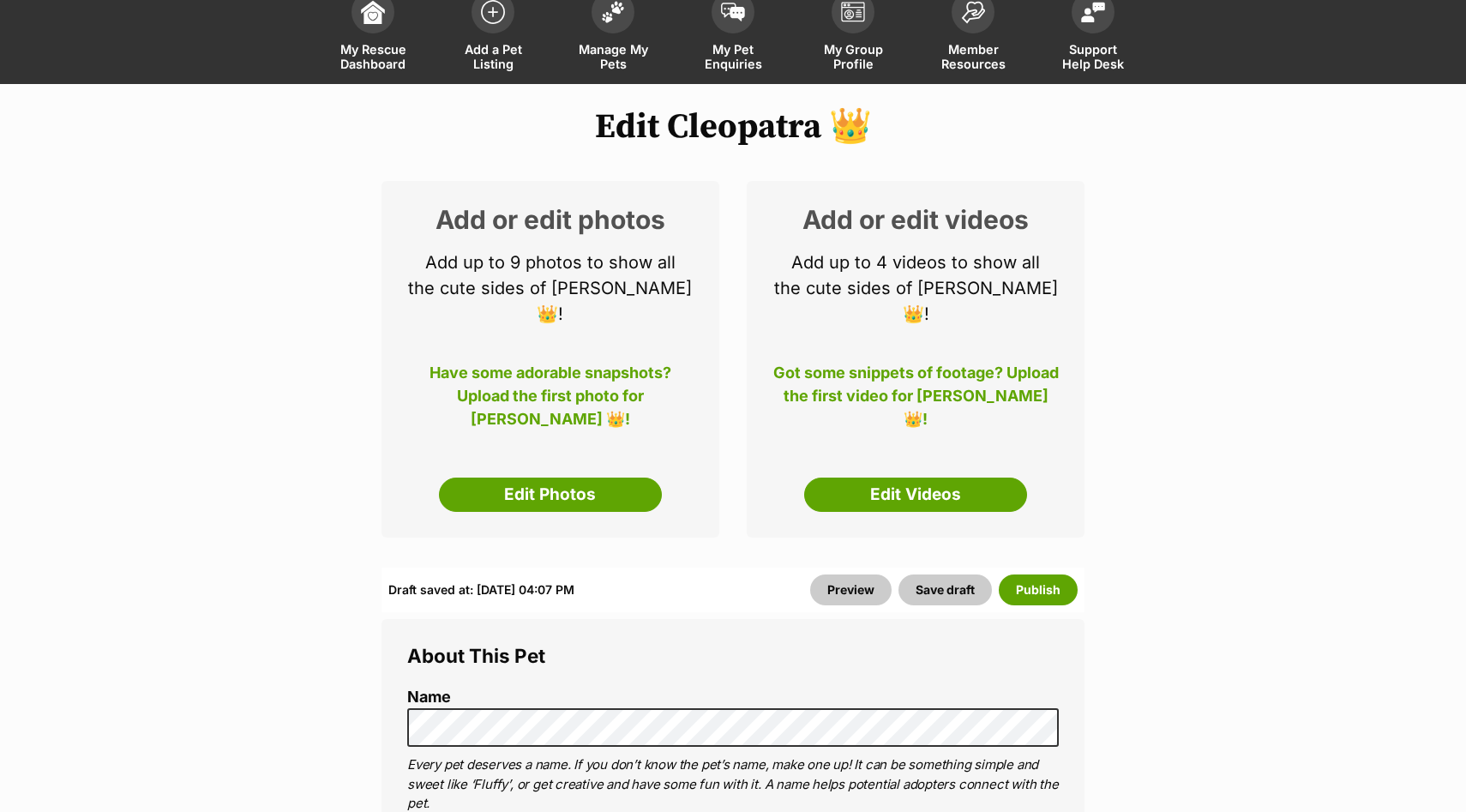
scroll to position [105, 0]
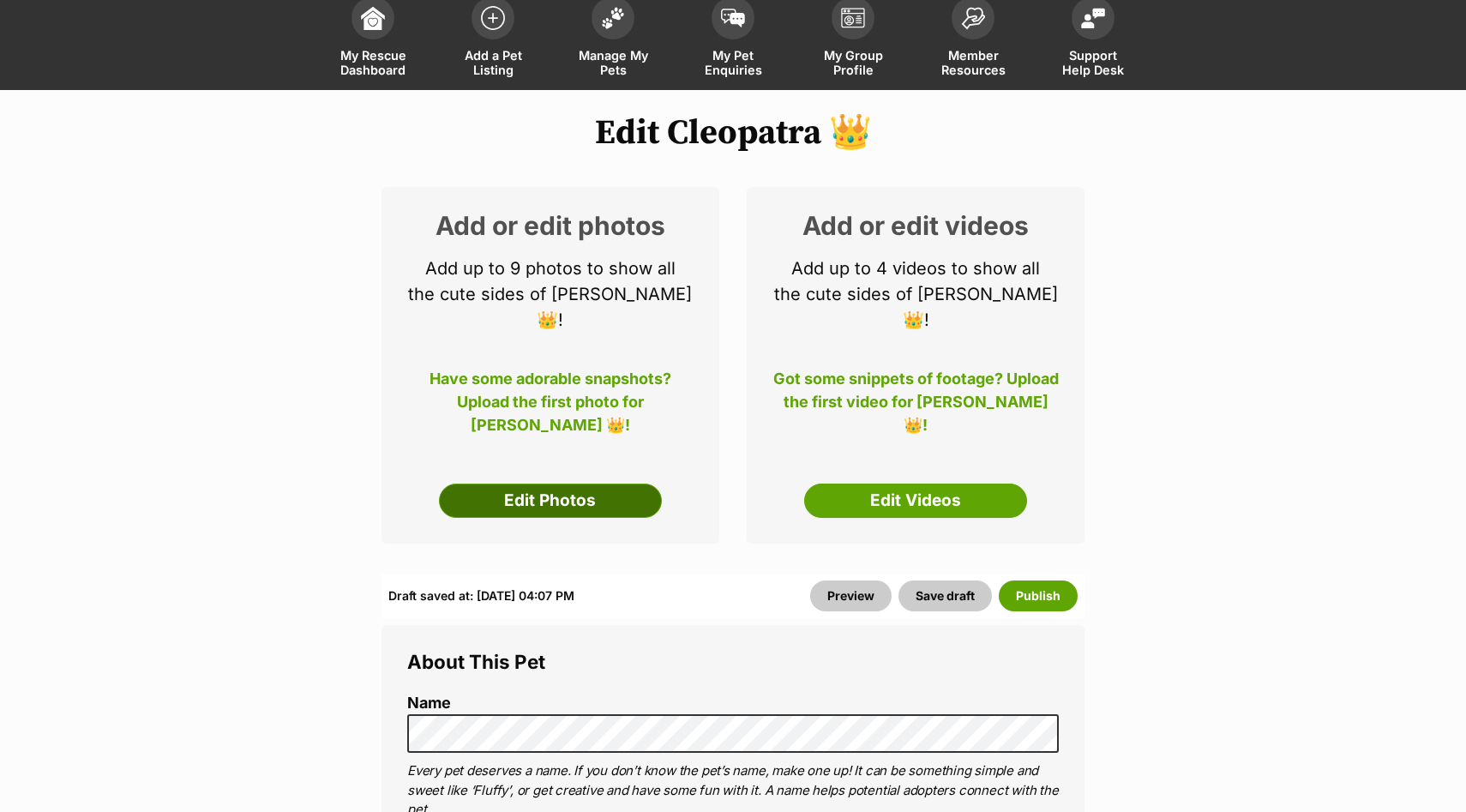
click at [583, 484] on link "Edit Photos" at bounding box center [550, 501] width 223 height 35
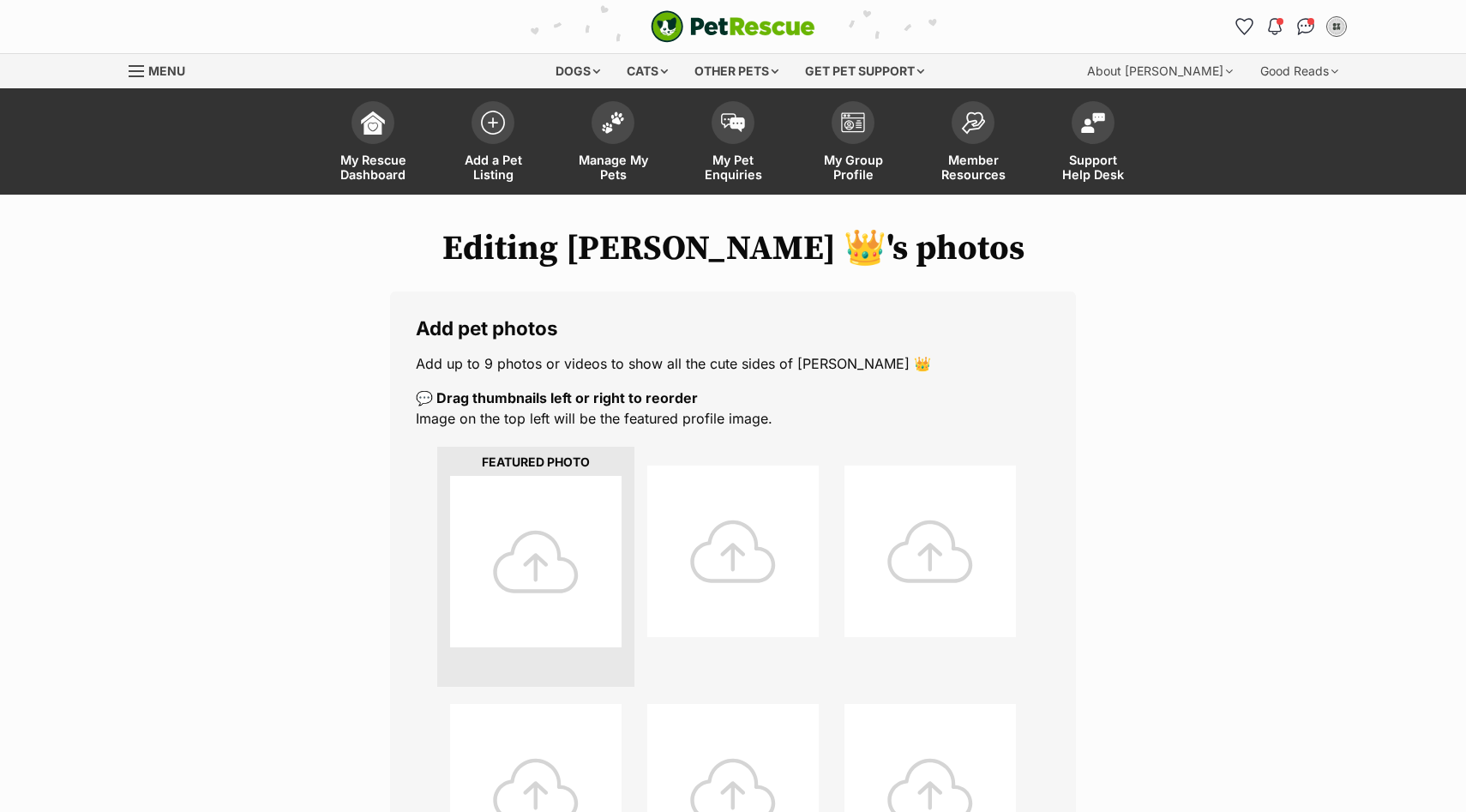
click at [539, 523] on div at bounding box center [536, 561] width 171 height 171
click at [710, 542] on div at bounding box center [733, 551] width 171 height 171
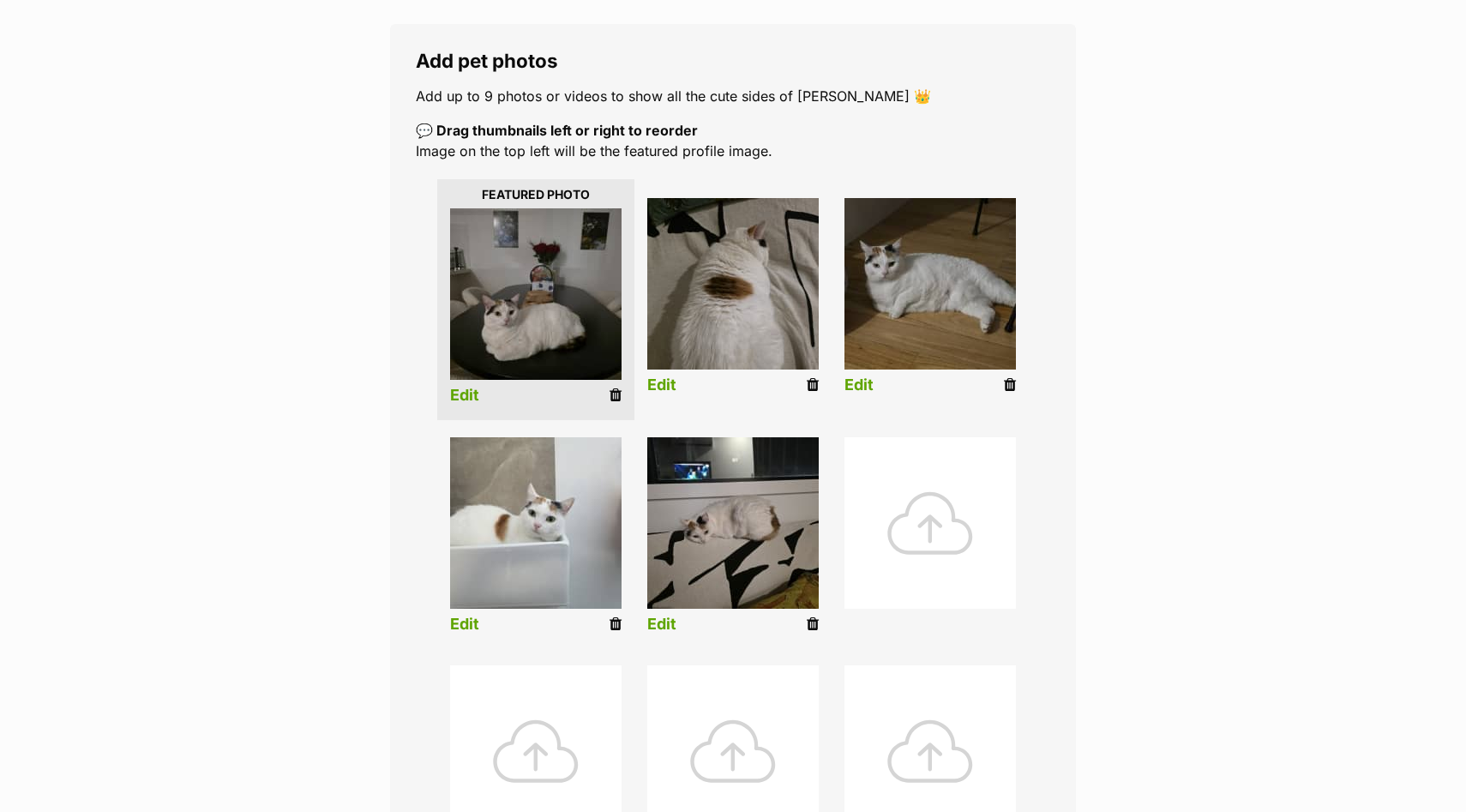
scroll to position [269, 0]
click at [467, 390] on link "Edit" at bounding box center [465, 395] width 29 height 18
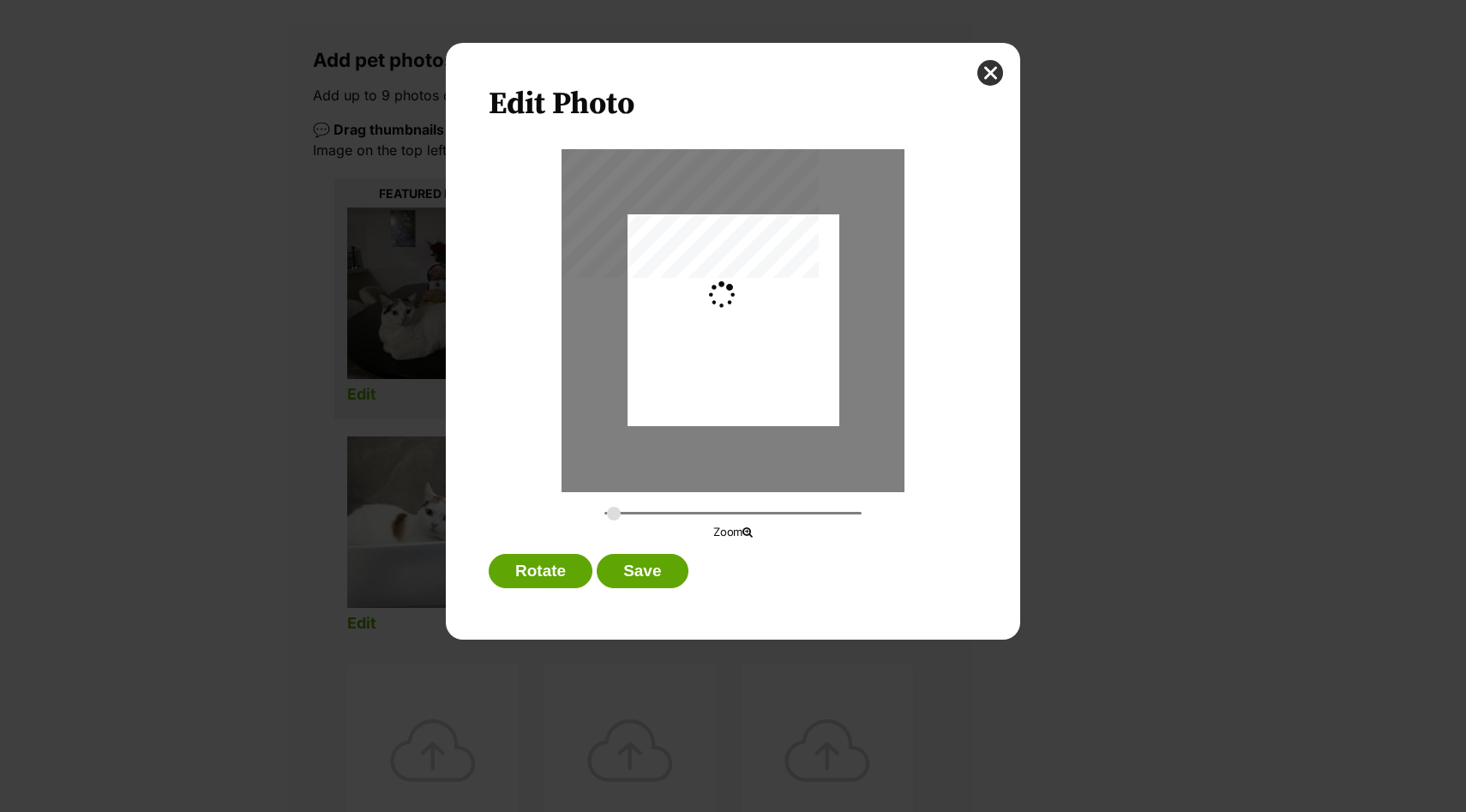
scroll to position [0, 0]
drag, startPoint x: 792, startPoint y: 330, endPoint x: 807, endPoint y: 320, distance: 18.0
click at [807, 320] on div "Dialog Window - Close (Press escape to close)" at bounding box center [747, 320] width 282 height 212
click at [617, 517] on input "Dialog Window - Close (Press escape to close)" at bounding box center [733, 512] width 257 height 16
drag, startPoint x: 736, startPoint y: 364, endPoint x: 735, endPoint y: 332, distance: 32.0
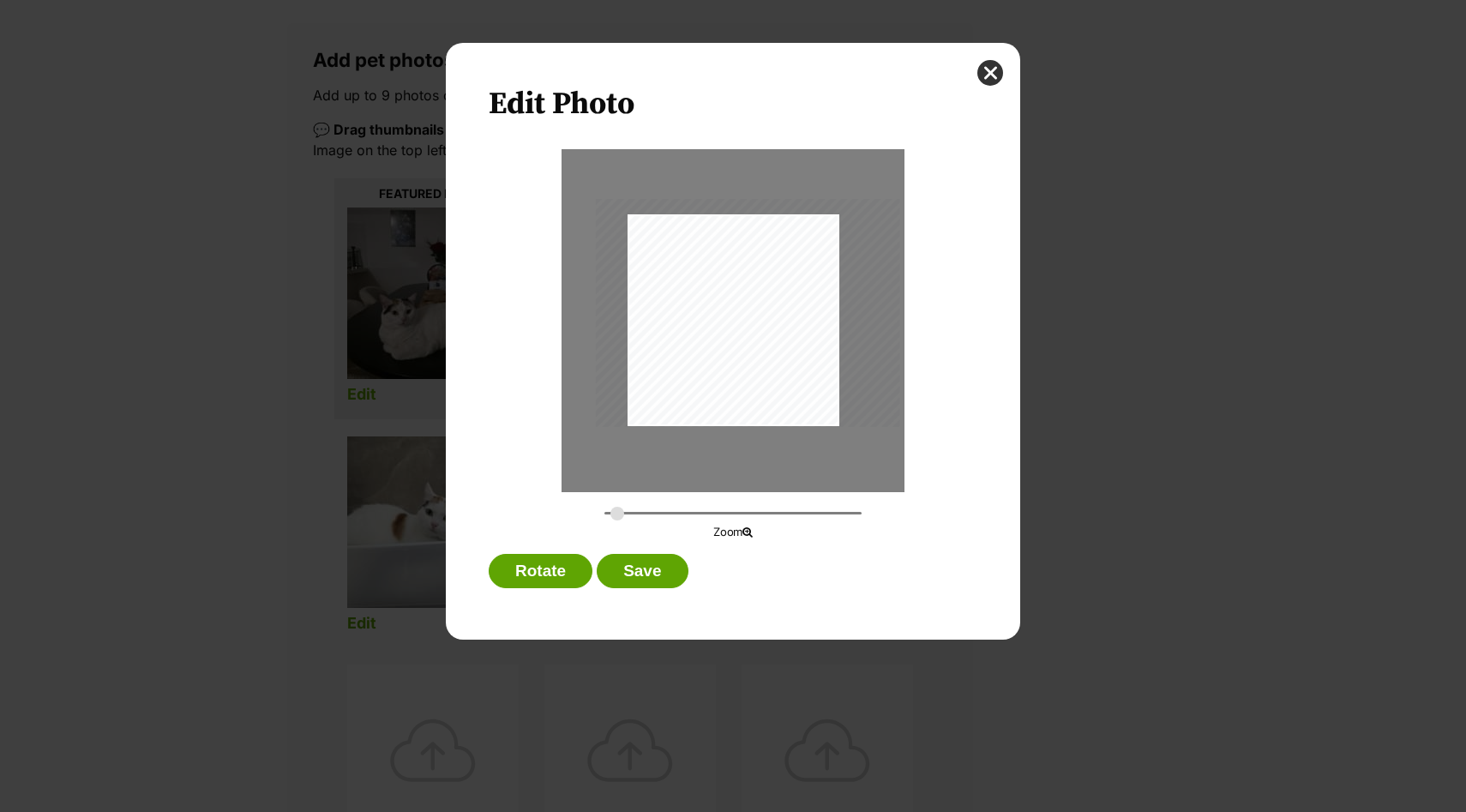
click at [735, 332] on div "Dialog Window - Close (Press escape to close)" at bounding box center [748, 313] width 304 height 228
type input "0.4196"
click at [622, 506] on input "Dialog Window - Close (Press escape to close)" at bounding box center [733, 512] width 257 height 16
drag, startPoint x: 702, startPoint y: 382, endPoint x: 699, endPoint y: 337, distance: 45.1
click at [699, 337] on div "Dialog Window - Close (Press escape to close)" at bounding box center [746, 305] width 324 height 243
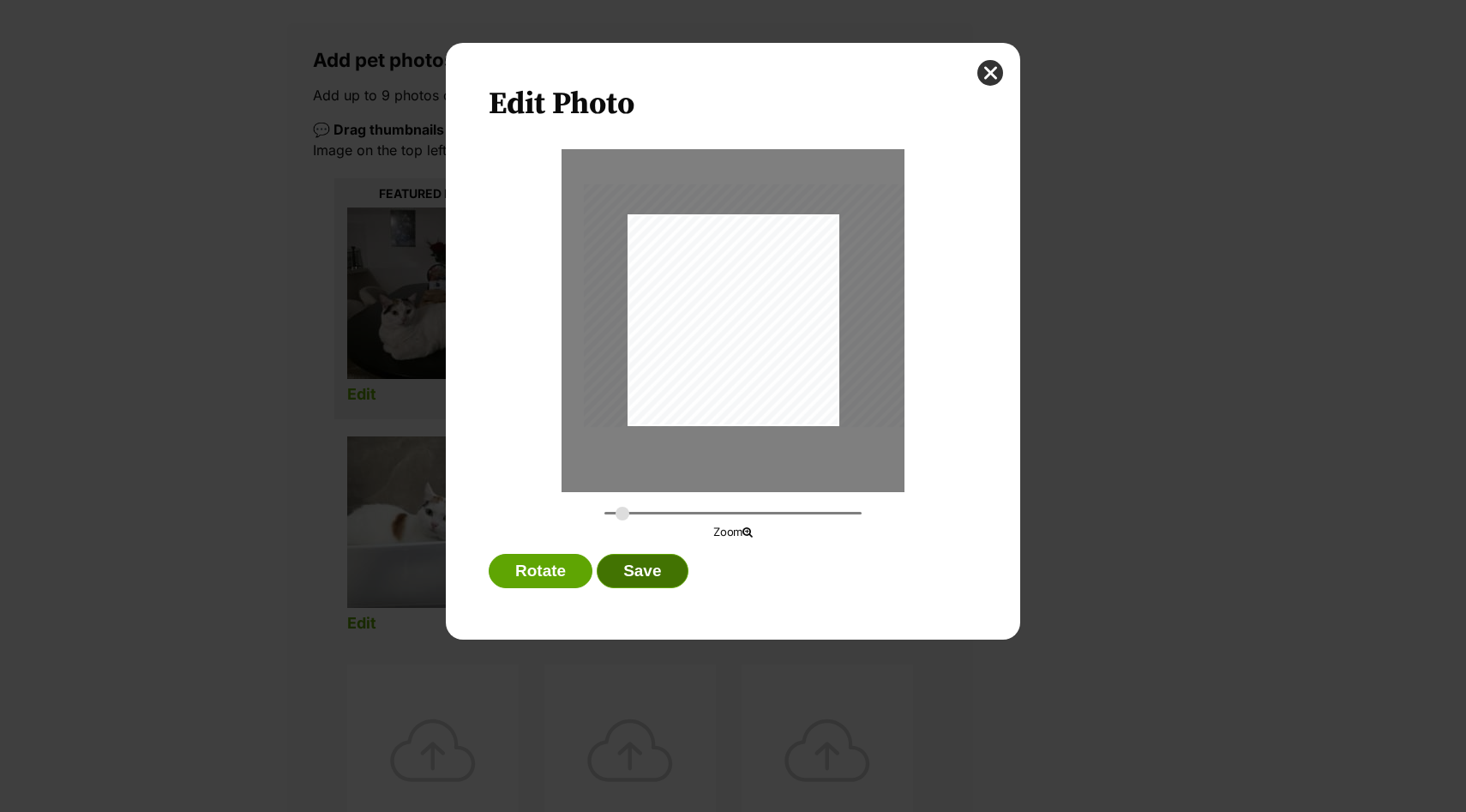
click at [647, 569] on button "Save" at bounding box center [642, 571] width 91 height 35
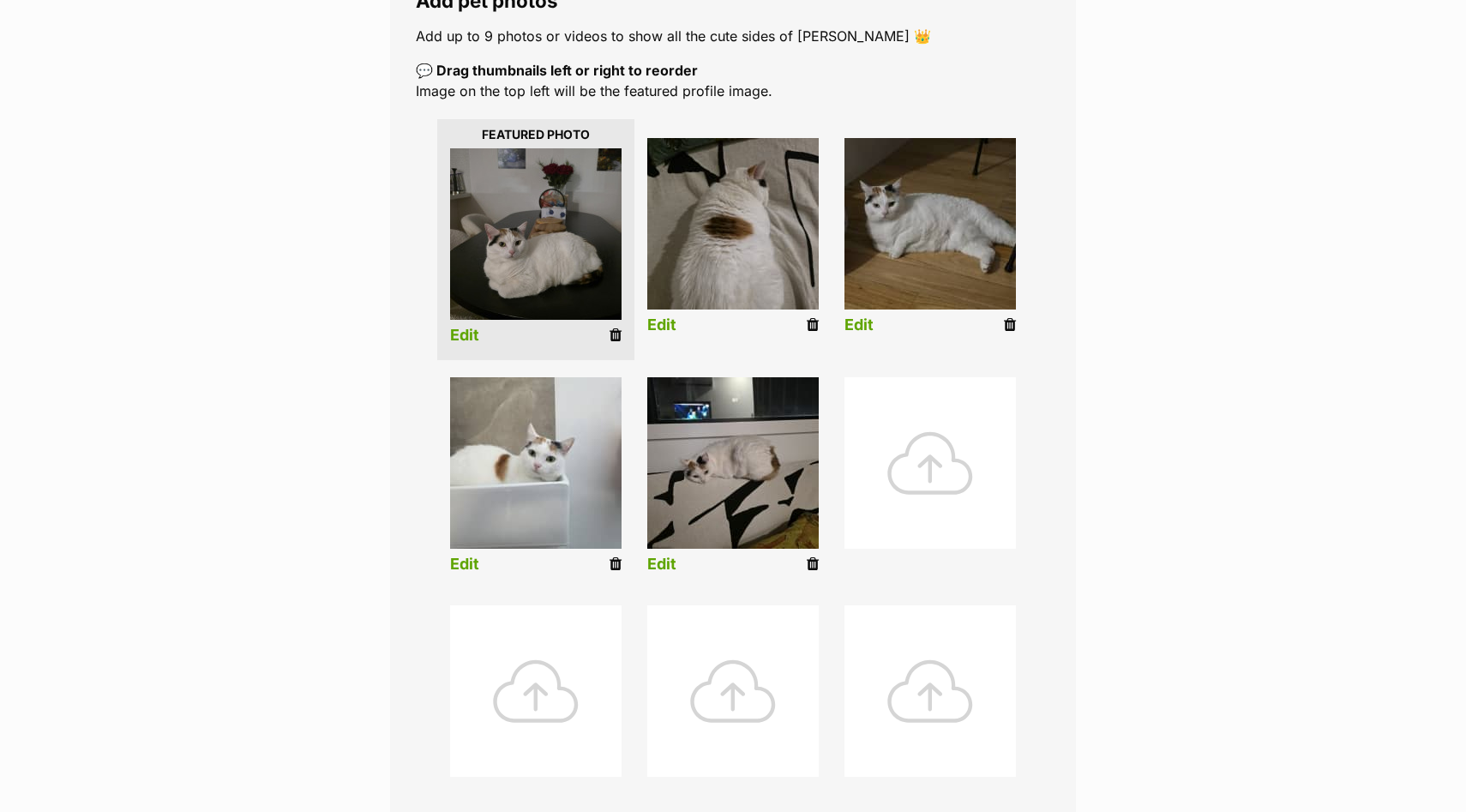
scroll to position [335, 0]
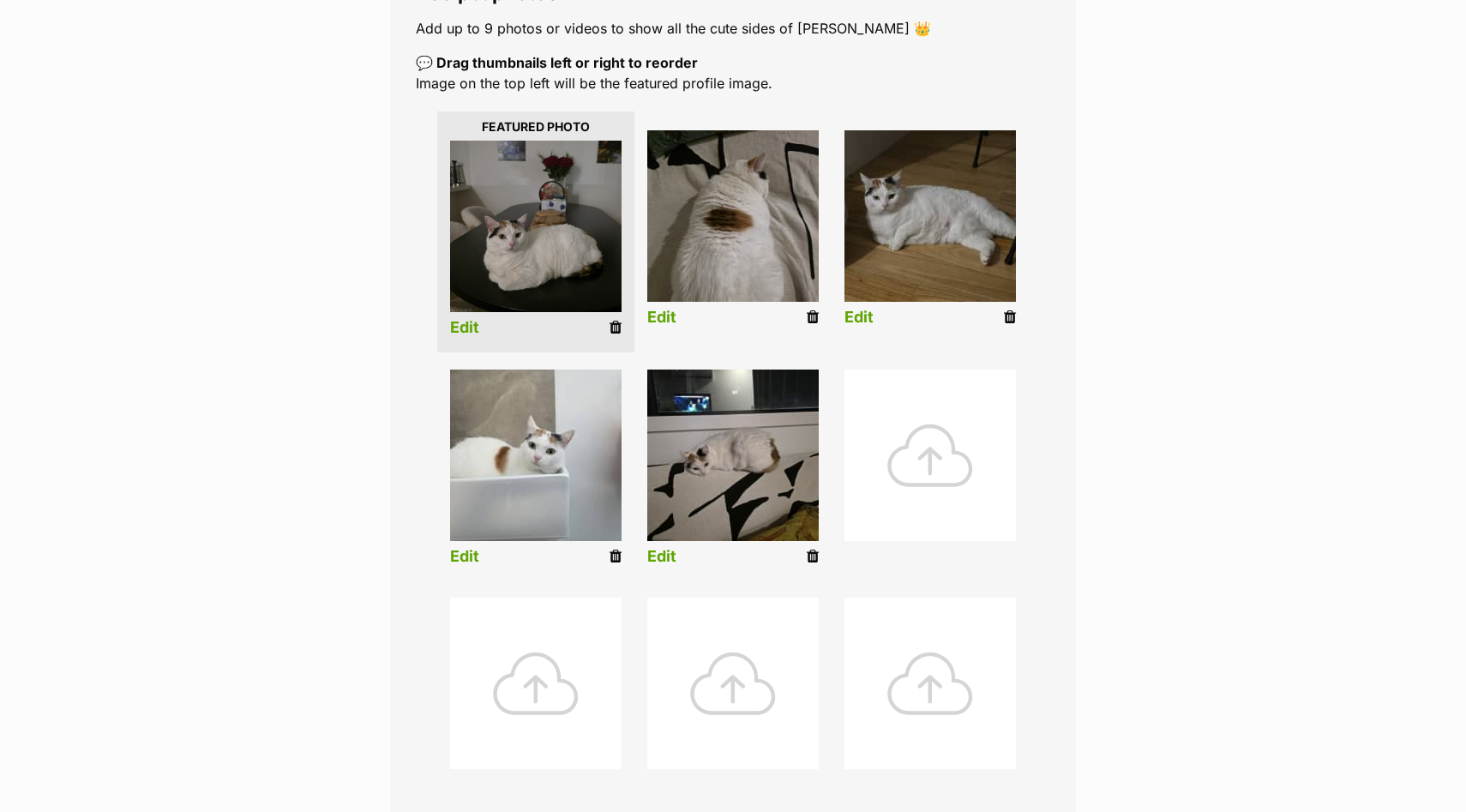
click at [669, 320] on link "Edit" at bounding box center [662, 317] width 29 height 18
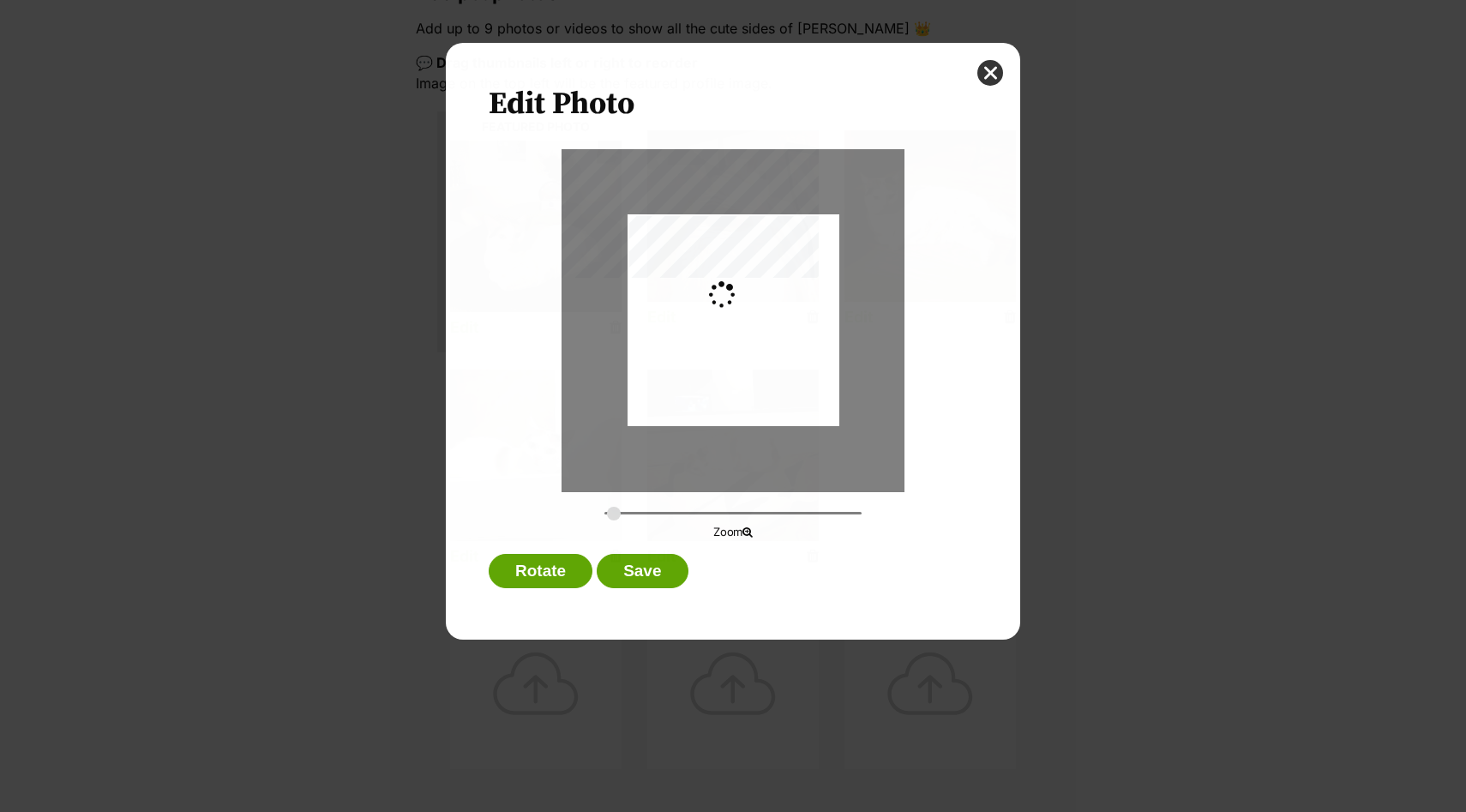
scroll to position [0, 0]
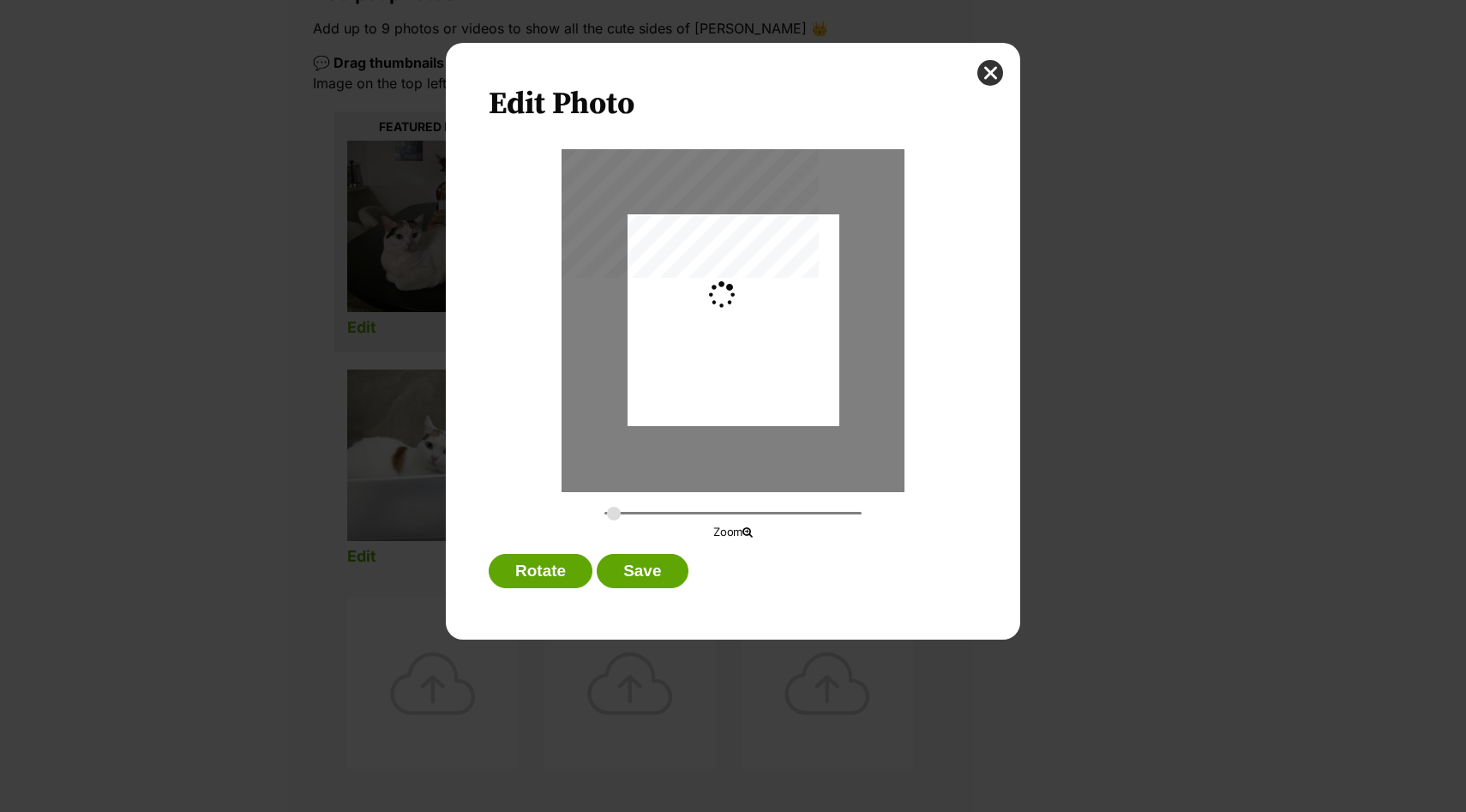
type input "0.2744"
drag, startPoint x: 704, startPoint y: 332, endPoint x: 705, endPoint y: 349, distance: 17.0
click at [705, 349] on div "Dialog Window - Close (Press escape to close)" at bounding box center [733, 337] width 212 height 282
click at [658, 580] on button "Save" at bounding box center [642, 571] width 91 height 35
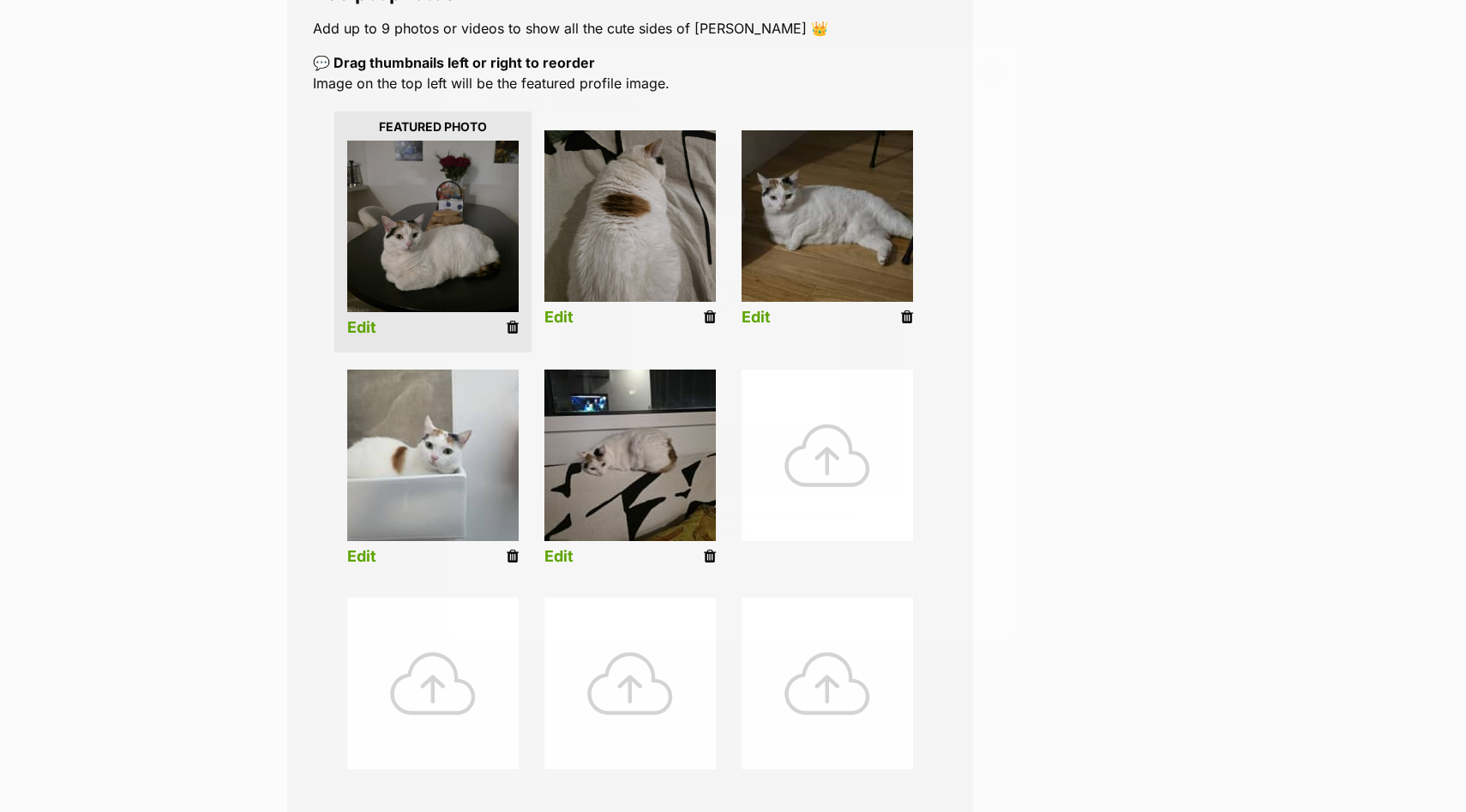
scroll to position [335, 0]
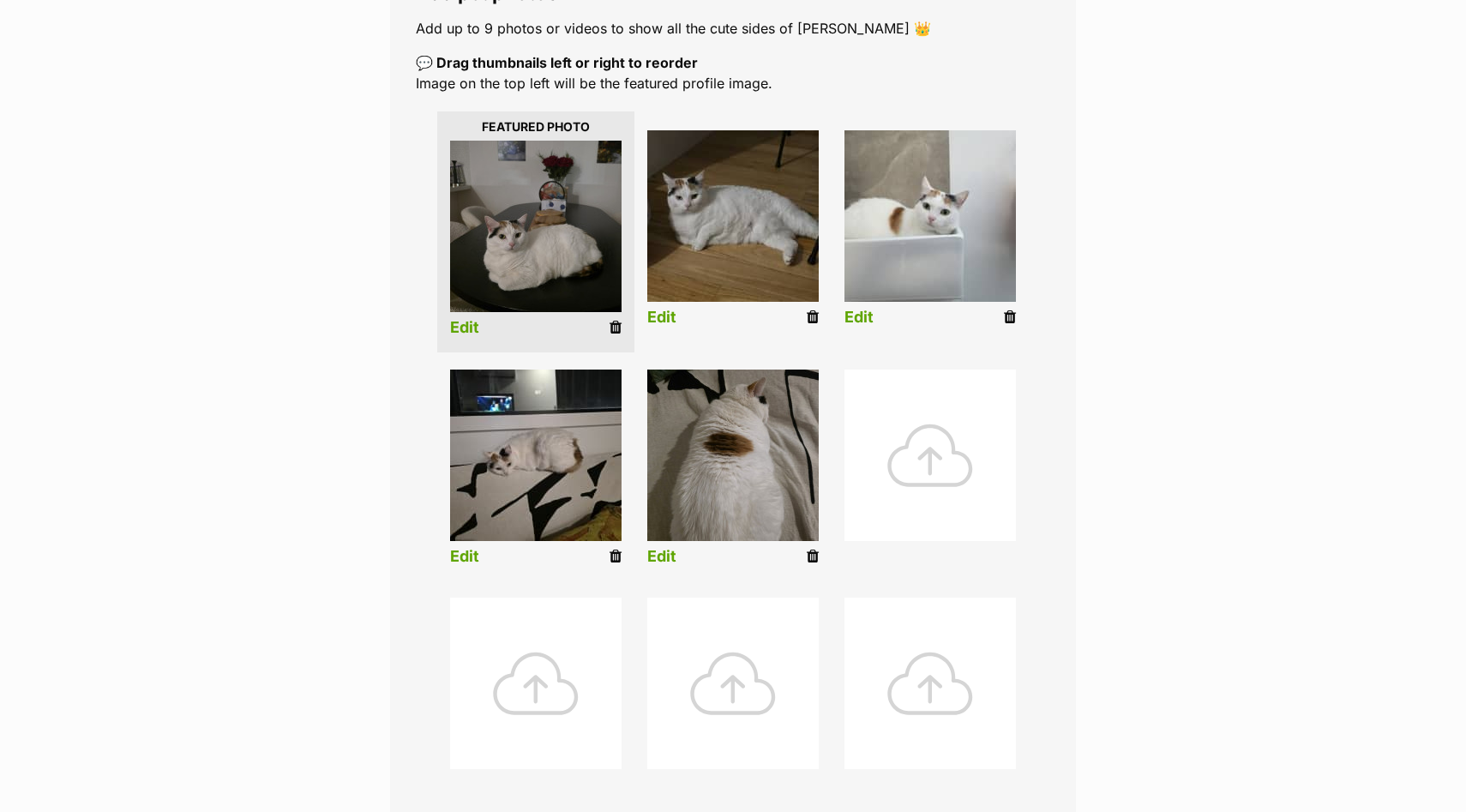
click at [866, 312] on link "Edit" at bounding box center [859, 317] width 29 height 18
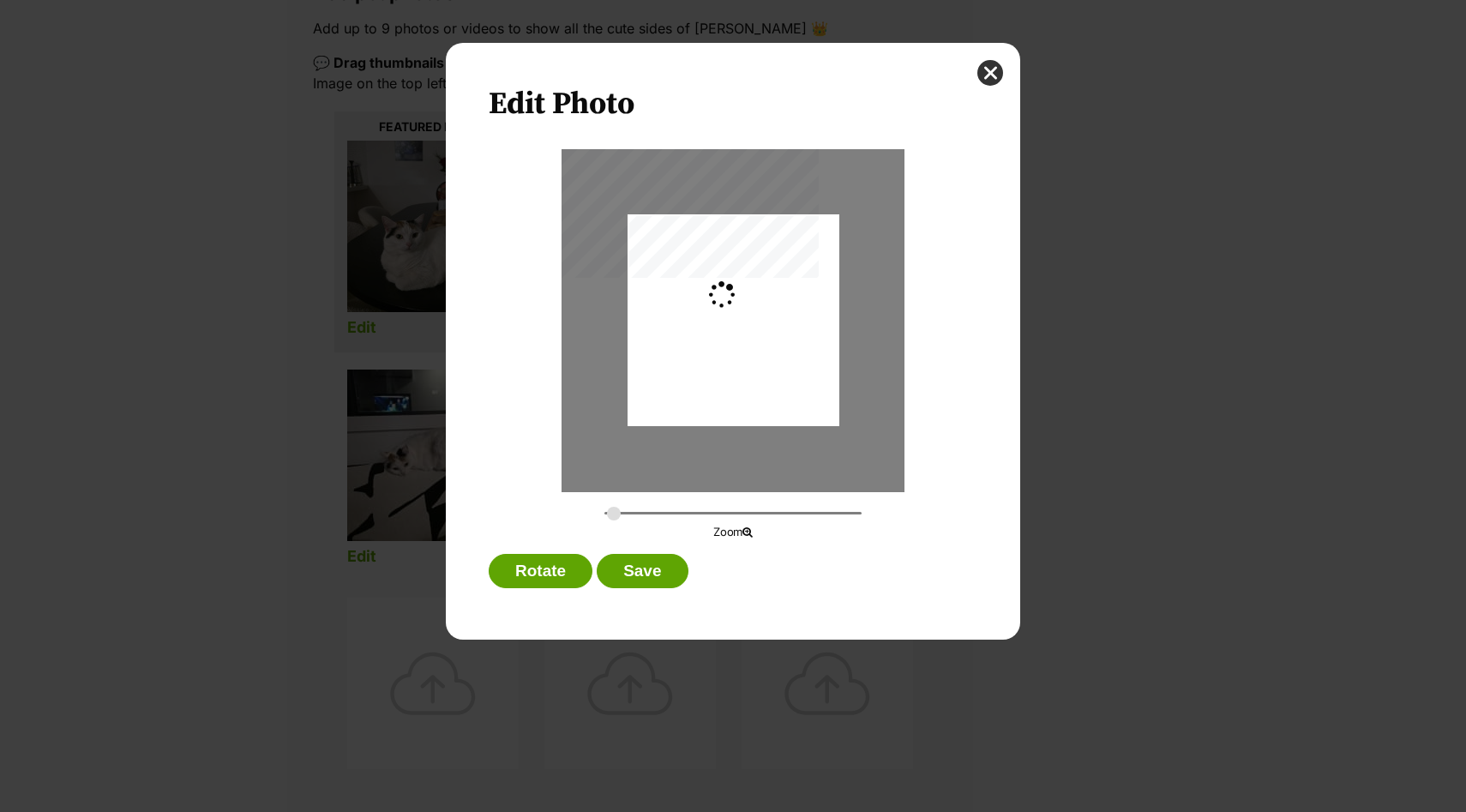
scroll to position [0, 0]
drag, startPoint x: 766, startPoint y: 321, endPoint x: 828, endPoint y: 331, distance: 62.8
click at [828, 331] on div "Dialog Window - Close (Press escape to close)" at bounding box center [767, 320] width 282 height 212
type input "0.3819"
click at [614, 511] on input "Dialog Window - Close (Press escape to close)" at bounding box center [733, 512] width 257 height 16
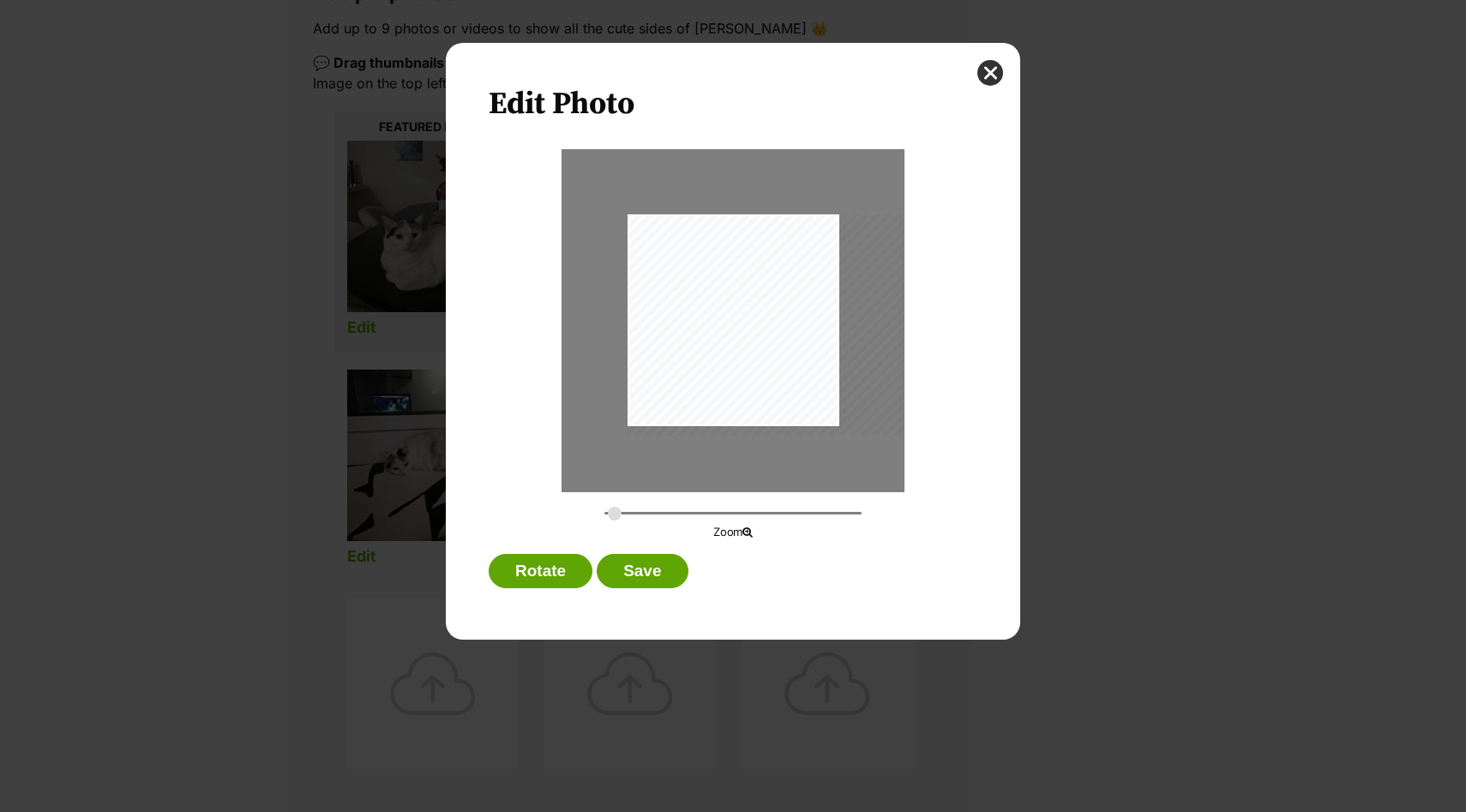
drag, startPoint x: 770, startPoint y: 381, endPoint x: 796, endPoint y: 391, distance: 27.9
click at [796, 391] on div "Dialog Window - Close (Press escape to close)" at bounding box center [773, 325] width 295 height 221
click at [647, 571] on button "Save" at bounding box center [642, 571] width 91 height 35
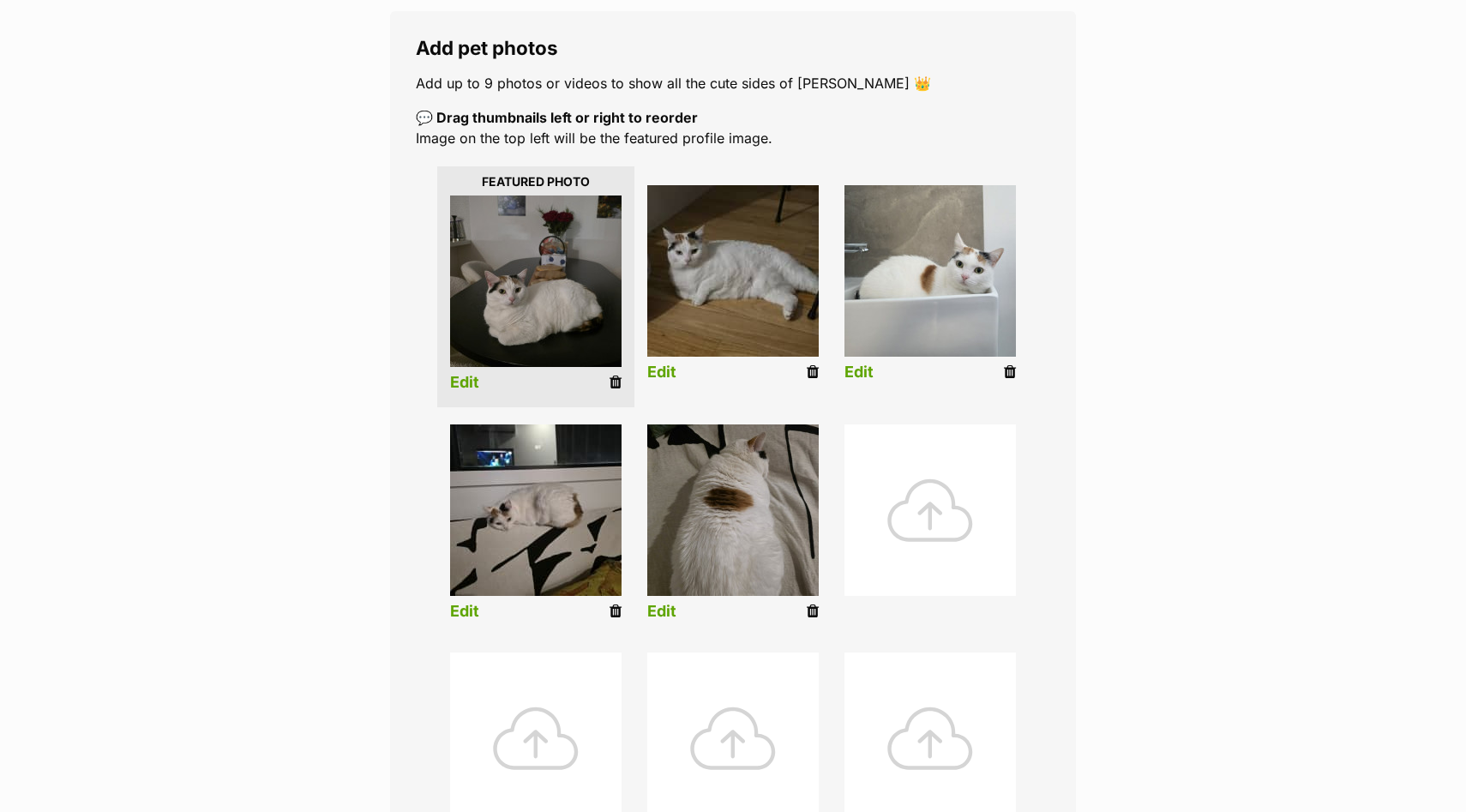
scroll to position [272, 0]
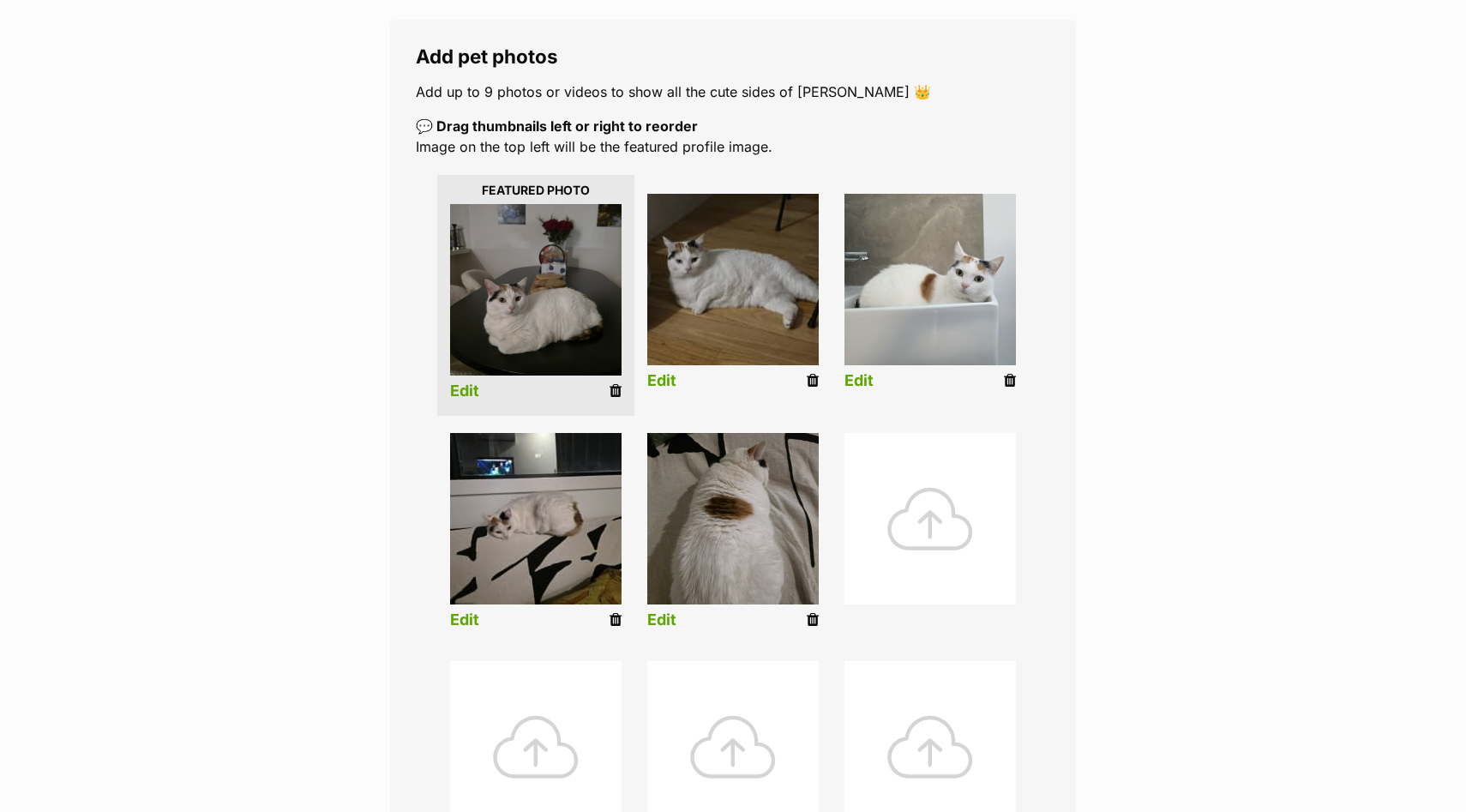
click at [866, 374] on link "Edit" at bounding box center [859, 381] width 29 height 18
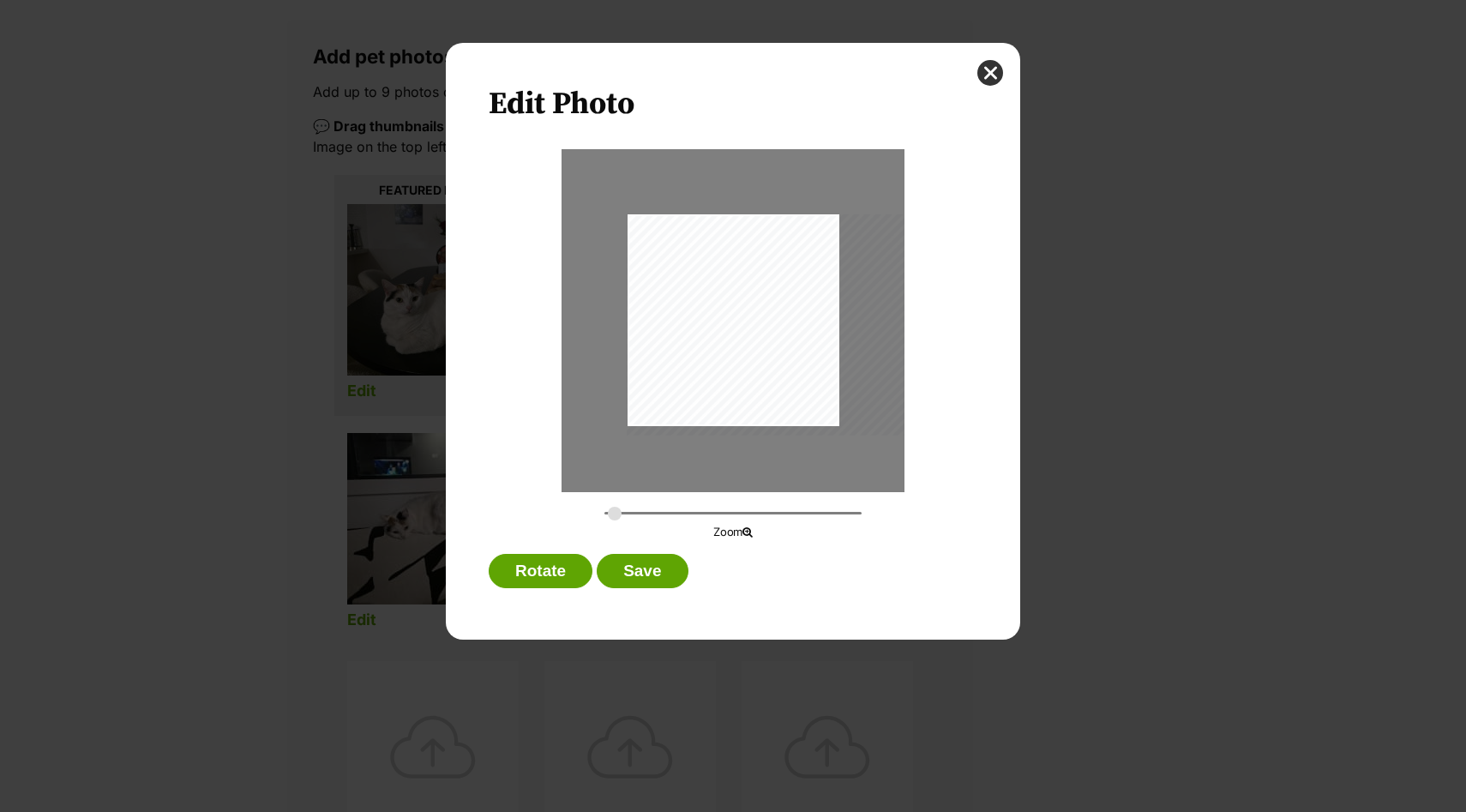
scroll to position [0, 0]
click at [740, 341] on div "Dialog Window - Close (Press escape to close)" at bounding box center [771, 325] width 295 height 221
click at [636, 574] on button "Save" at bounding box center [642, 571] width 91 height 35
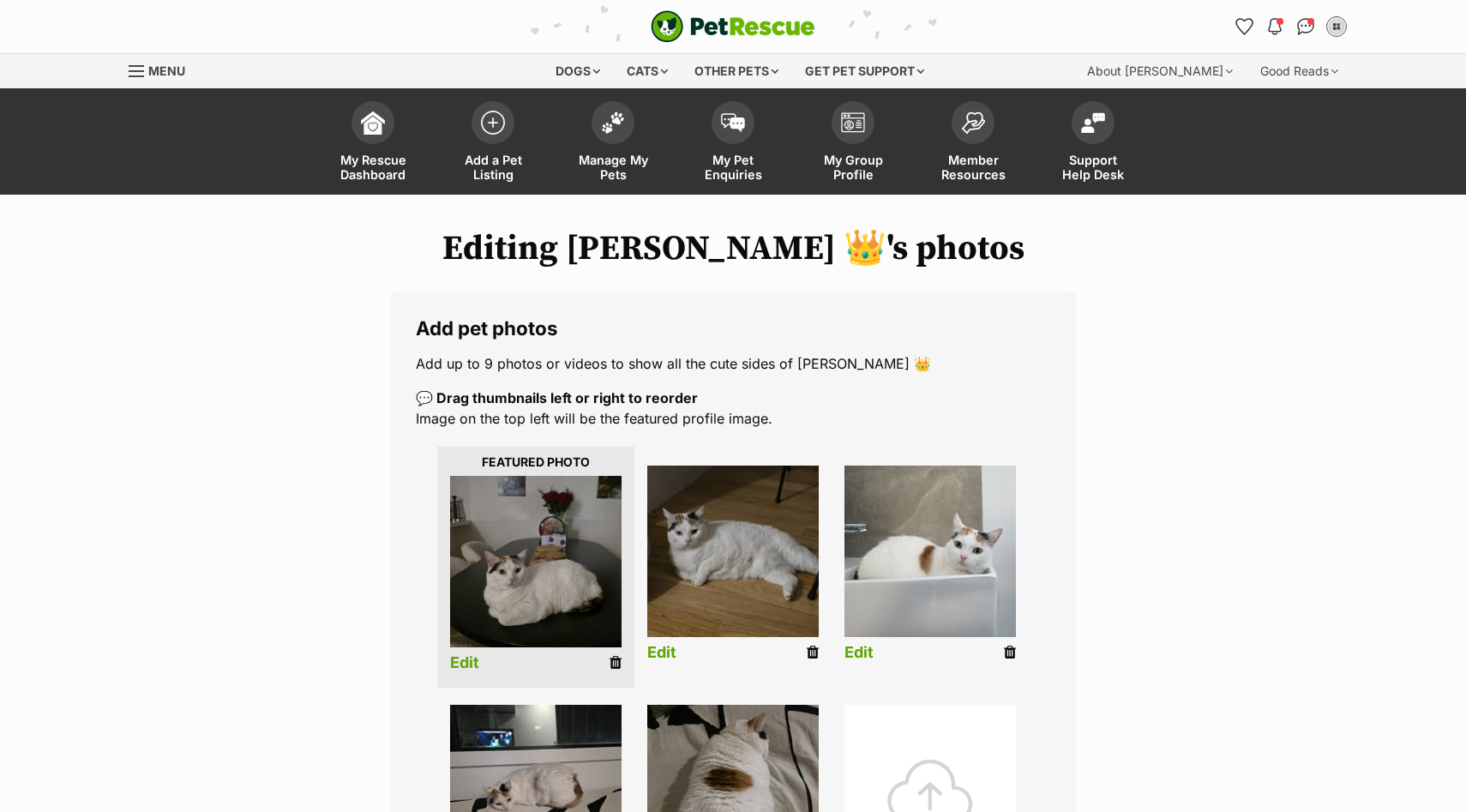
scroll to position [272, 0]
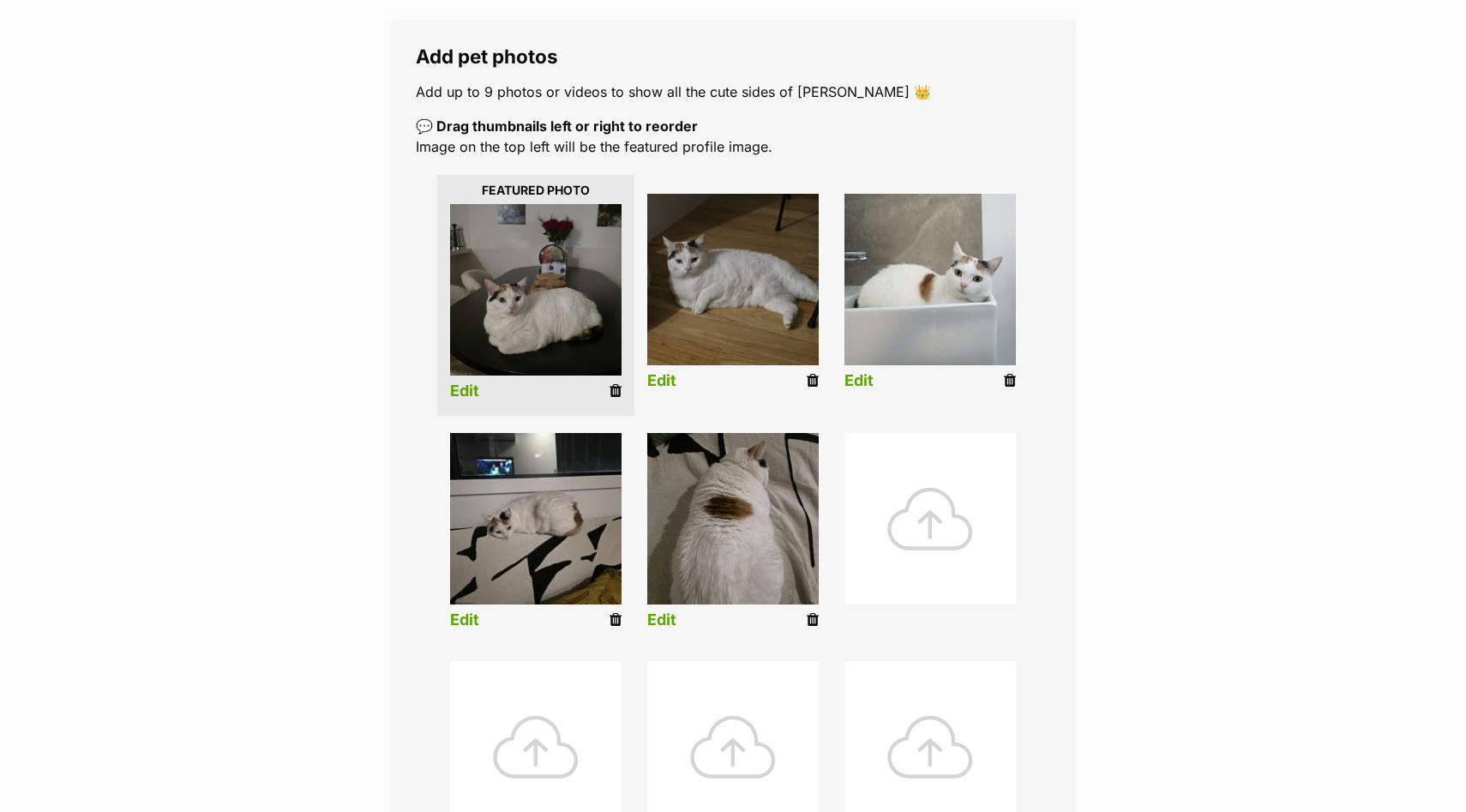
click at [858, 384] on link "Edit" at bounding box center [859, 381] width 29 height 18
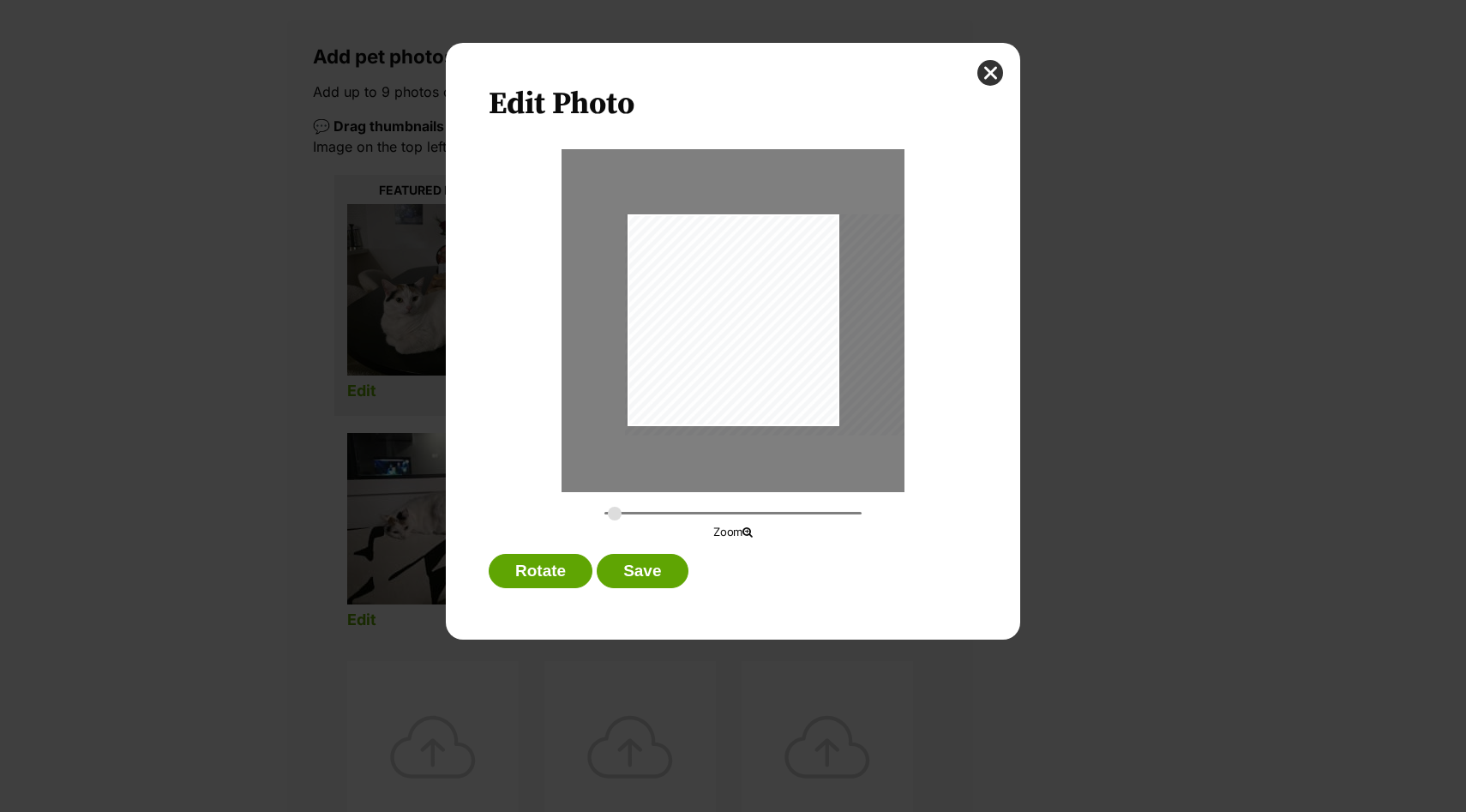
scroll to position [0, 0]
click at [767, 378] on div "Dialog Window - Close (Press escape to close)" at bounding box center [771, 325] width 295 height 221
click at [657, 581] on button "Save" at bounding box center [642, 571] width 91 height 35
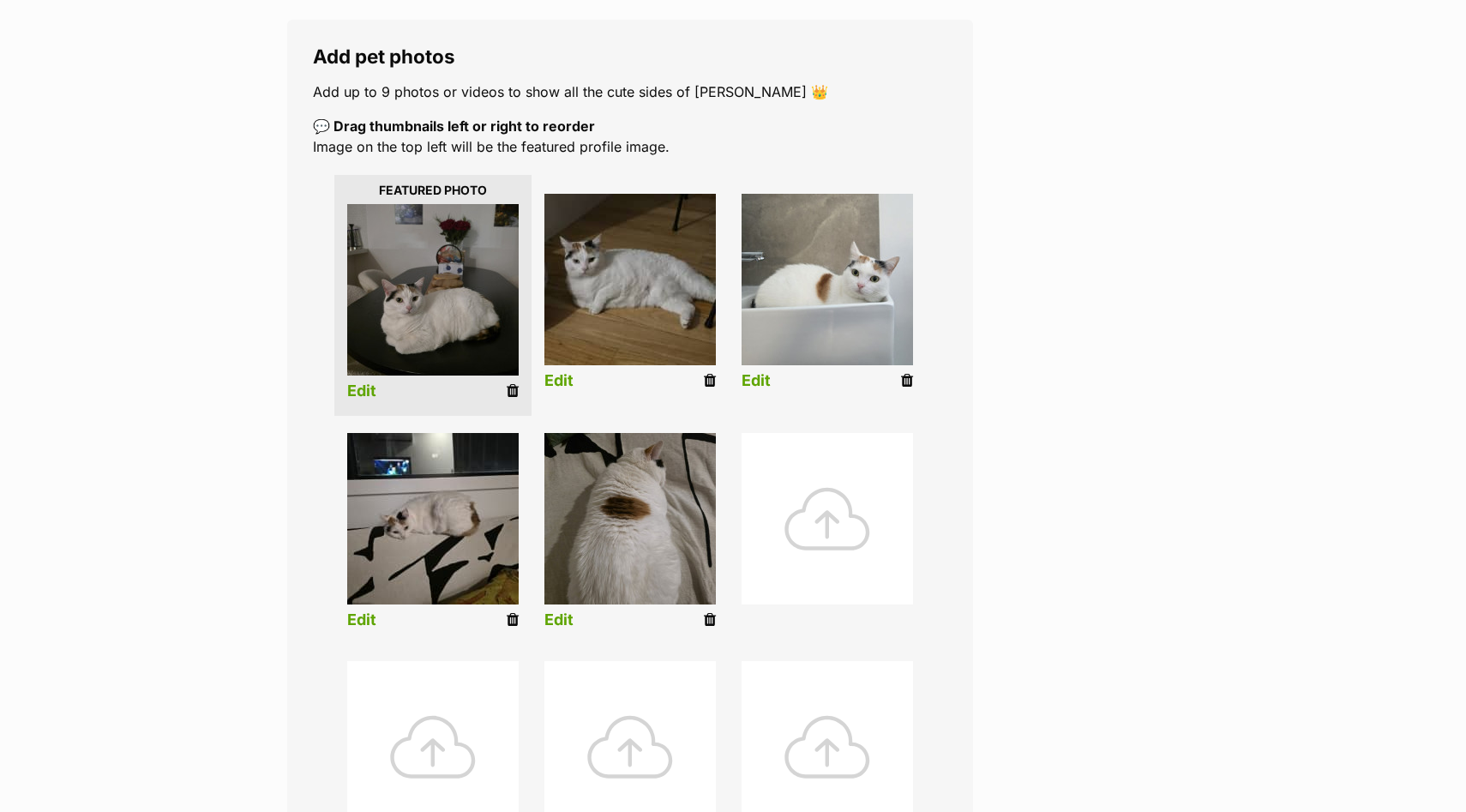
scroll to position [272, 0]
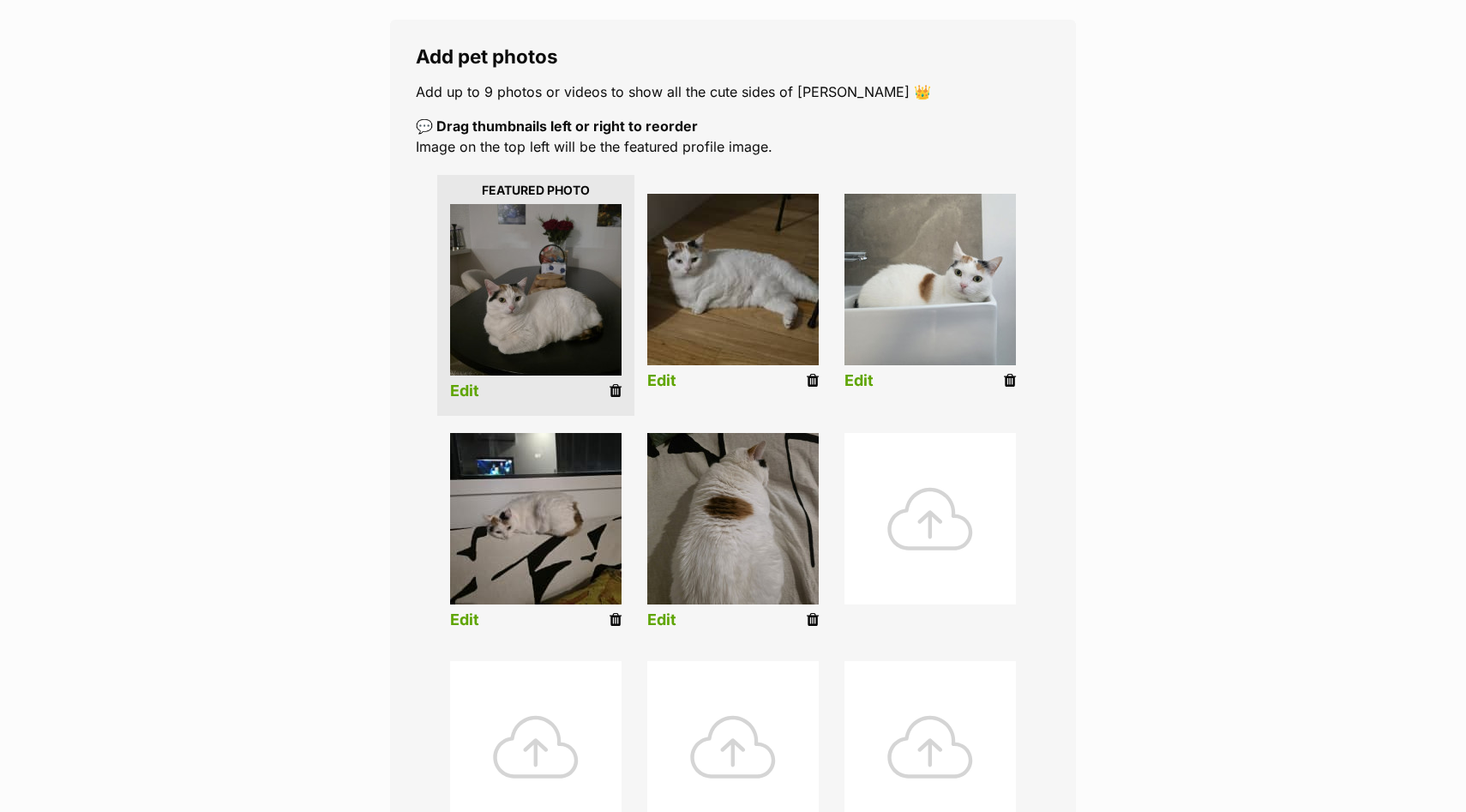
click at [670, 389] on link "Edit" at bounding box center [662, 381] width 29 height 18
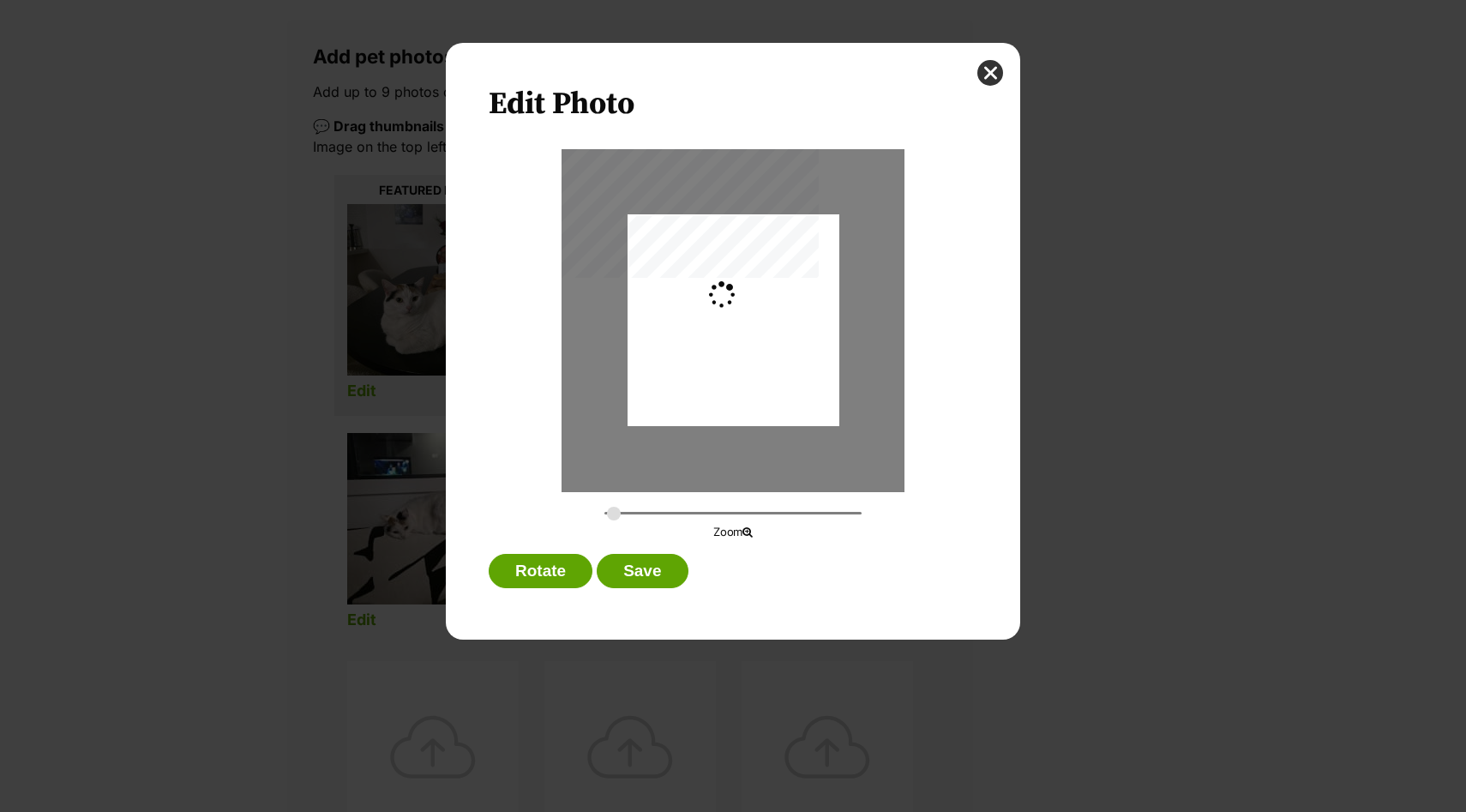
scroll to position [0, 0]
type input "0.3659"
click at [773, 319] on div "Dialog Window - Close (Press escape to close)" at bounding box center [733, 320] width 282 height 212
click at [663, 578] on button "Save" at bounding box center [642, 571] width 91 height 35
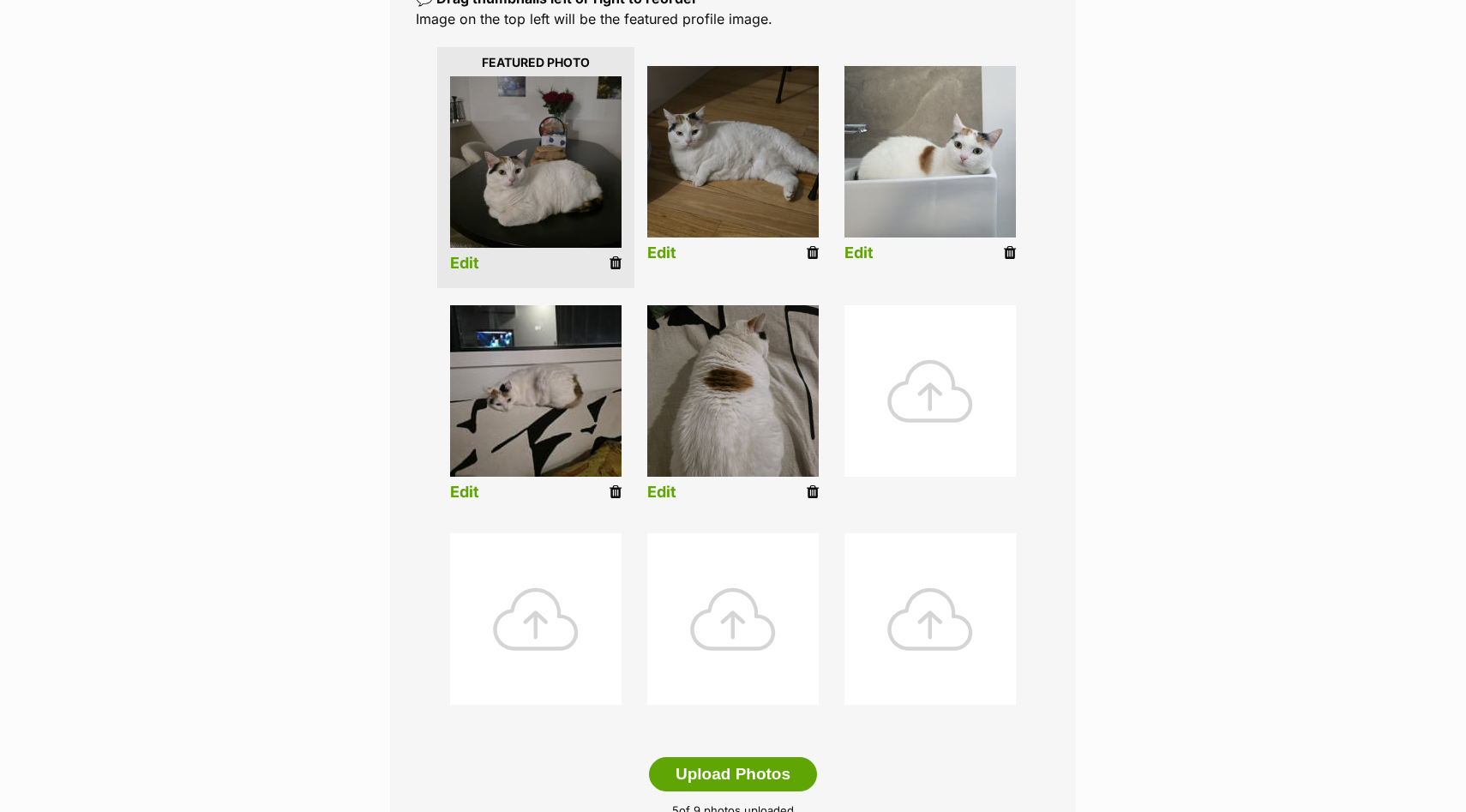
scroll to position [400, 0]
click at [472, 490] on link "Edit" at bounding box center [465, 492] width 29 height 18
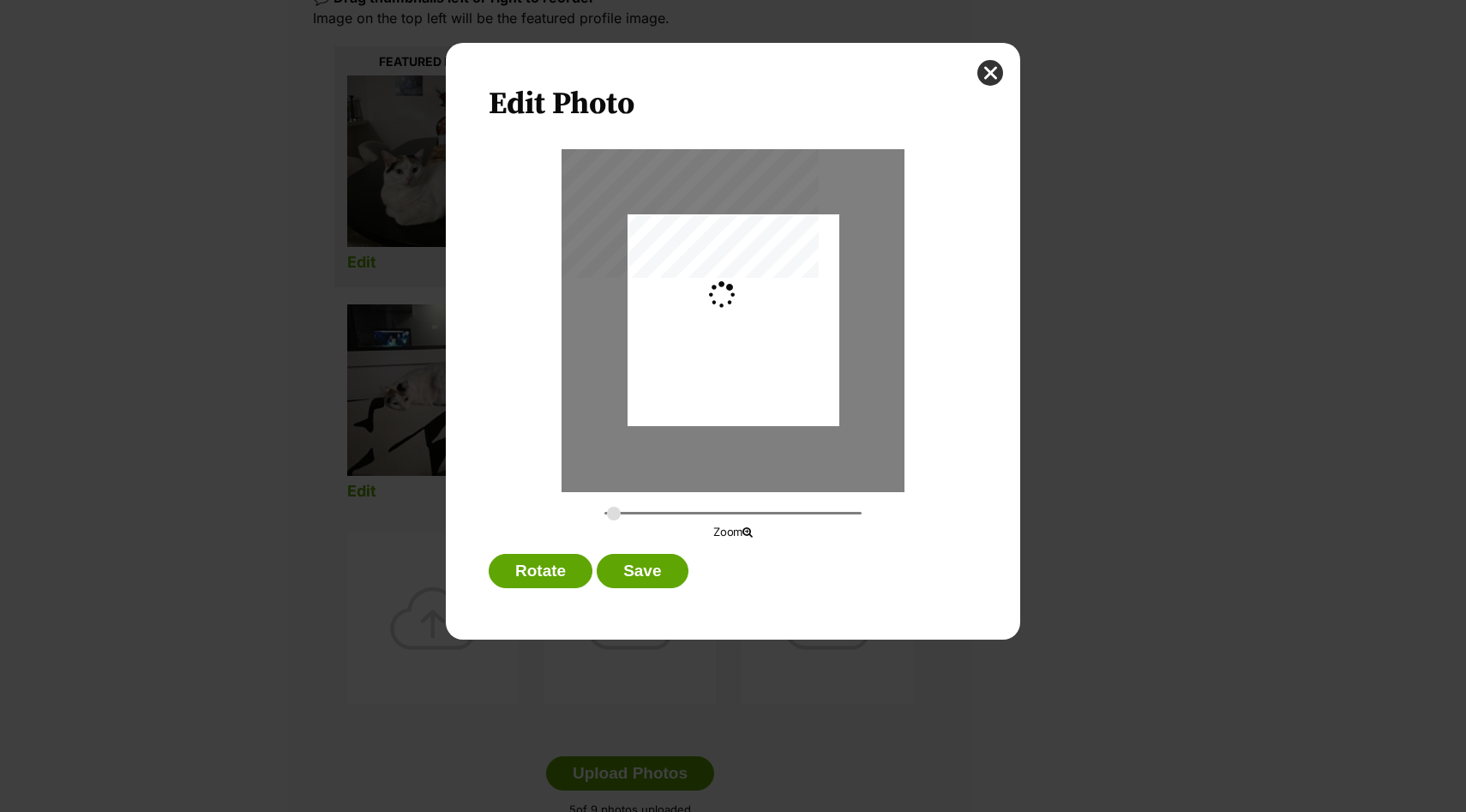
scroll to position [0, 0]
type input "0.3659"
click at [666, 580] on button "Save" at bounding box center [642, 571] width 91 height 35
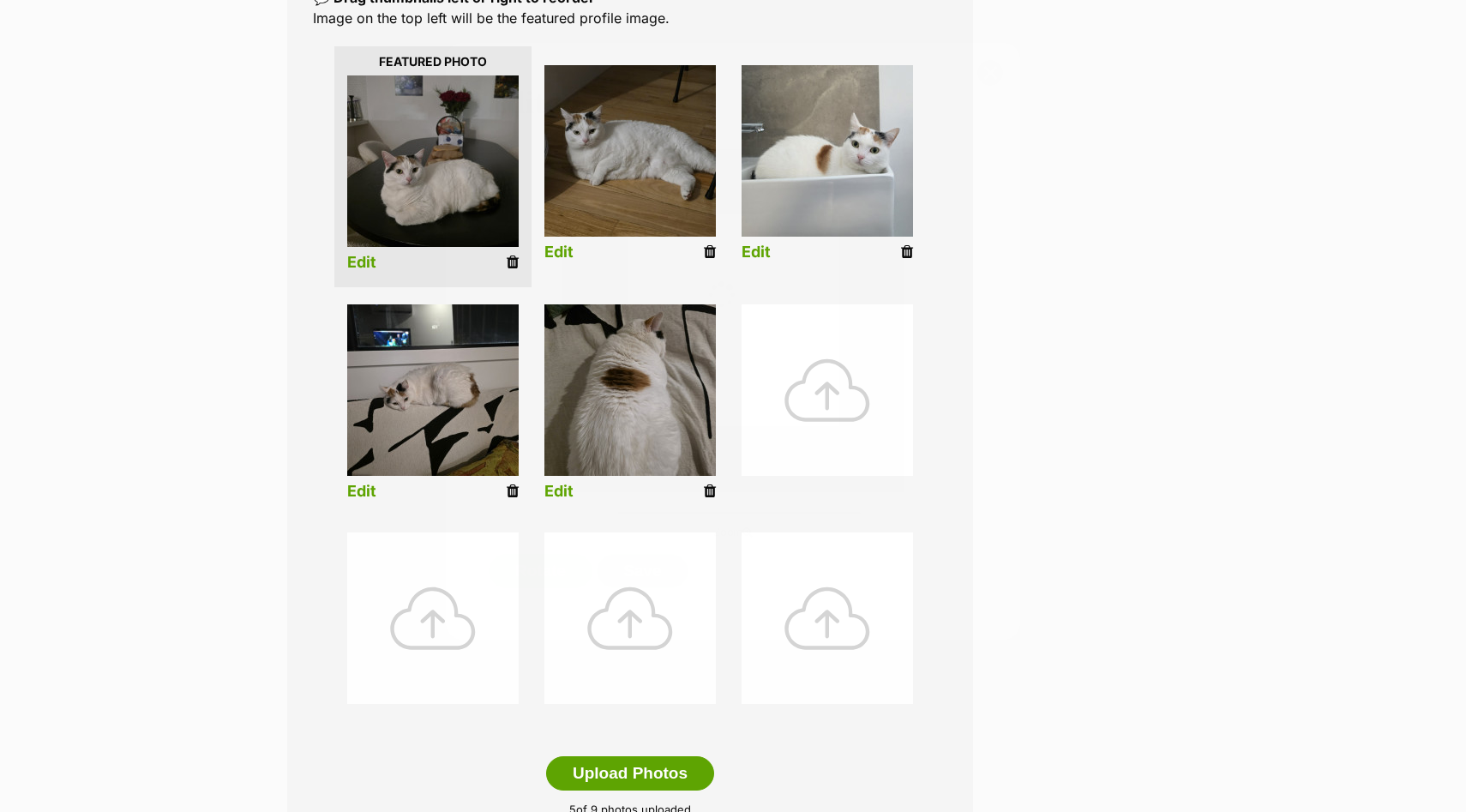
scroll to position [400, 0]
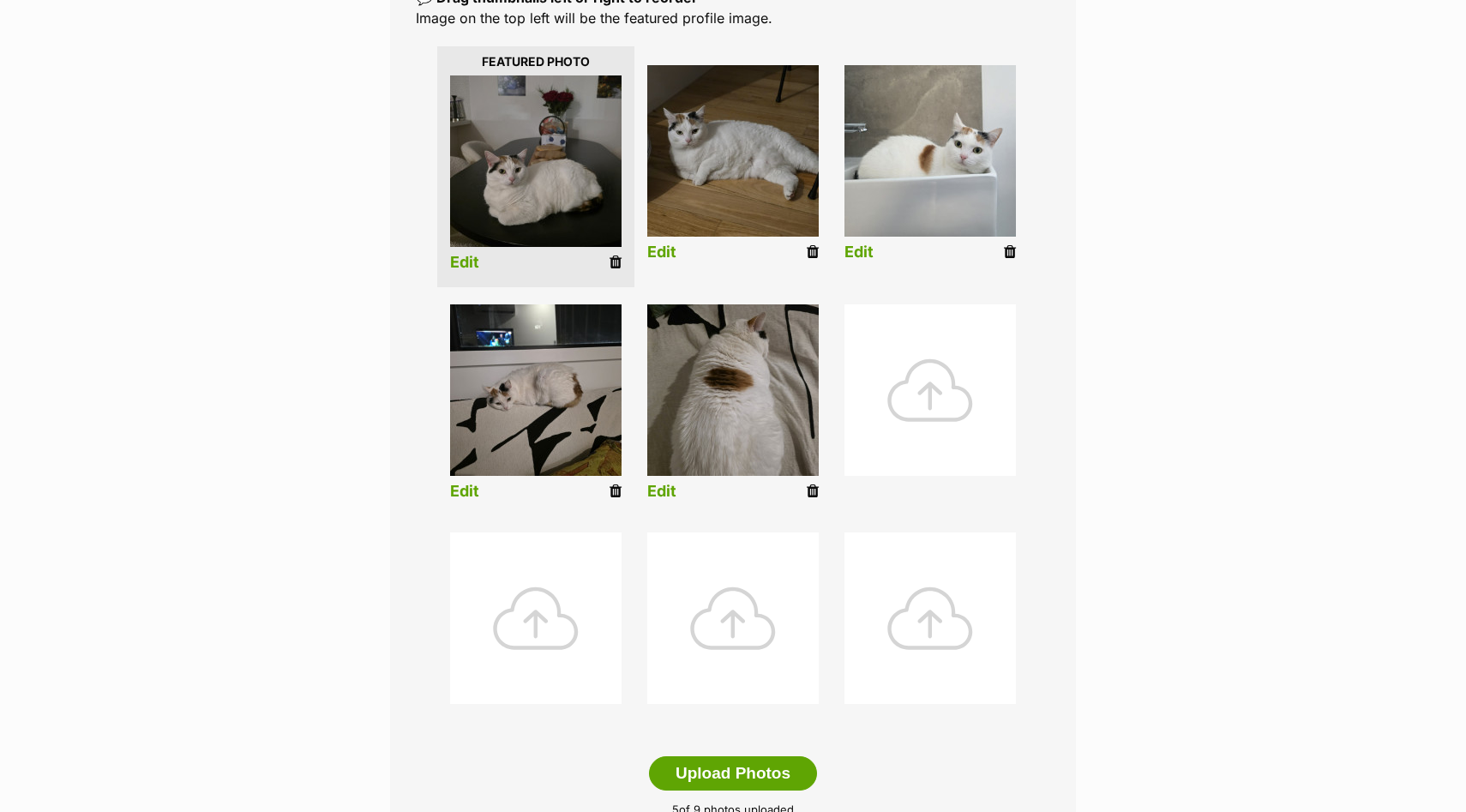
click at [471, 492] on link "Edit" at bounding box center [465, 492] width 29 height 18
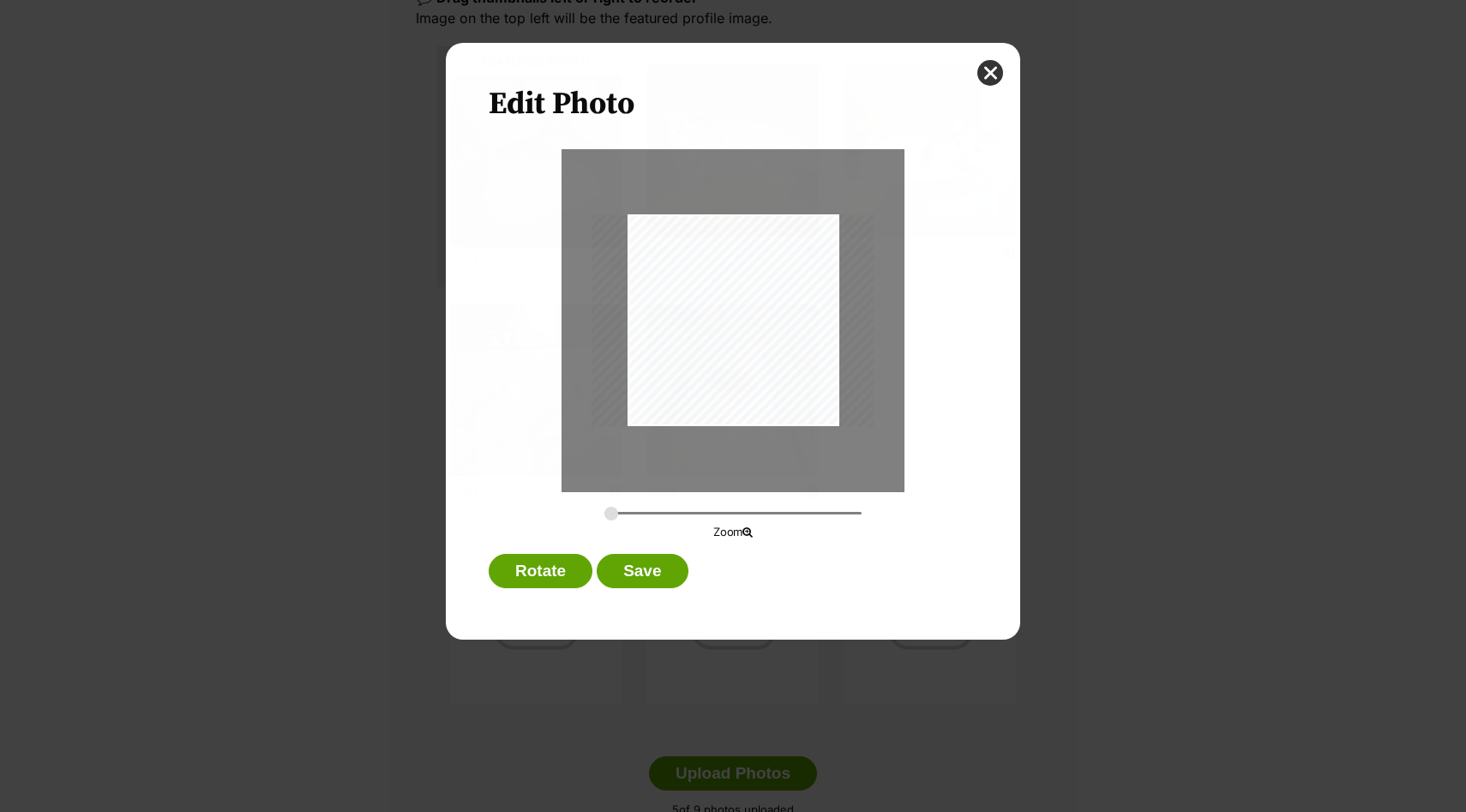
scroll to position [0, 0]
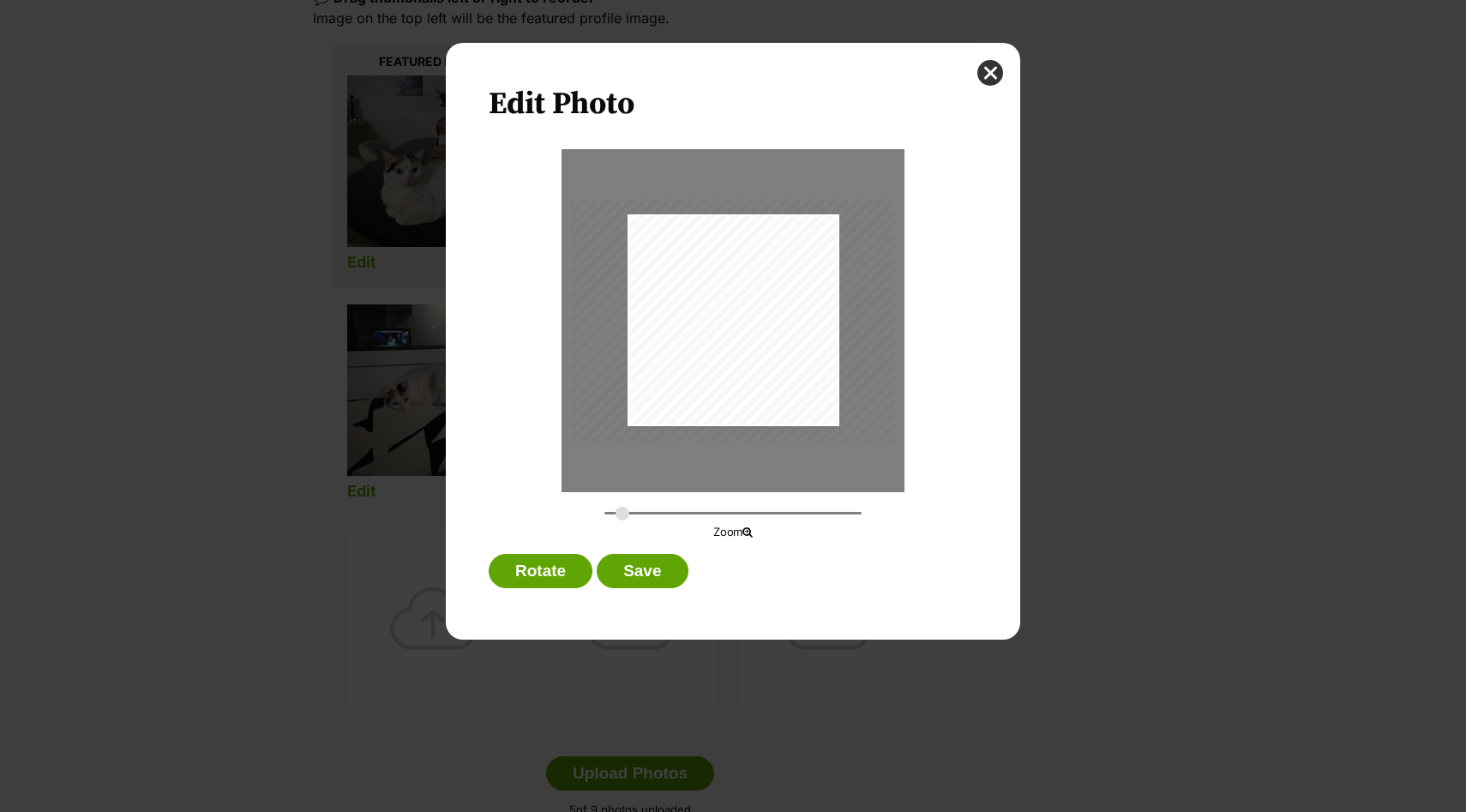
click at [622, 514] on input "Dialog Window - Close (Press escape to close)" at bounding box center [733, 512] width 257 height 16
type input "0.3753"
click at [612, 516] on input "Dialog Window - Close (Press escape to close)" at bounding box center [733, 512] width 257 height 16
drag, startPoint x: 698, startPoint y: 406, endPoint x: 698, endPoint y: 424, distance: 18.0
click at [698, 424] on div "Dialog Window - Close (Press escape to close)" at bounding box center [733, 322] width 289 height 217
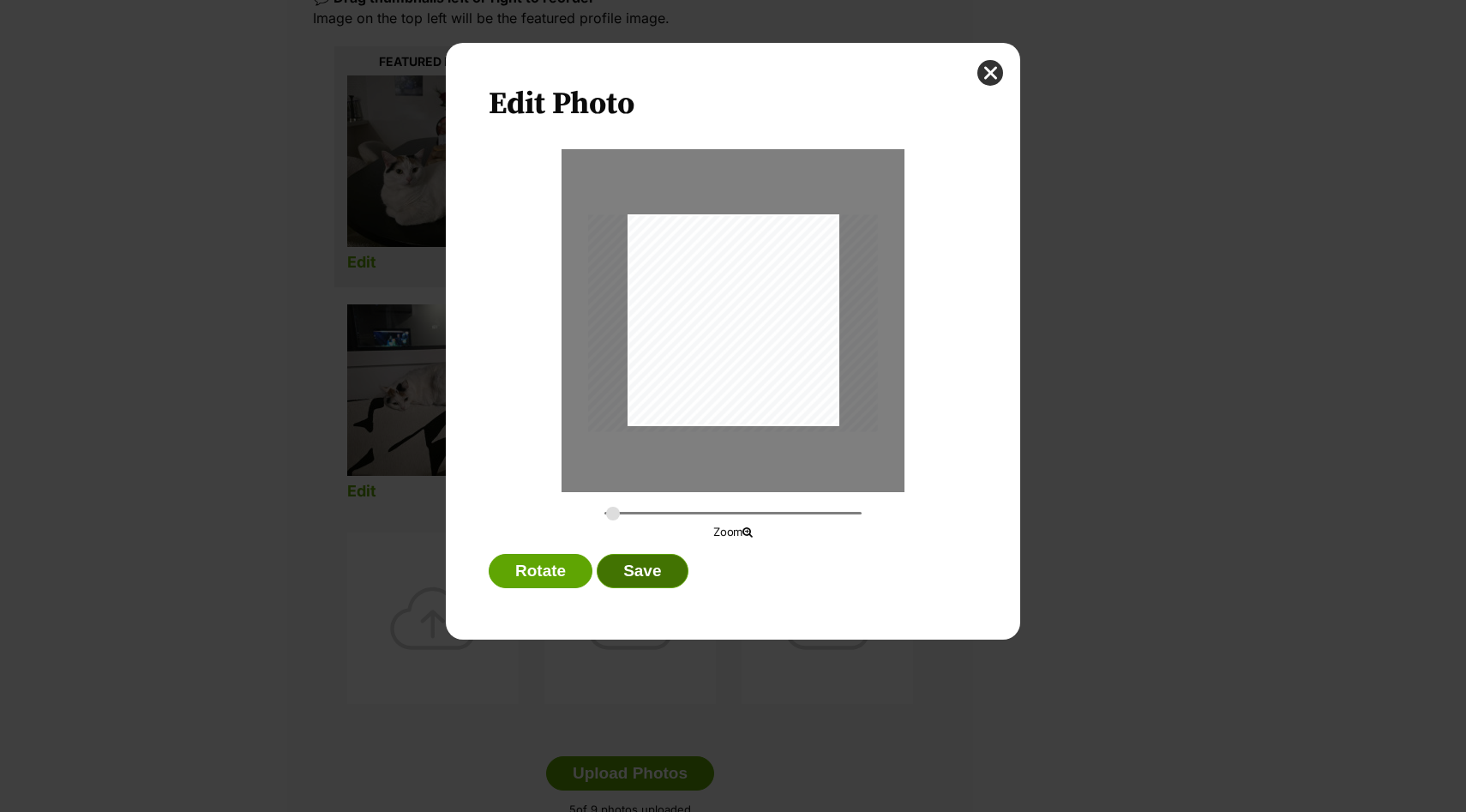
click at [659, 571] on button "Save" at bounding box center [642, 571] width 91 height 35
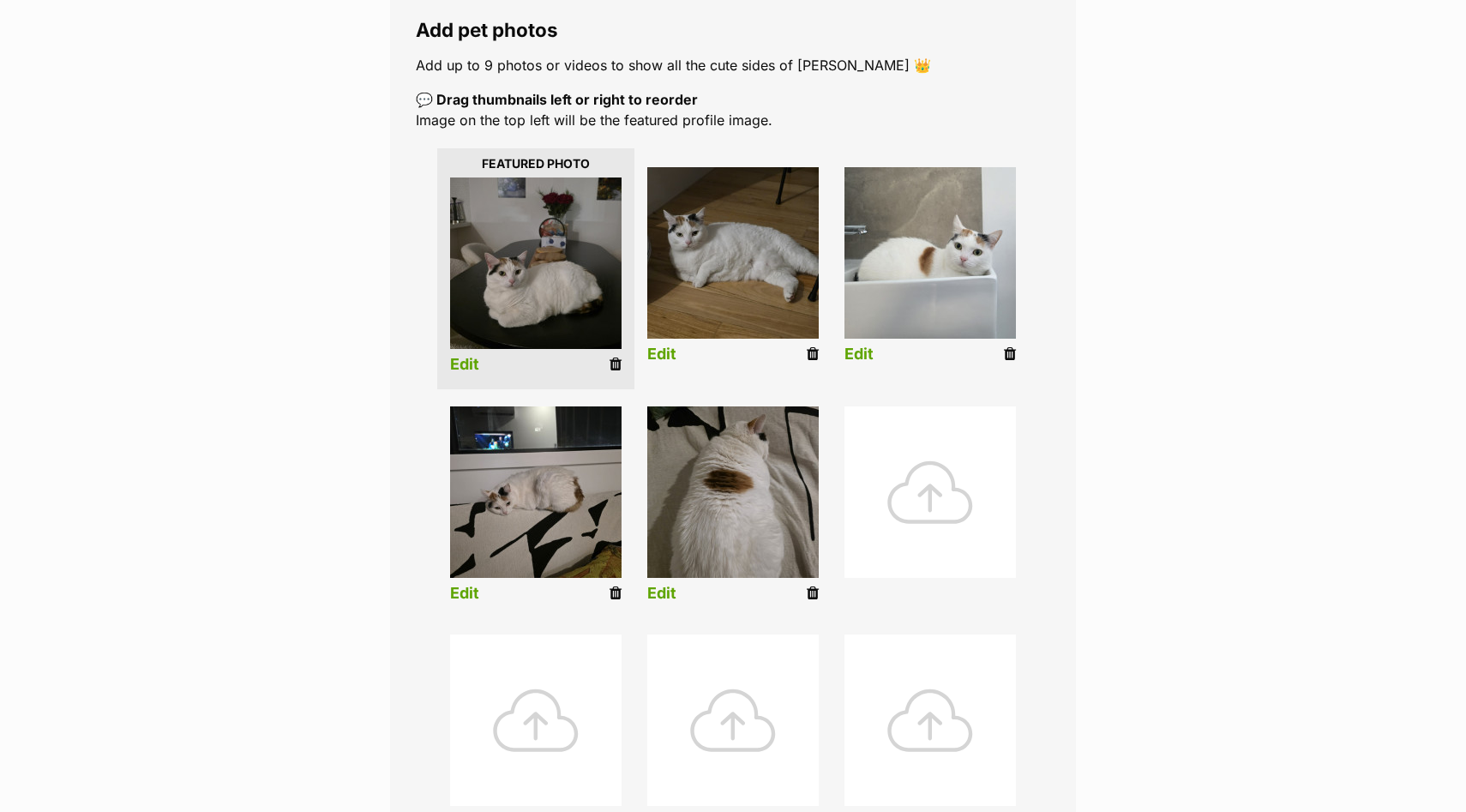
scroll to position [294, 0]
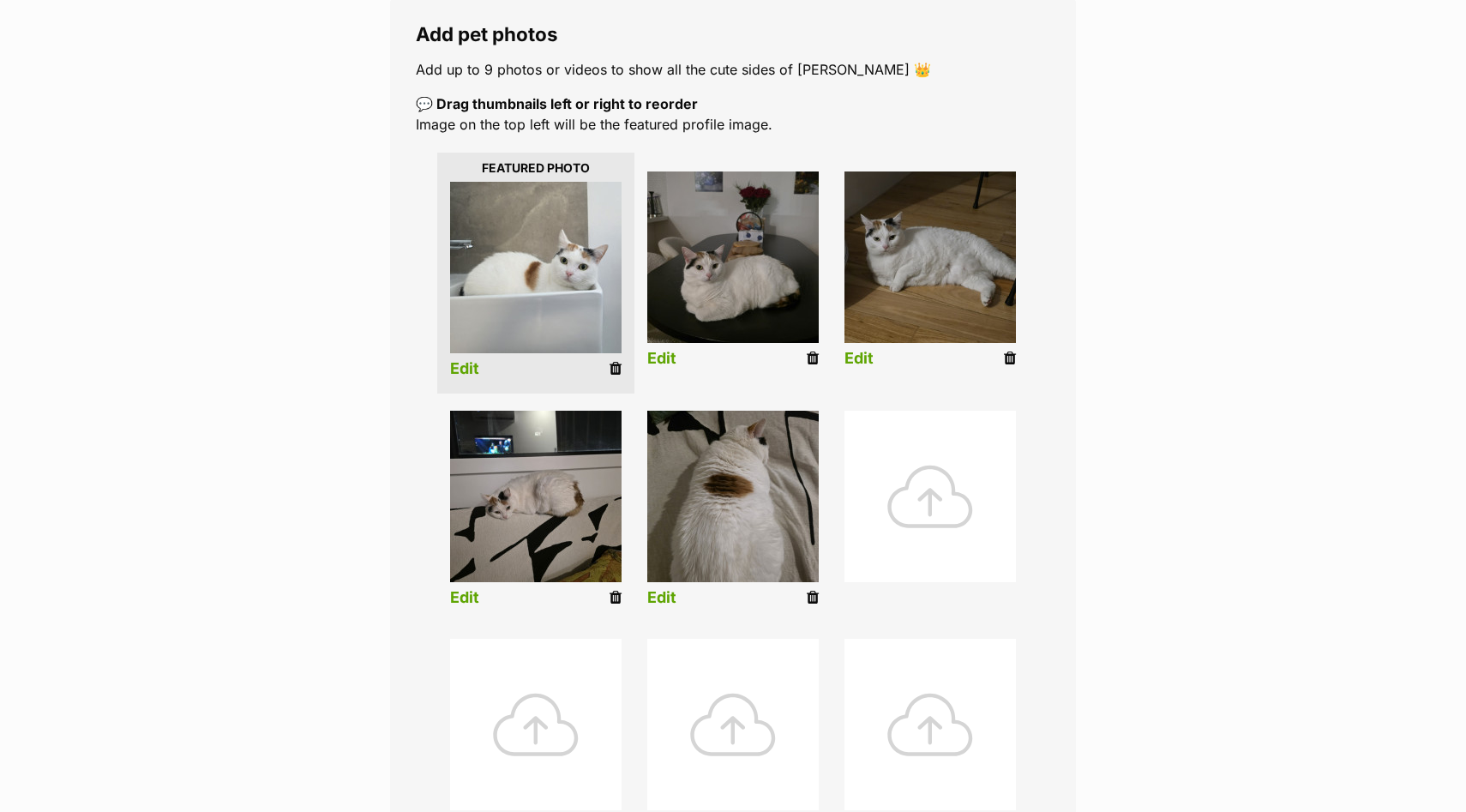
click at [664, 360] on link "Edit" at bounding box center [662, 358] width 29 height 18
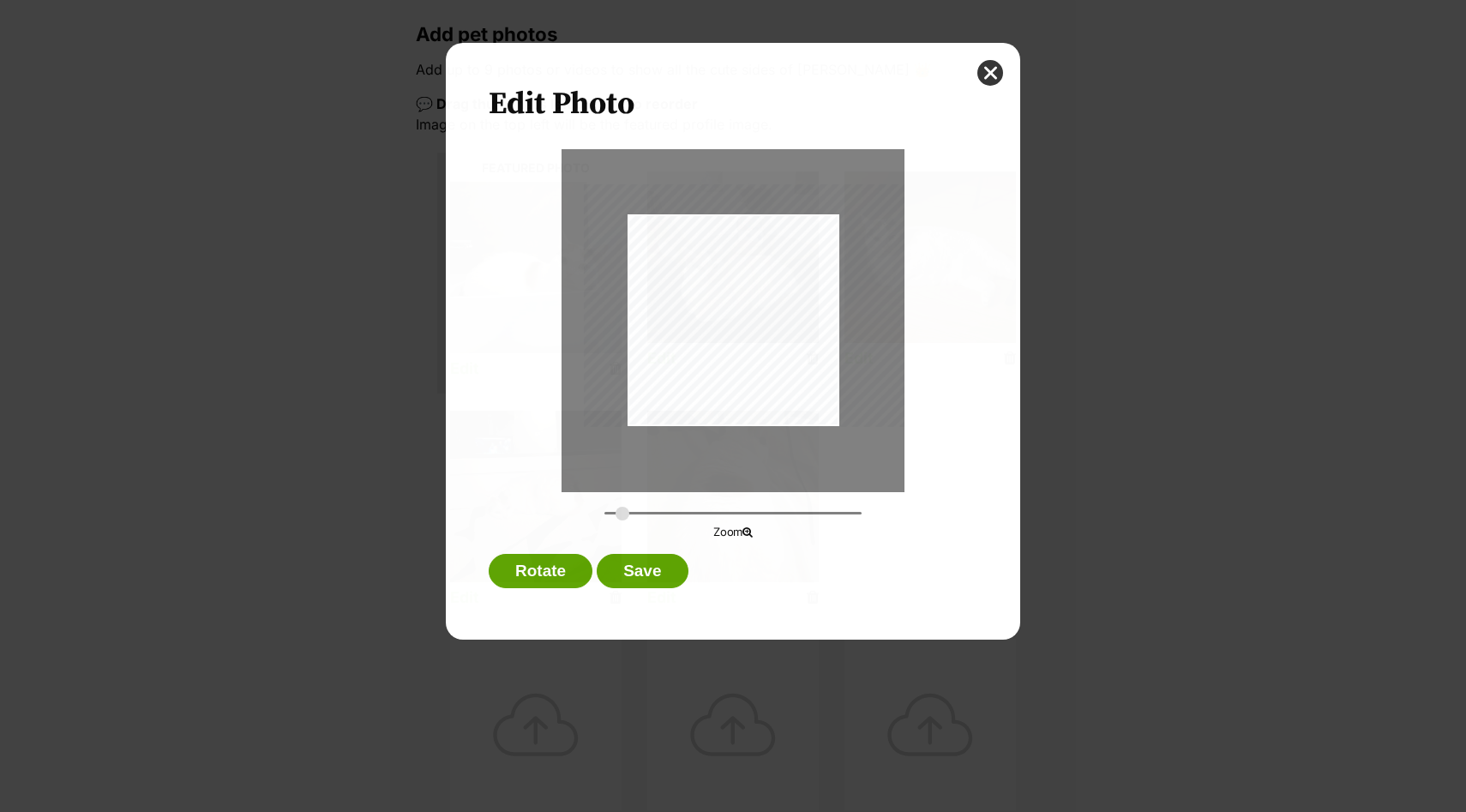
scroll to position [0, 0]
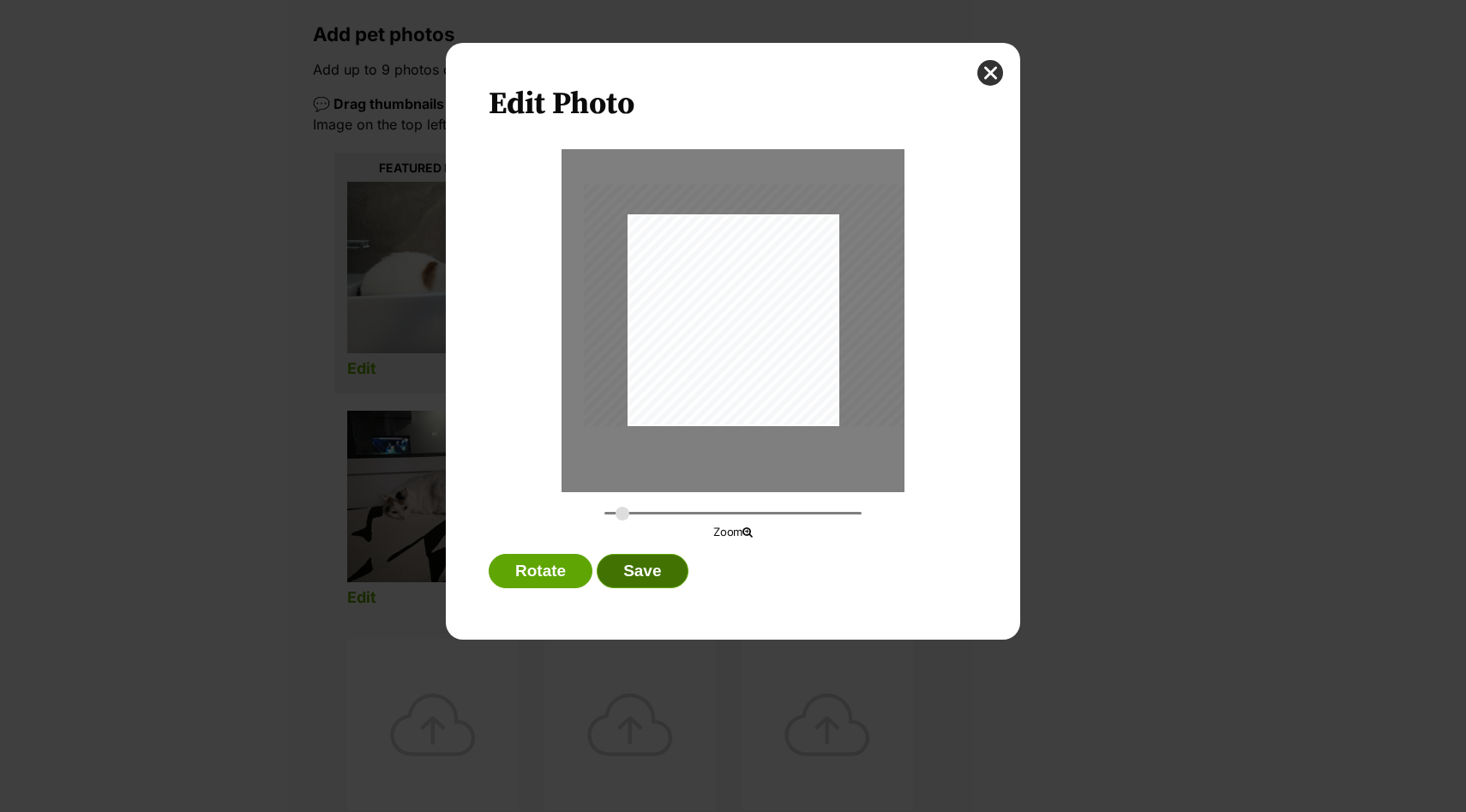
click at [638, 579] on button "Save" at bounding box center [642, 571] width 91 height 35
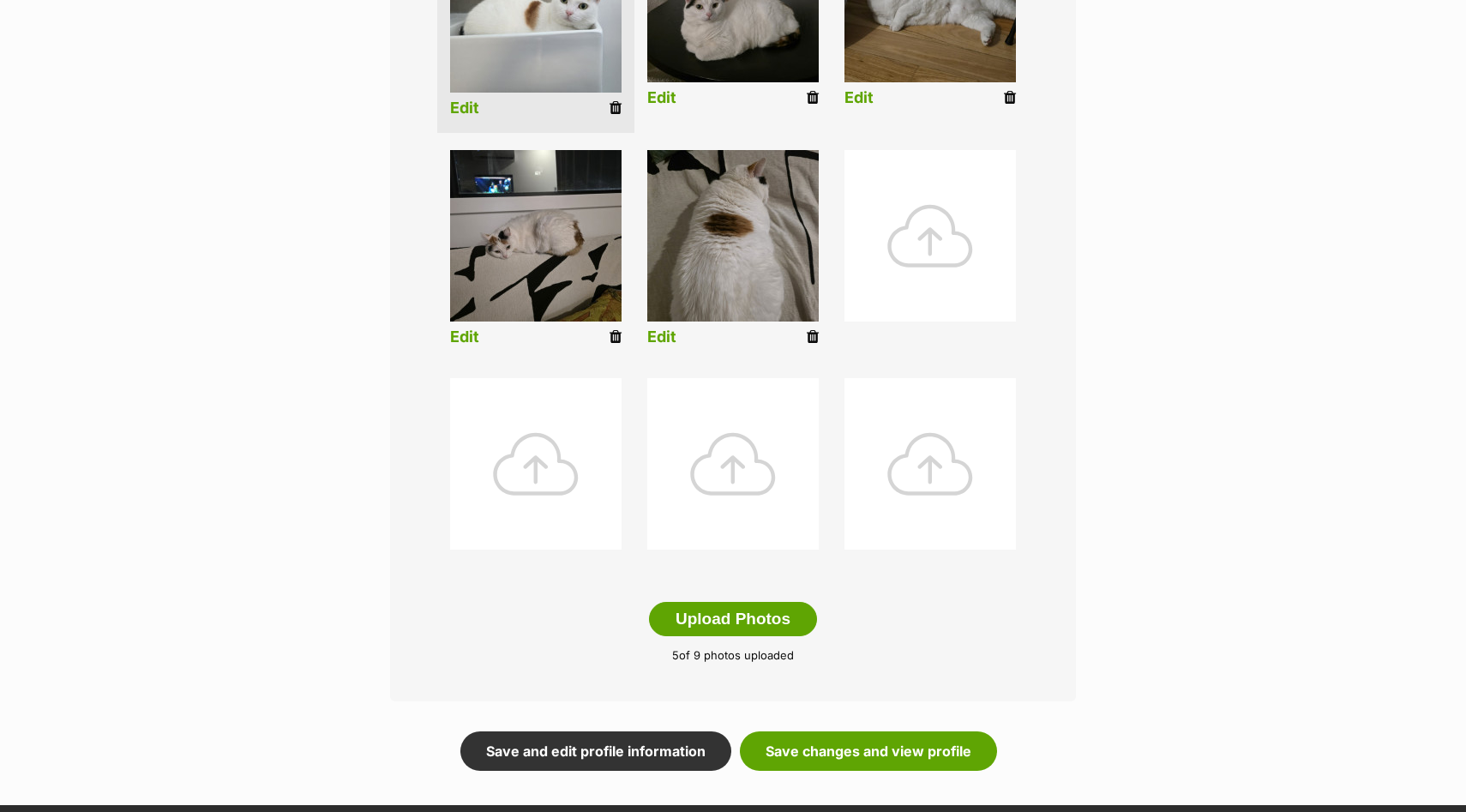
scroll to position [581, 0]
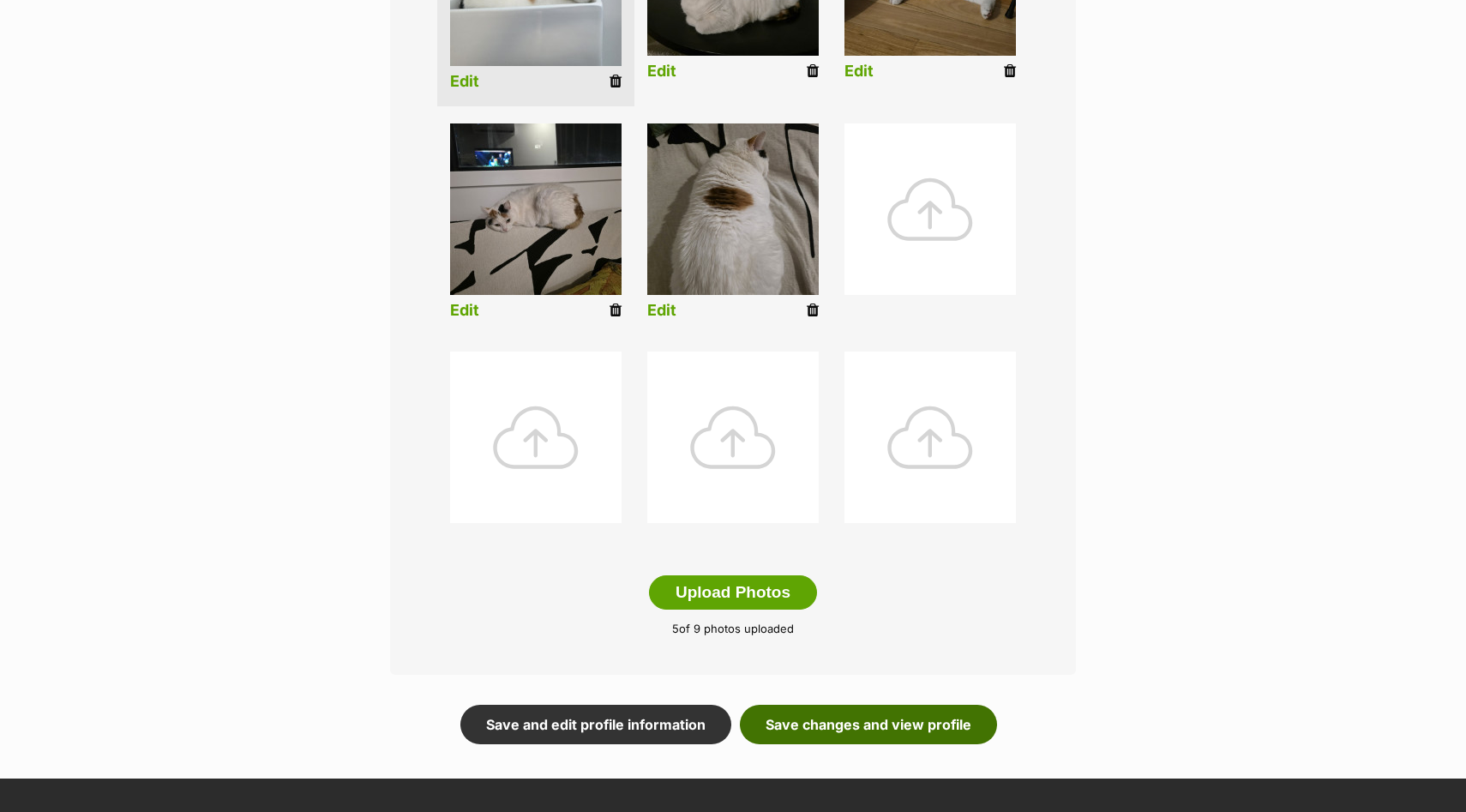
click at [863, 728] on link "Save changes and view profile" at bounding box center [868, 725] width 257 height 40
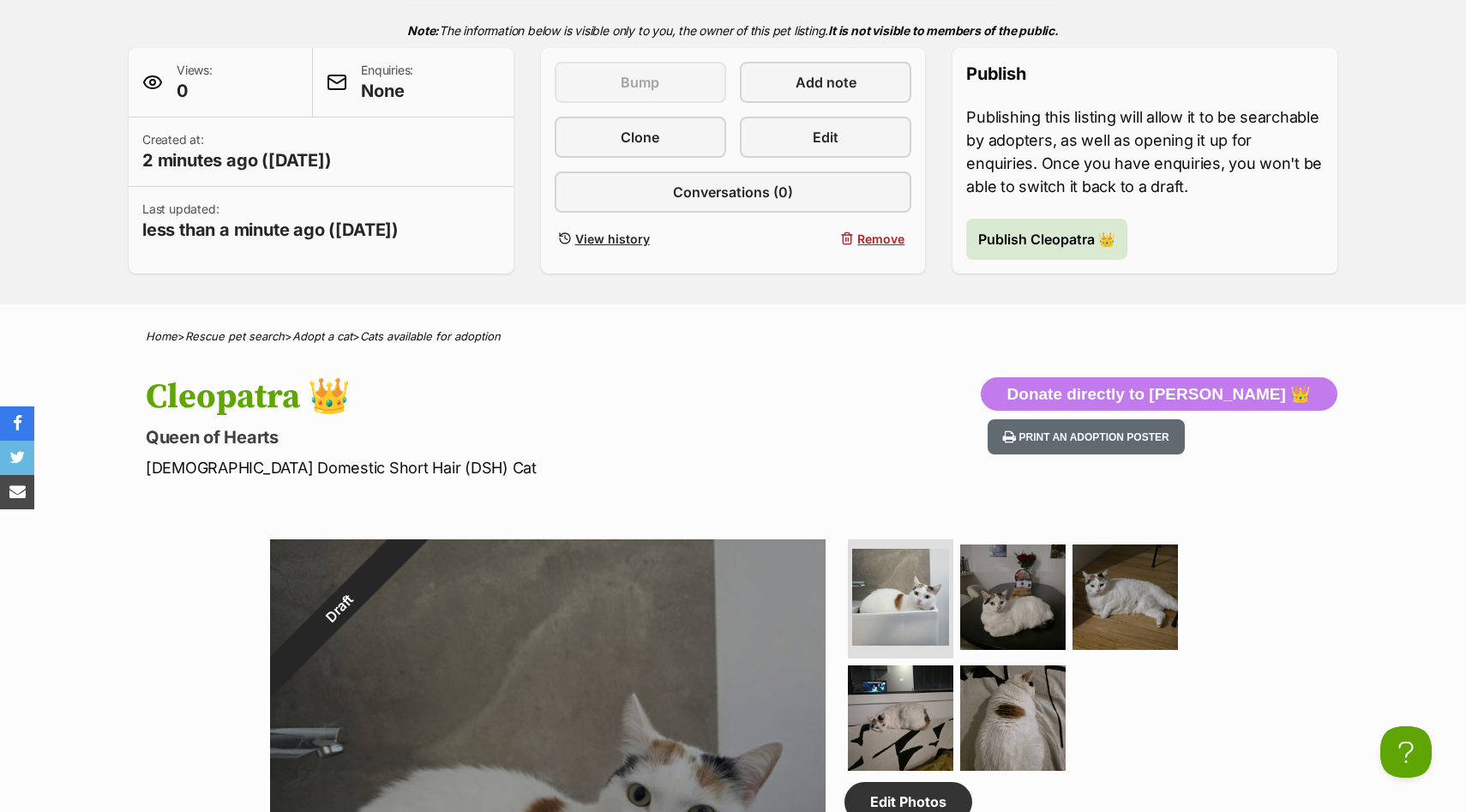
scroll to position [72, 0]
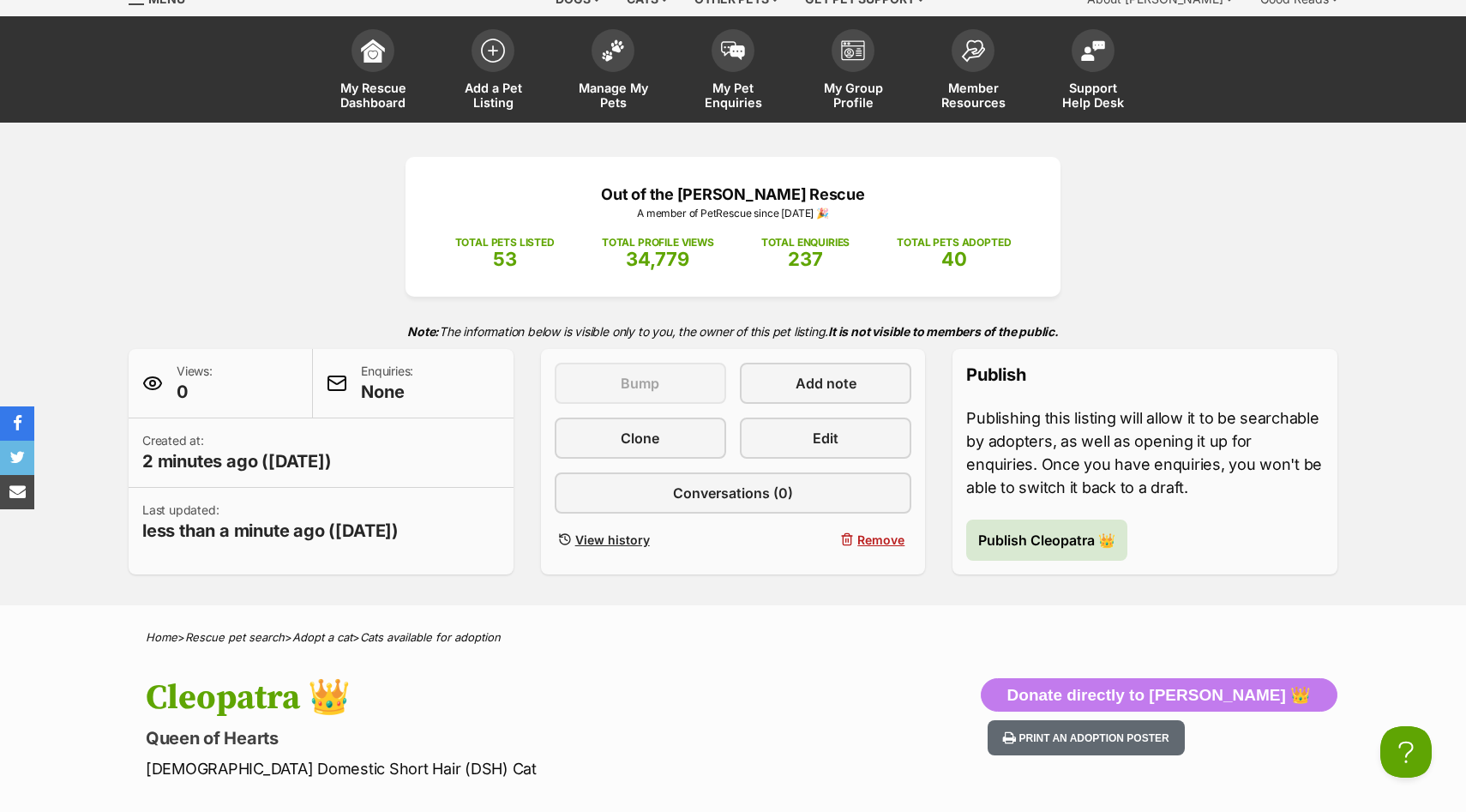
click at [1038, 569] on div "Publish Publishing this listing will allow it to be searchable by adopters, as …" at bounding box center [1145, 461] width 385 height 225
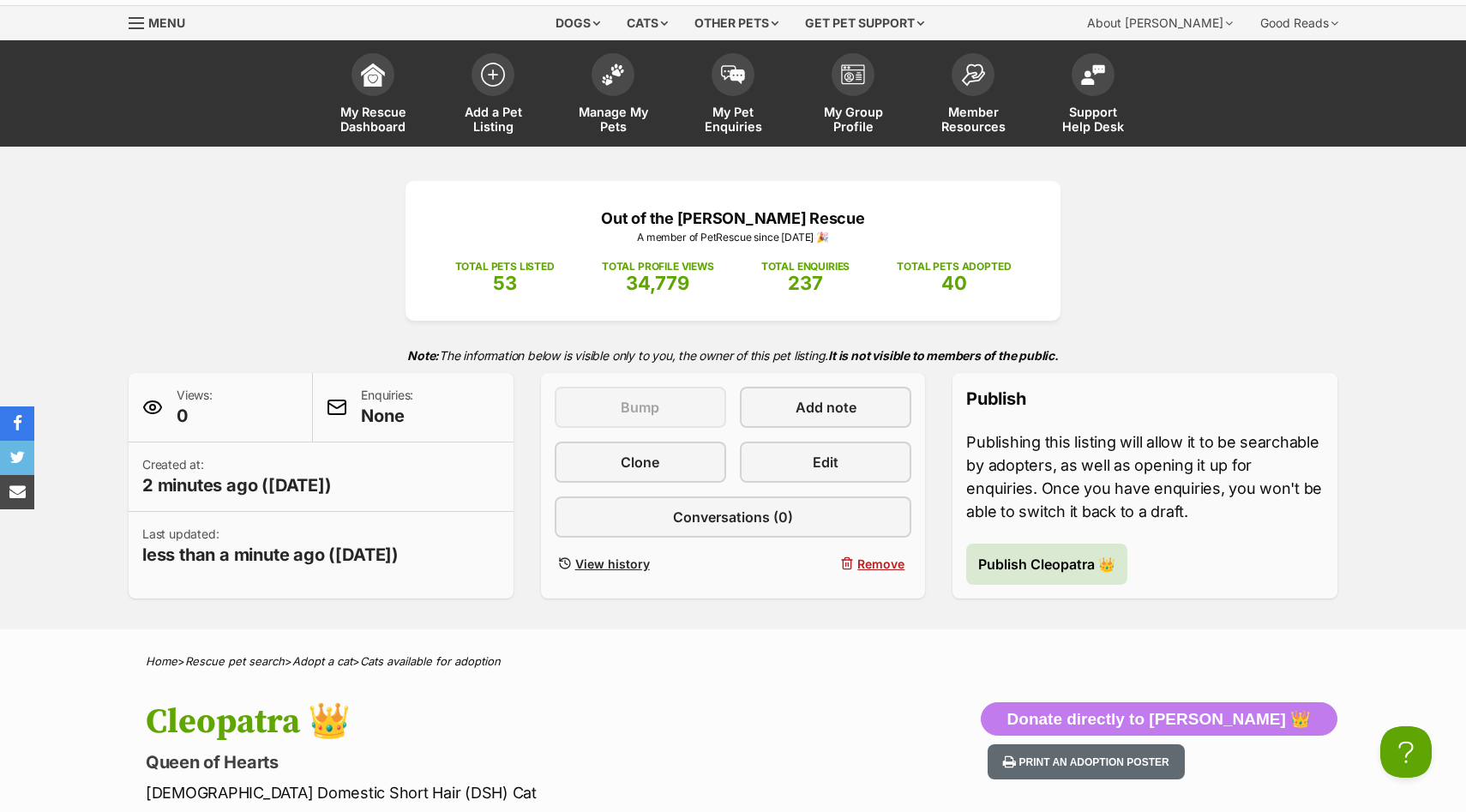
scroll to position [0, 0]
click at [1049, 564] on span "Publish Cleopatra 👑" at bounding box center [1046, 564] width 137 height 21
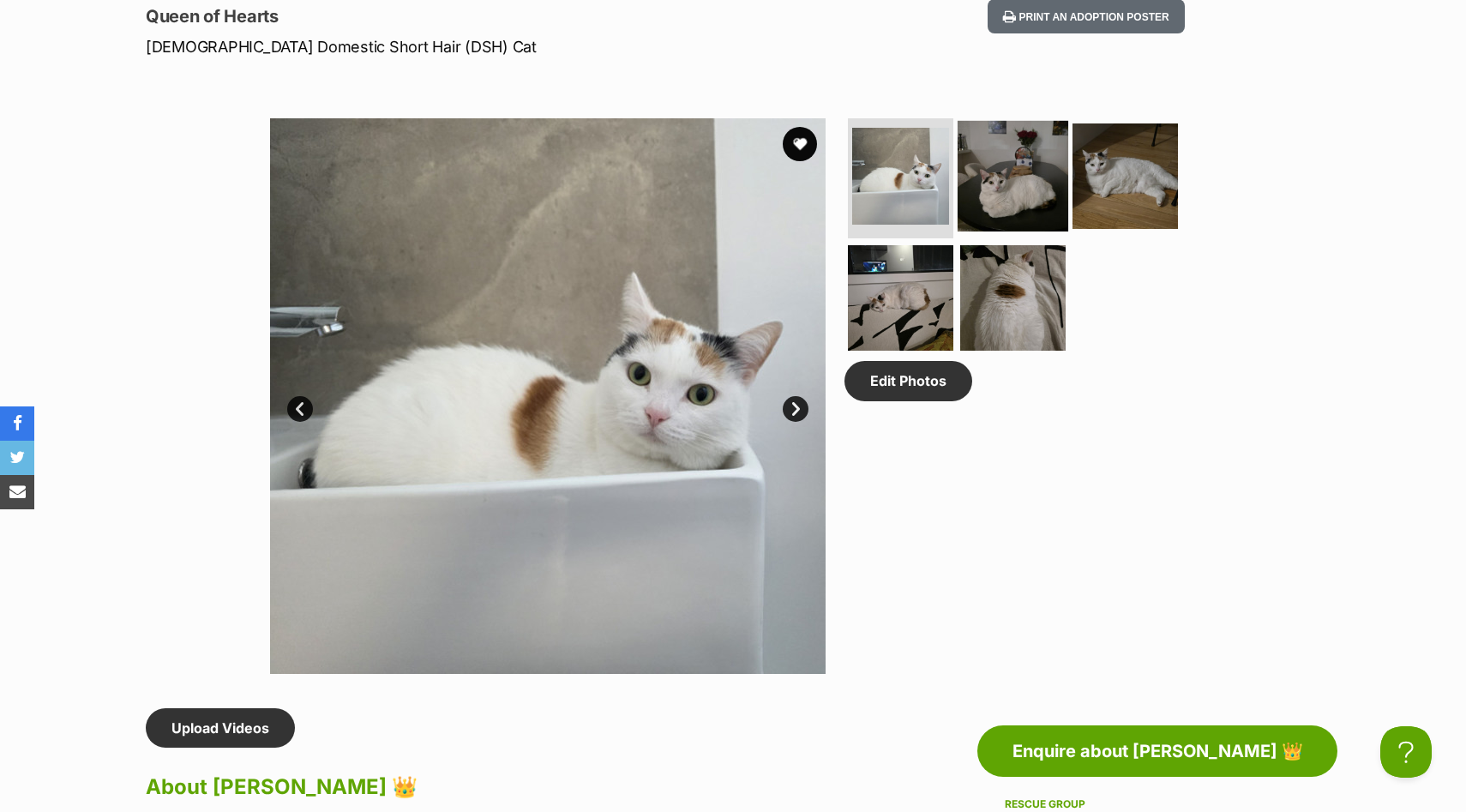
click at [1002, 205] on img at bounding box center [1012, 176] width 111 height 111
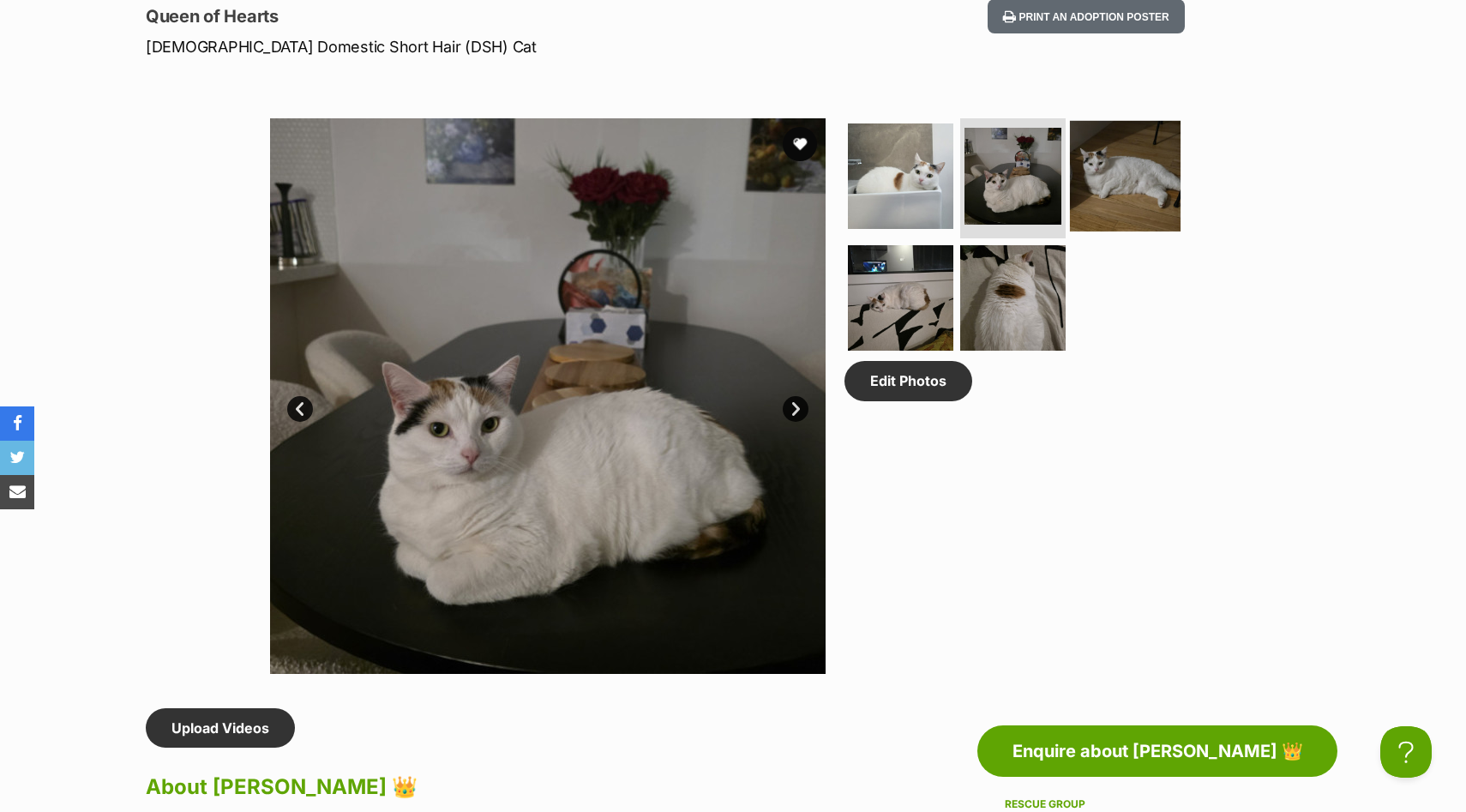
click at [1147, 191] on img at bounding box center [1125, 176] width 111 height 111
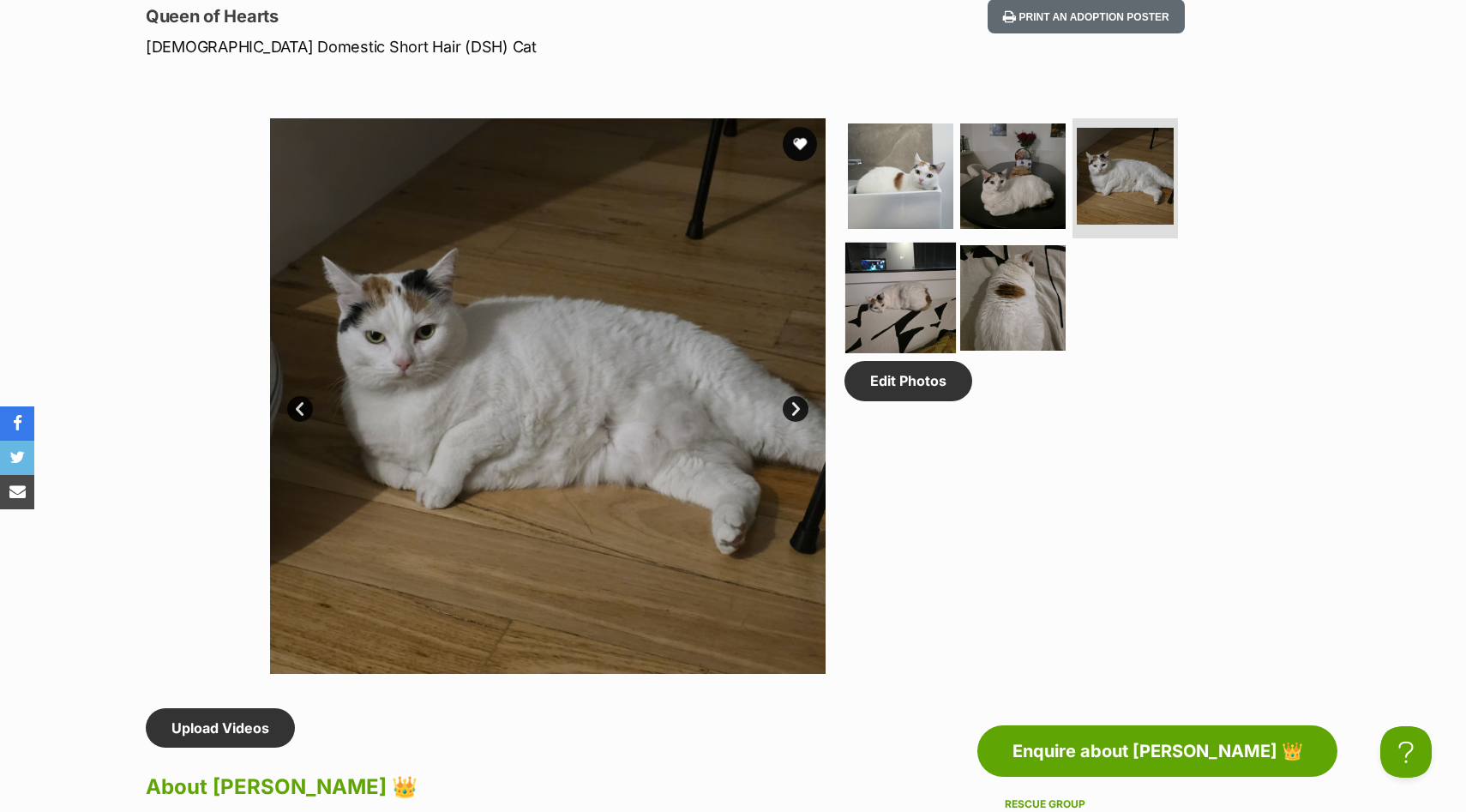
click at [898, 308] on img at bounding box center [900, 297] width 111 height 111
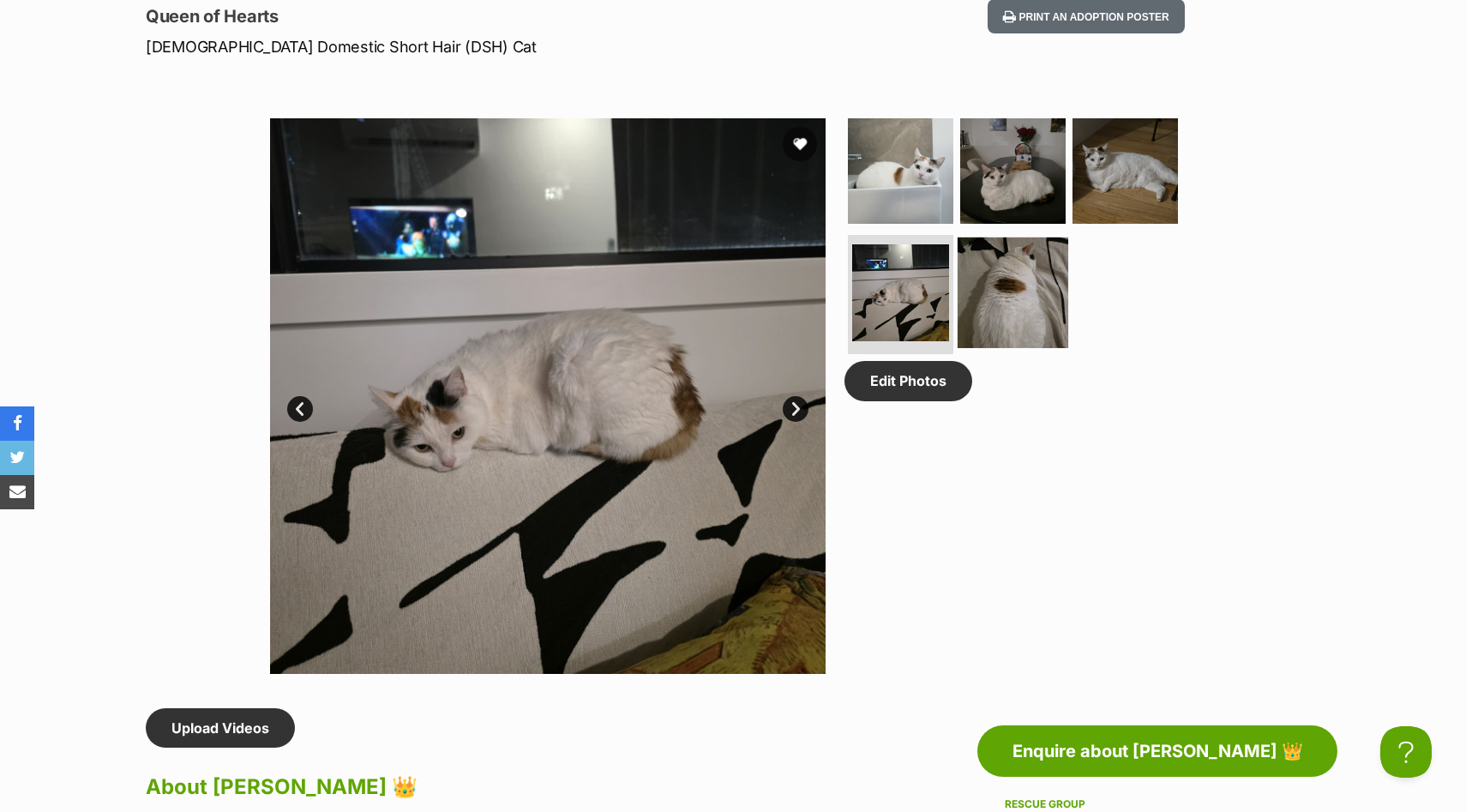
click at [1023, 311] on img at bounding box center [1012, 292] width 111 height 111
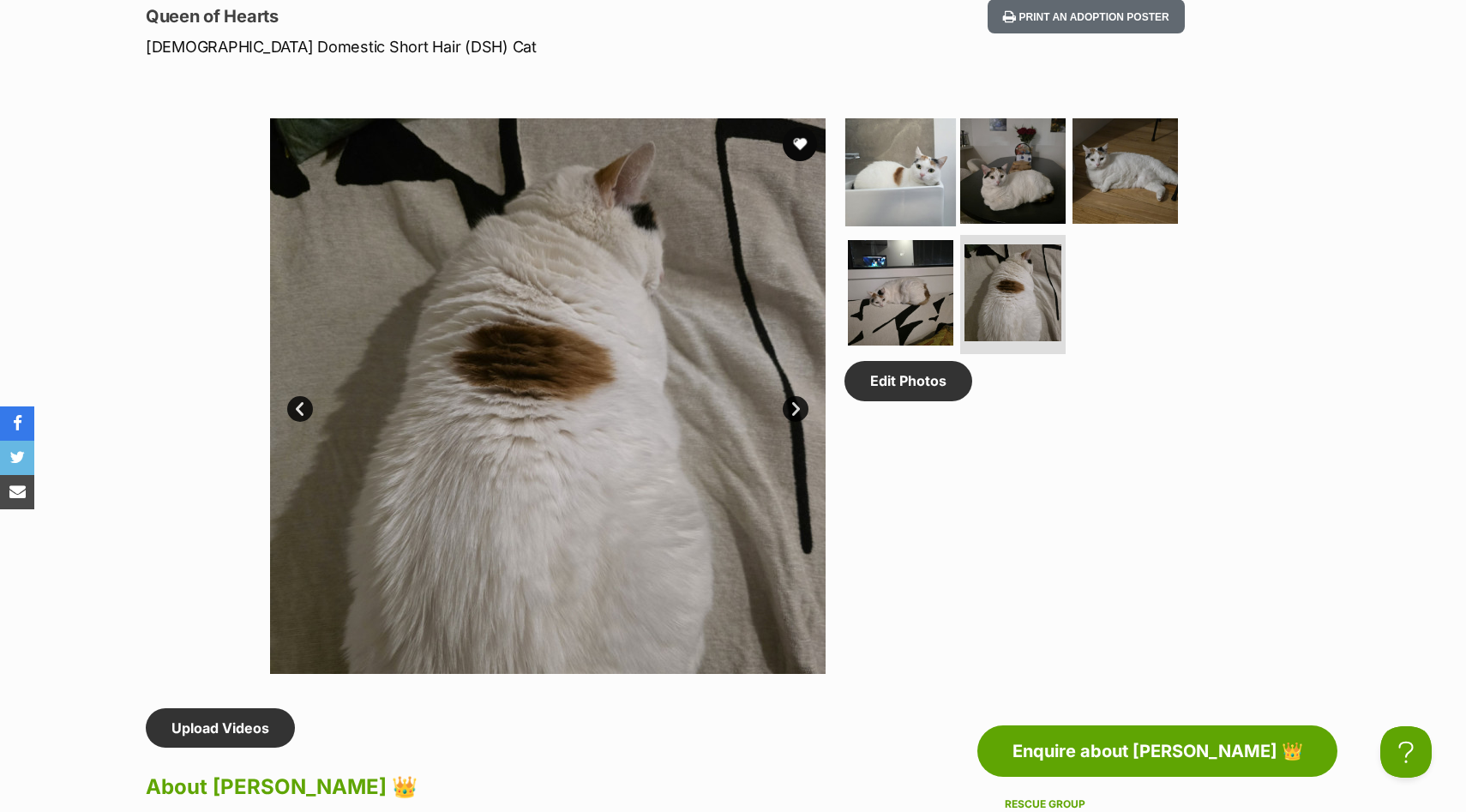
click at [926, 188] on img at bounding box center [900, 171] width 111 height 111
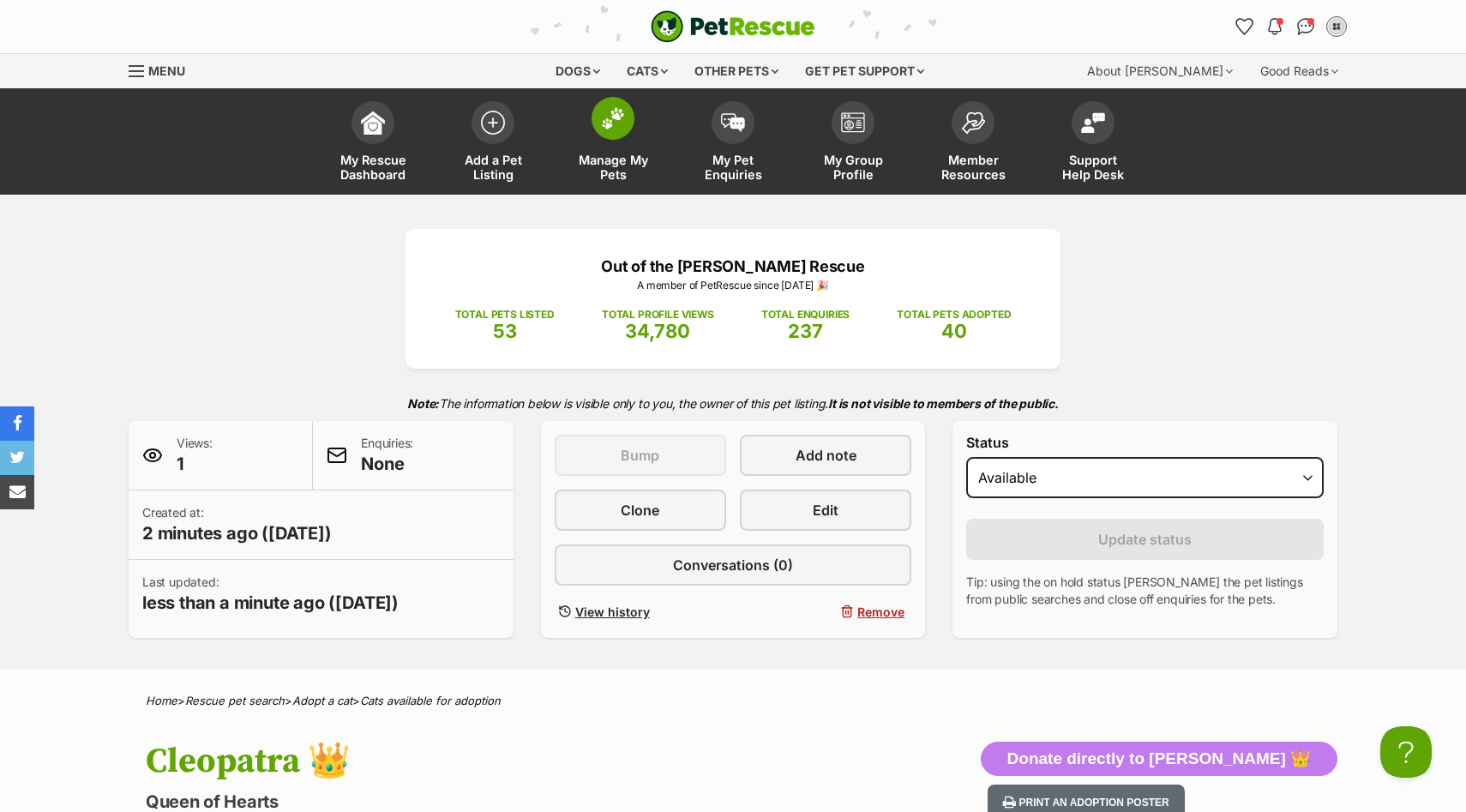
click at [619, 141] on link "Manage My Pets" at bounding box center [612, 143] width 120 height 102
